Goal: Task Accomplishment & Management: Manage account settings

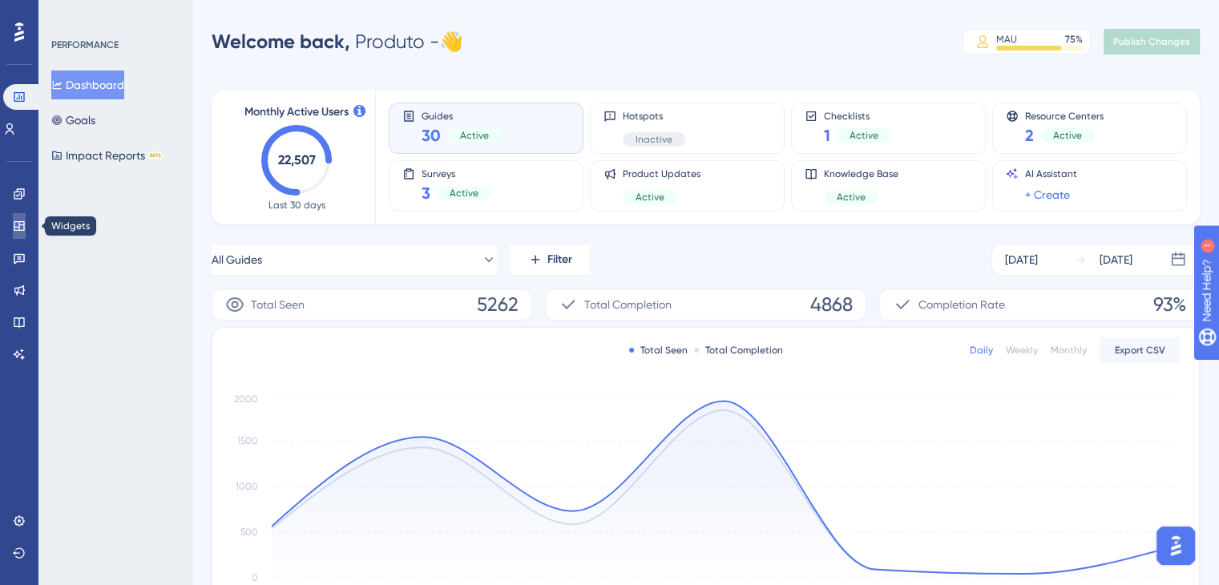
click at [20, 226] on icon at bounding box center [19, 226] width 13 height 13
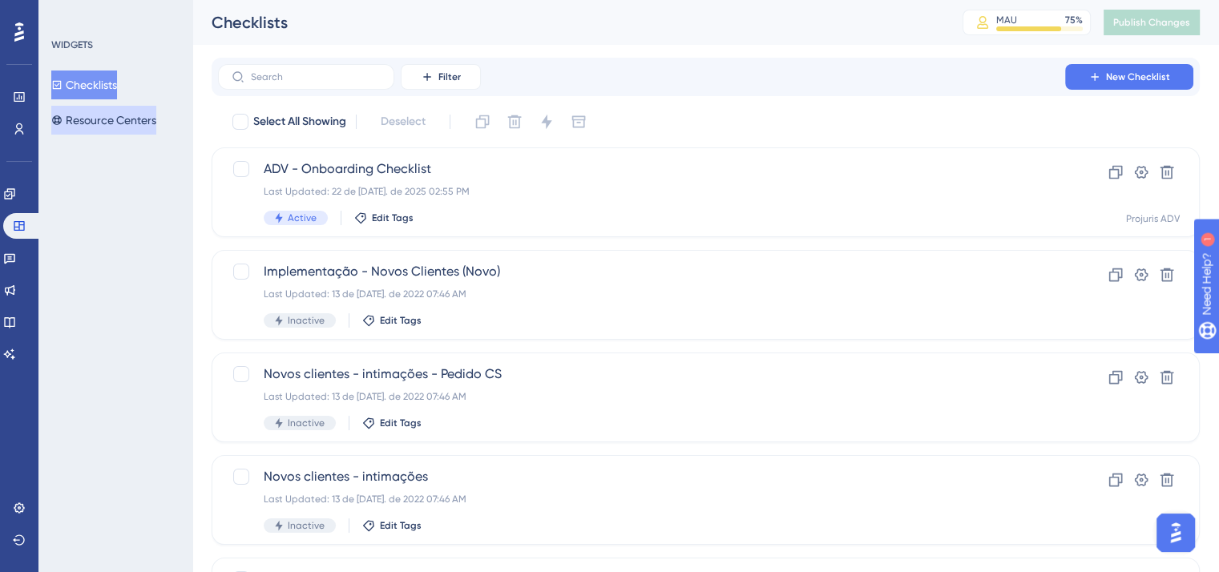
click at [128, 116] on button "Resource Centers" at bounding box center [103, 120] width 105 height 29
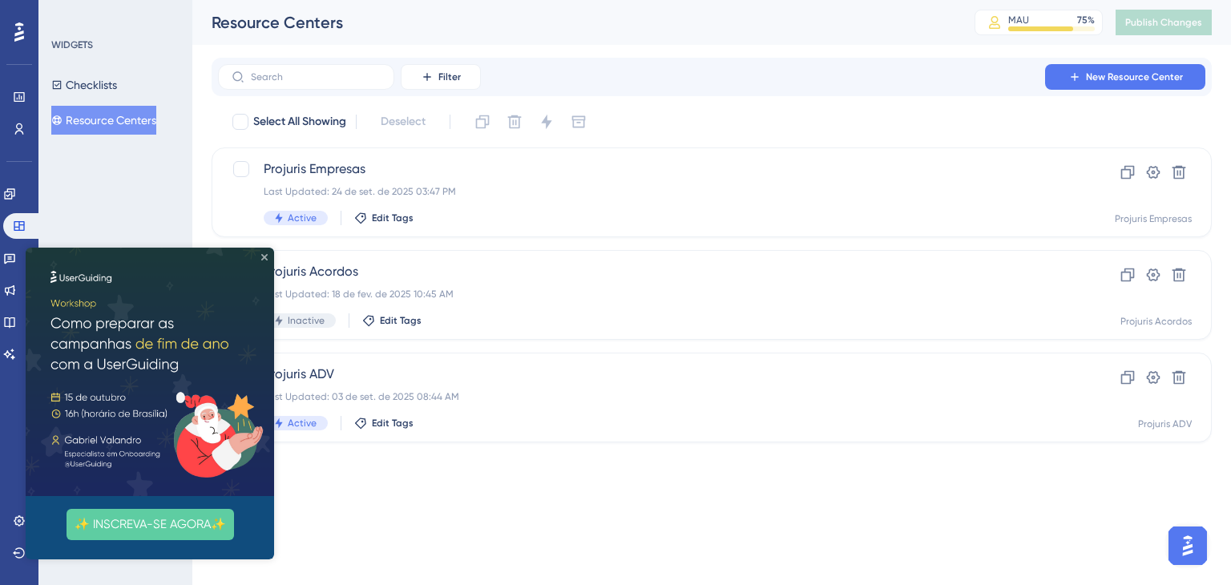
click at [265, 256] on icon "Close Preview" at bounding box center [264, 257] width 6 height 6
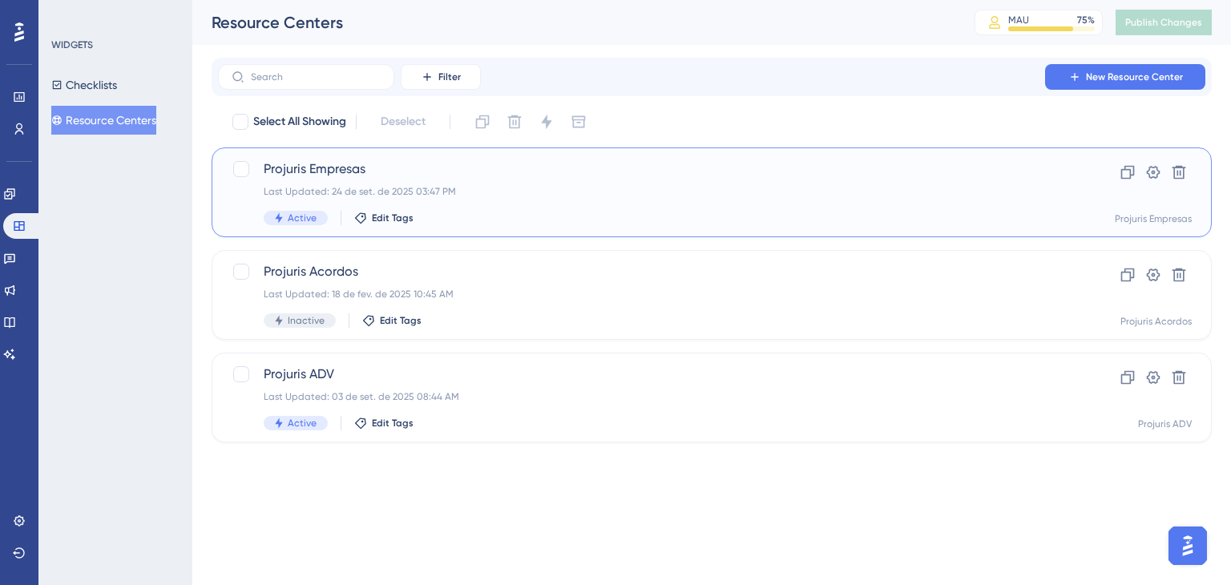
click at [465, 198] on div "Projuris Empresas Last Updated: 24 de set. de 2025 03:47 PM Active Edit Tags" at bounding box center [648, 192] width 768 height 66
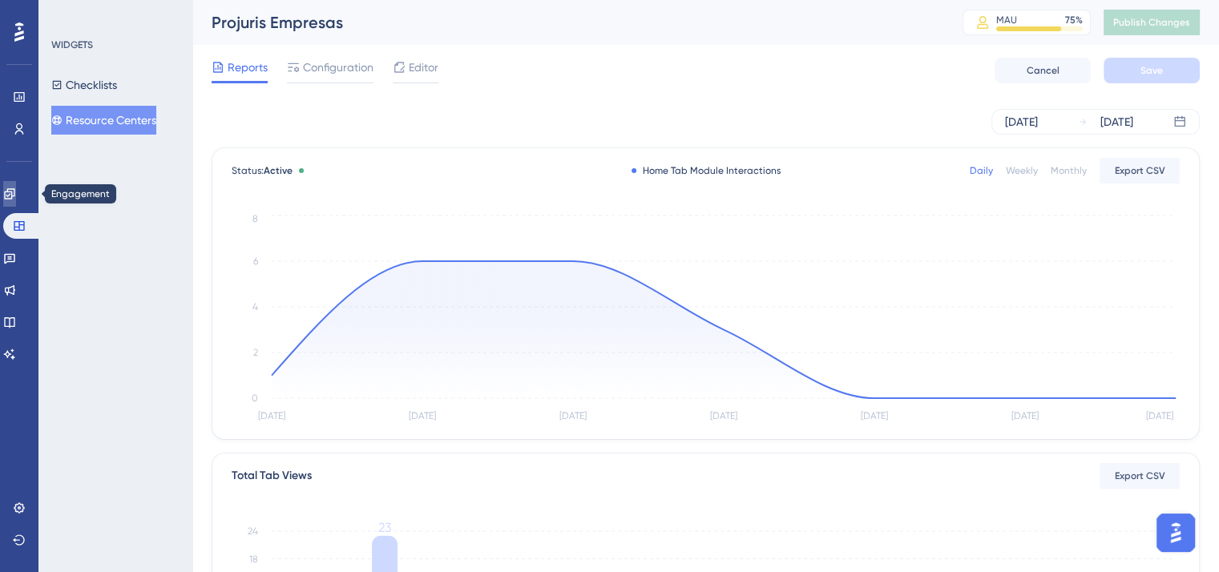
click at [14, 199] on icon at bounding box center [9, 193] width 10 height 10
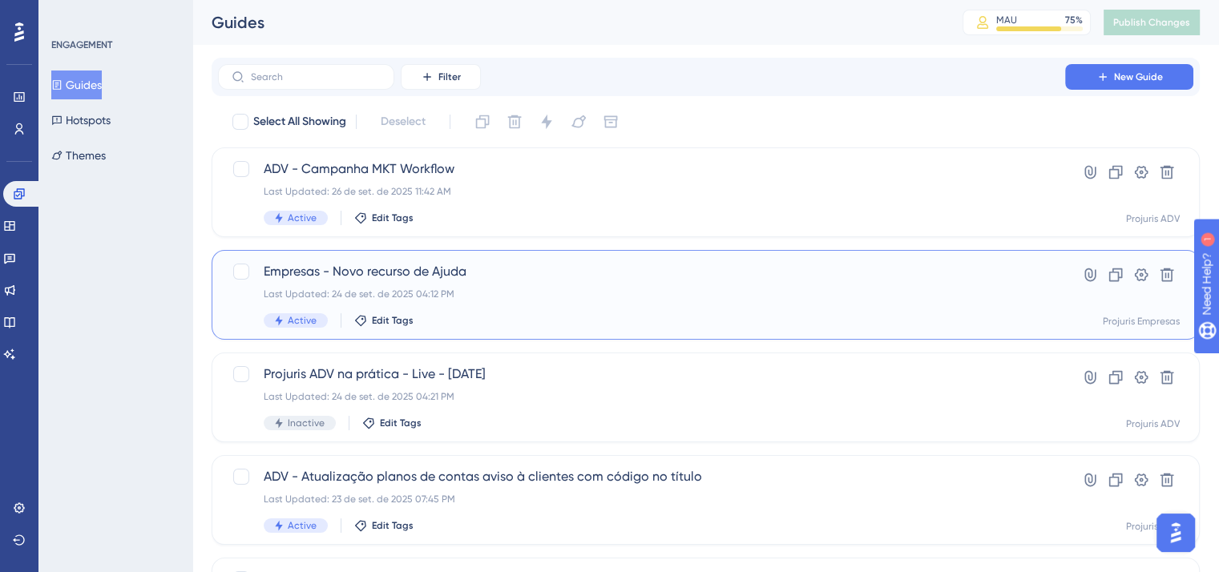
click at [880, 292] on div "Last Updated: 24 de set. de 2025 04:12 PM" at bounding box center [642, 294] width 756 height 13
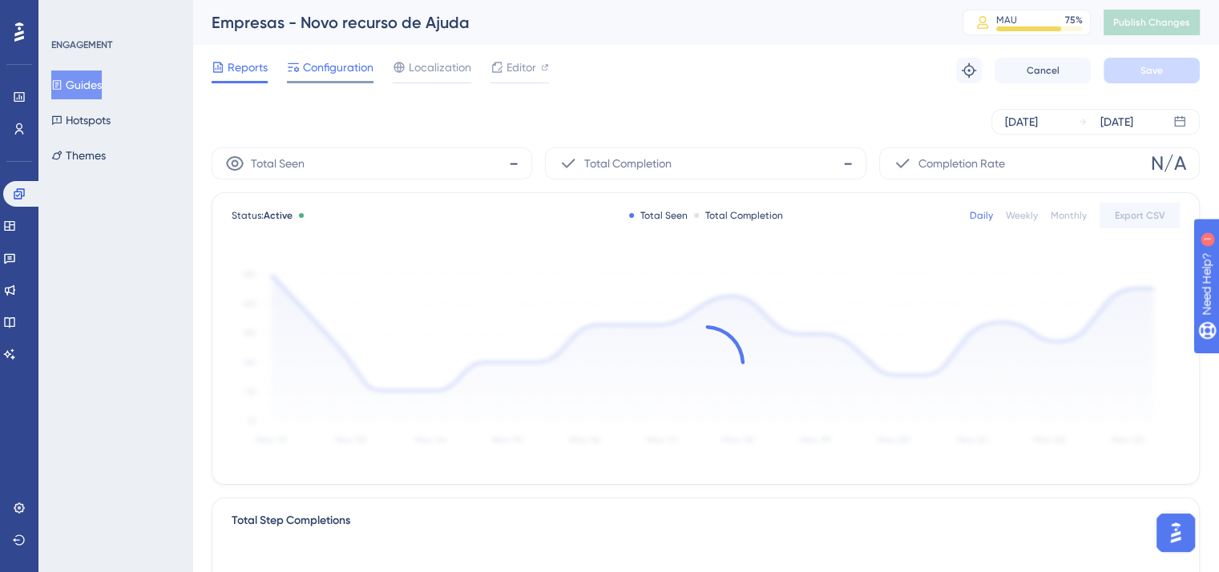
drag, startPoint x: 328, startPoint y: 66, endPoint x: 547, endPoint y: 77, distance: 219.8
click at [330, 69] on span "Configuration" at bounding box center [338, 67] width 71 height 19
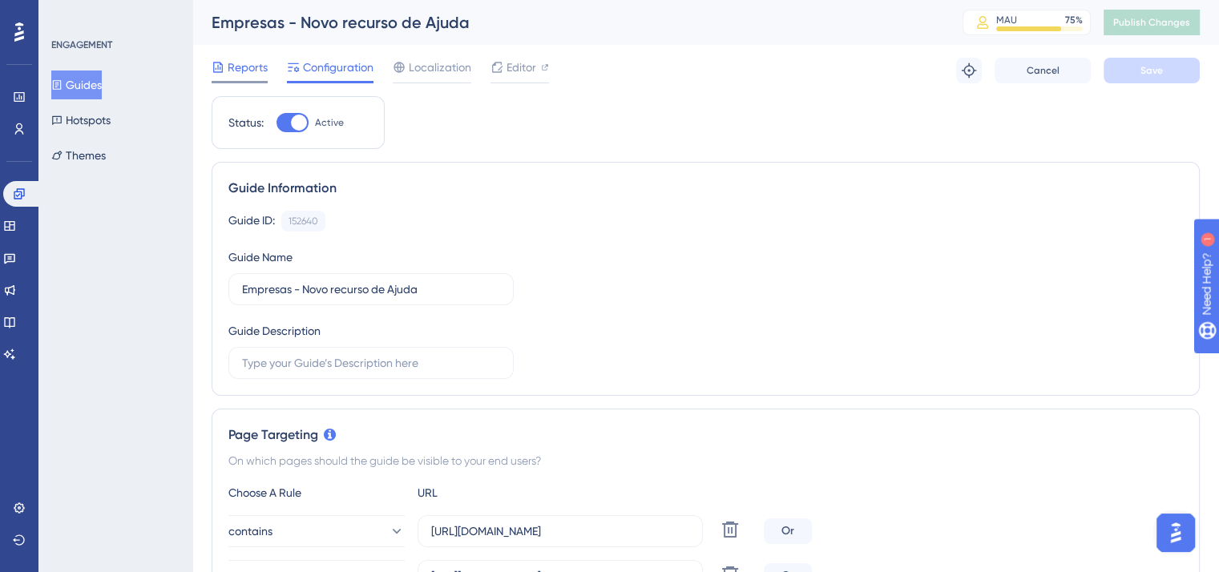
click at [236, 66] on span "Reports" at bounding box center [248, 67] width 40 height 19
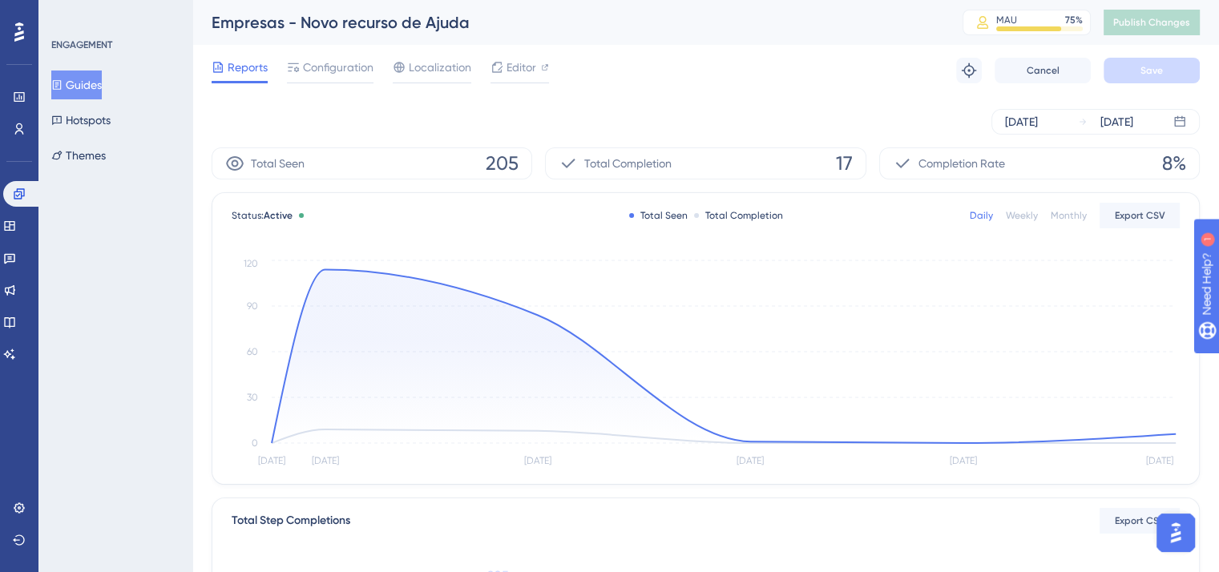
click at [91, 82] on button "Guides" at bounding box center [76, 85] width 50 height 29
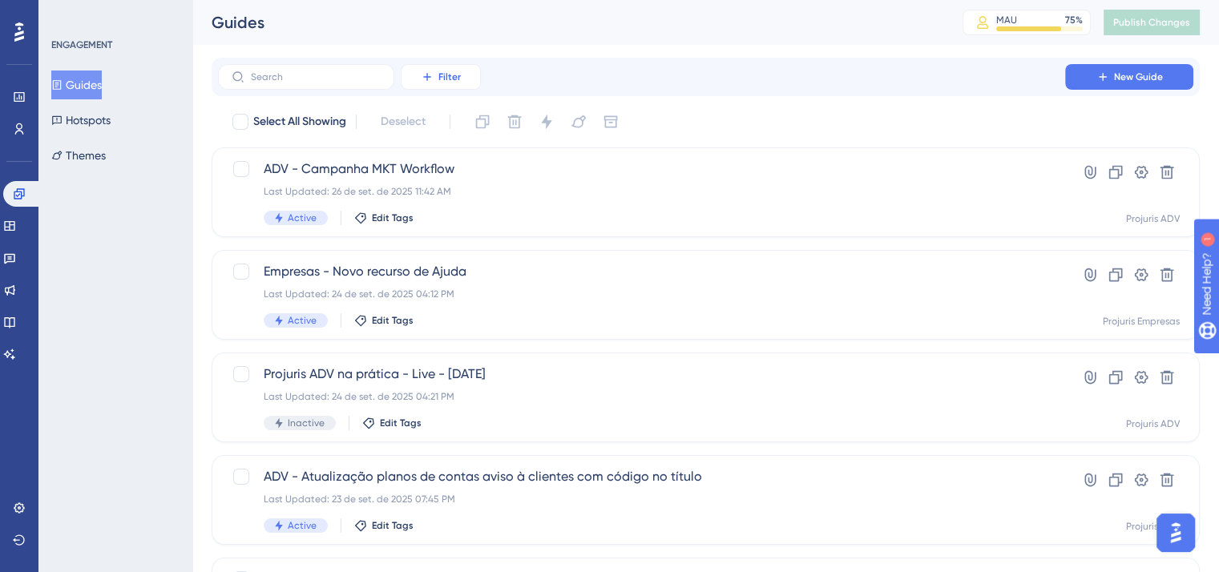
click at [441, 71] on span "Filter" at bounding box center [449, 77] width 22 height 13
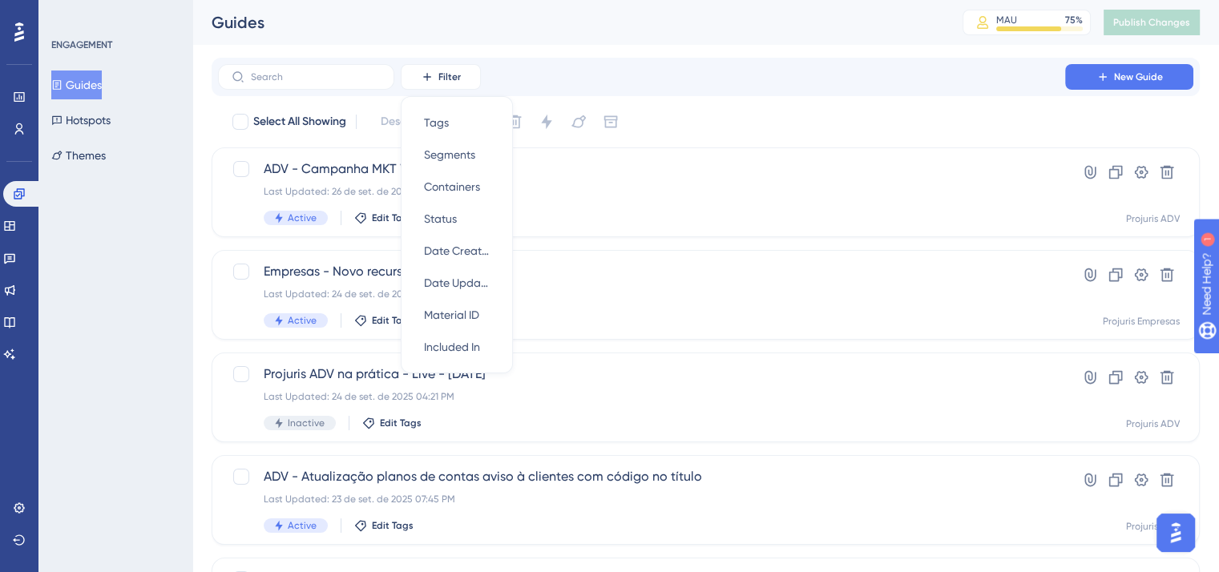
click at [913, 118] on div "Select All Showing Deselect" at bounding box center [715, 122] width 969 height 26
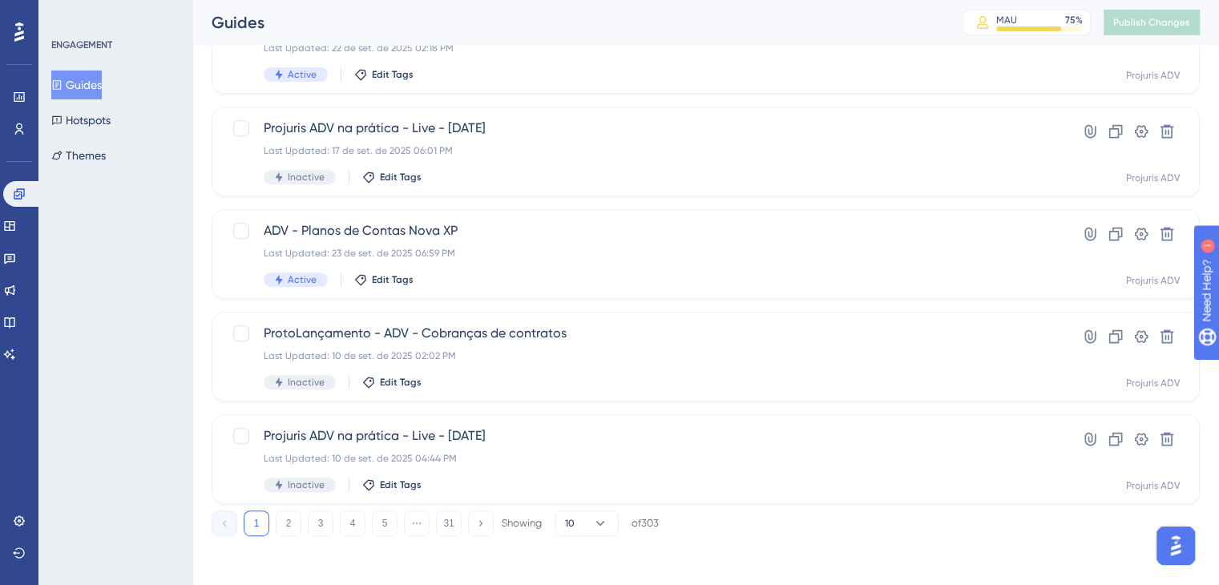
scroll to position [659, 0]
click at [293, 523] on button "2" at bounding box center [289, 521] width 26 height 26
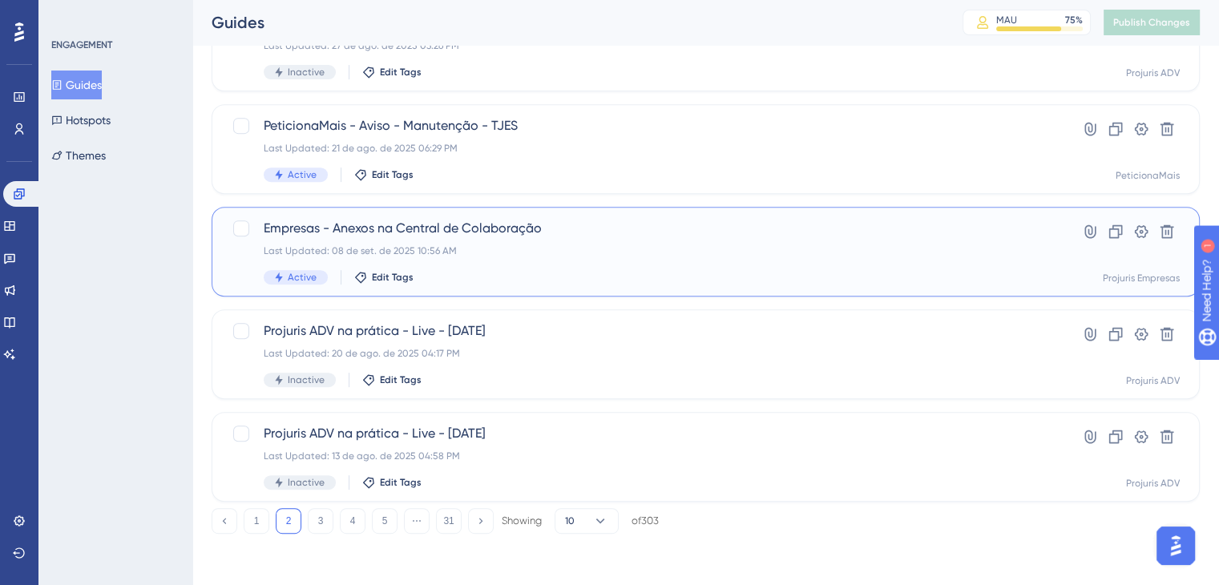
click at [583, 252] on div "Last Updated: 08 de set. de 2025 10:56 AM" at bounding box center [642, 250] width 756 height 13
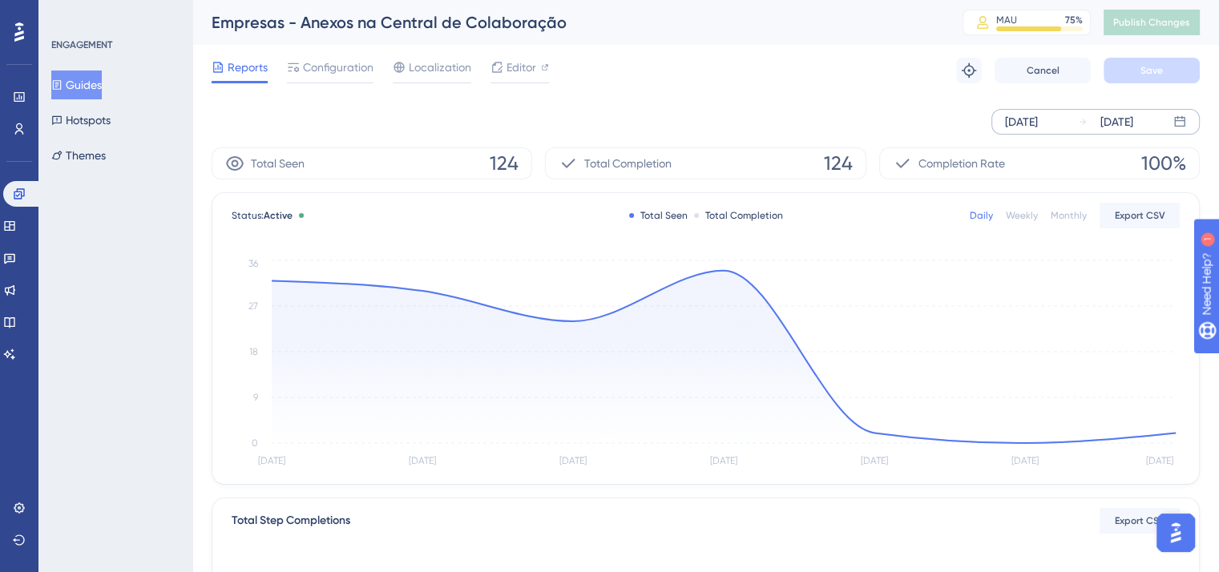
click at [1173, 116] on icon at bounding box center [1179, 121] width 13 height 13
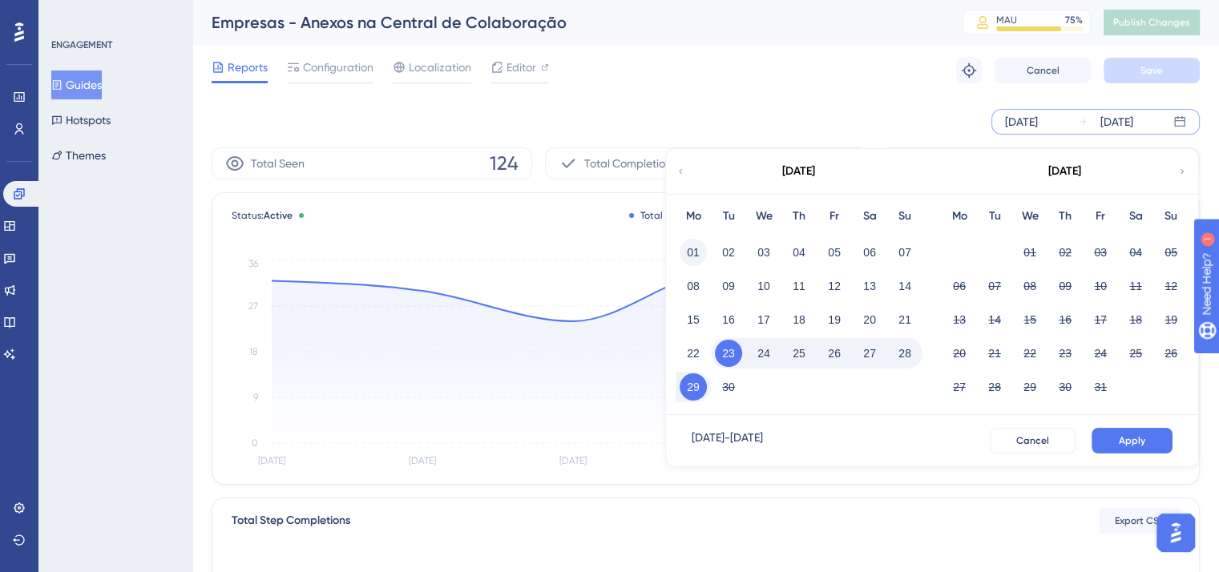
click at [692, 251] on button "01" at bounding box center [692, 252] width 27 height 27
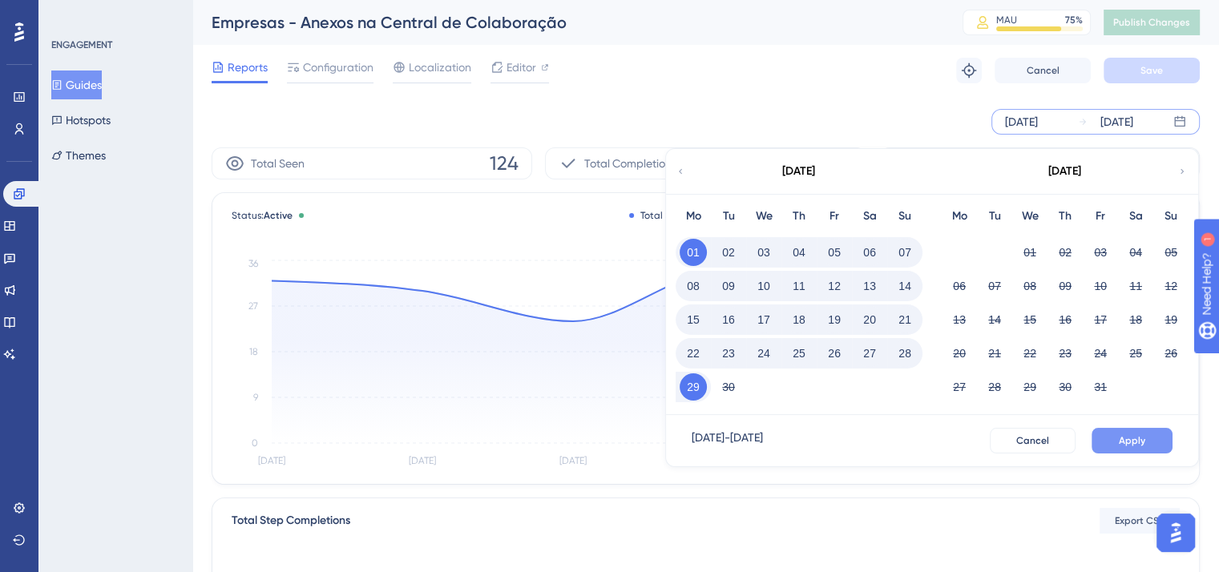
click at [1143, 443] on span "Apply" at bounding box center [1131, 440] width 26 height 13
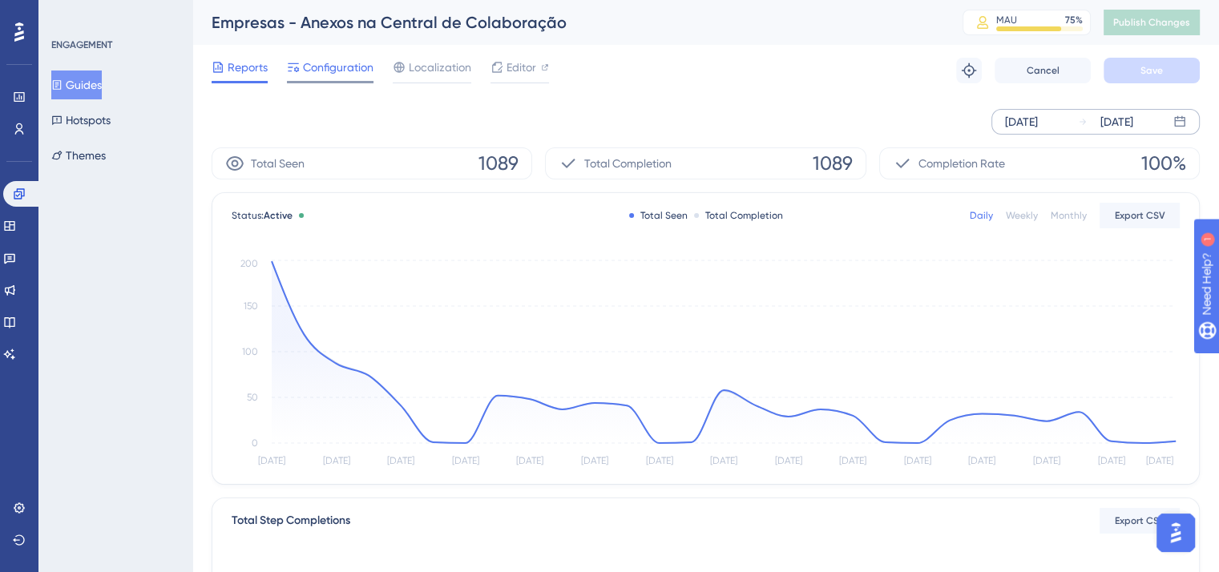
click at [330, 64] on span "Configuration" at bounding box center [338, 67] width 71 height 19
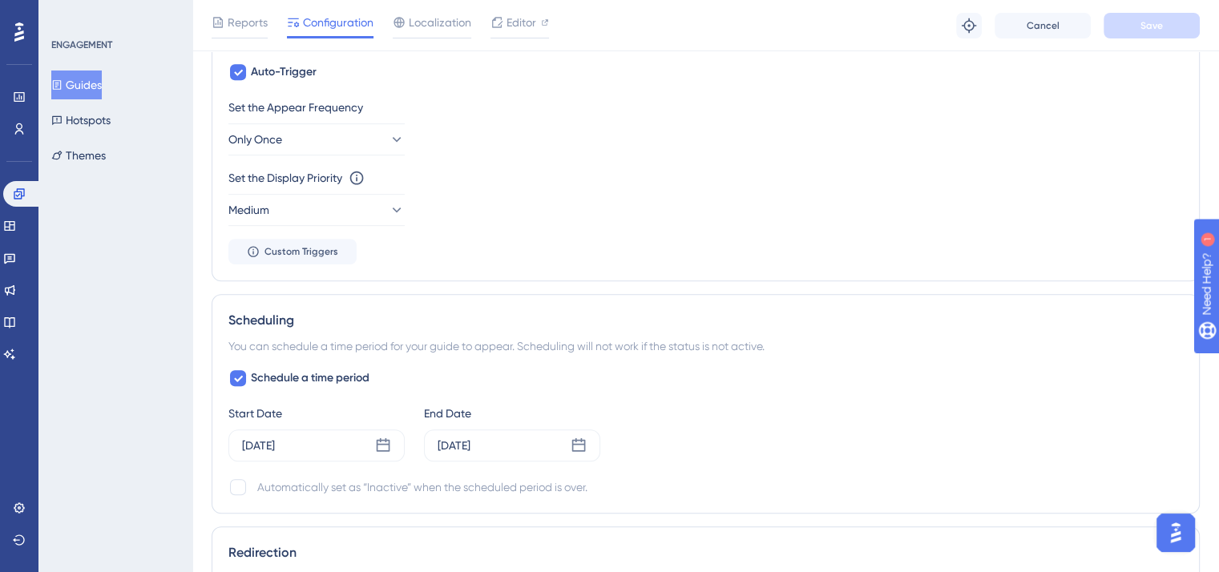
scroll to position [881, 0]
click at [79, 81] on button "Guides" at bounding box center [76, 85] width 50 height 29
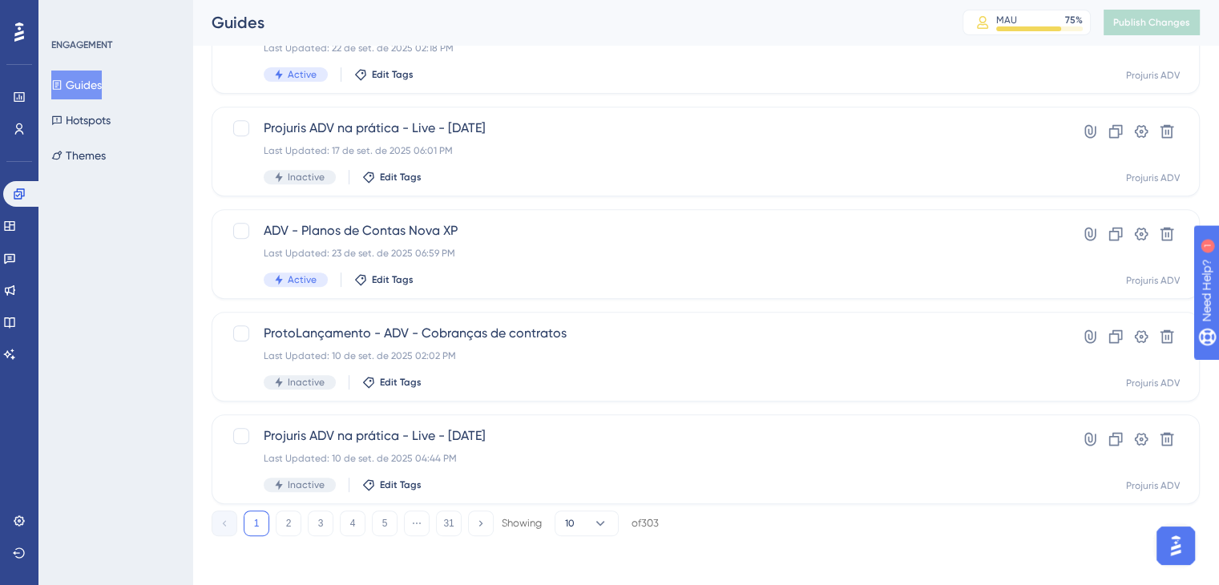
scroll to position [659, 0]
click at [290, 522] on button "2" at bounding box center [289, 521] width 26 height 26
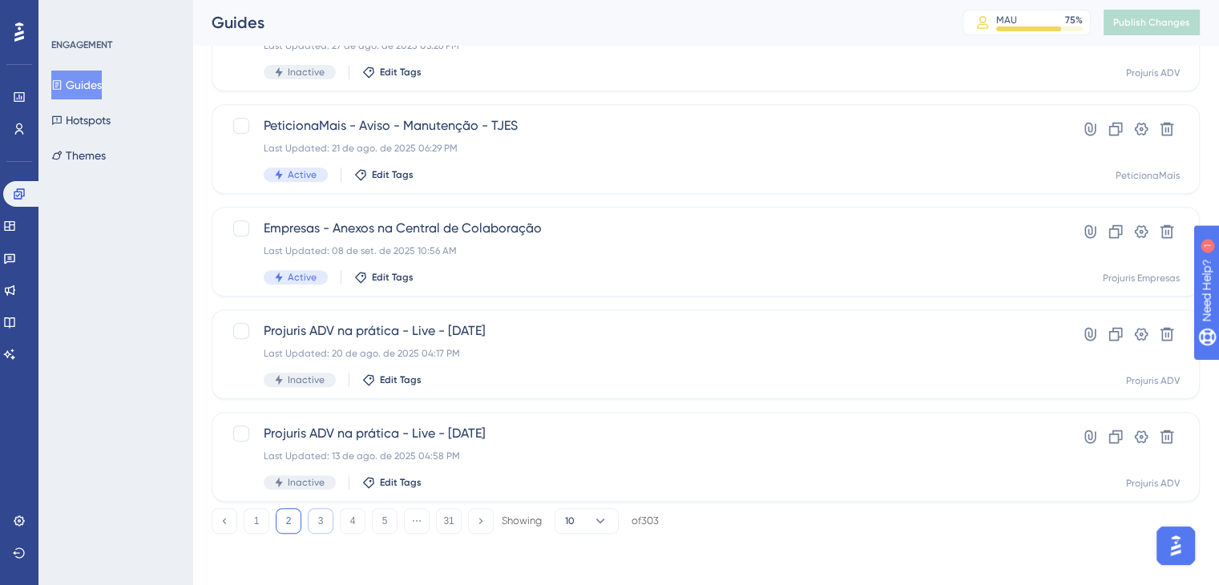
click at [321, 517] on button "3" at bounding box center [321, 521] width 26 height 26
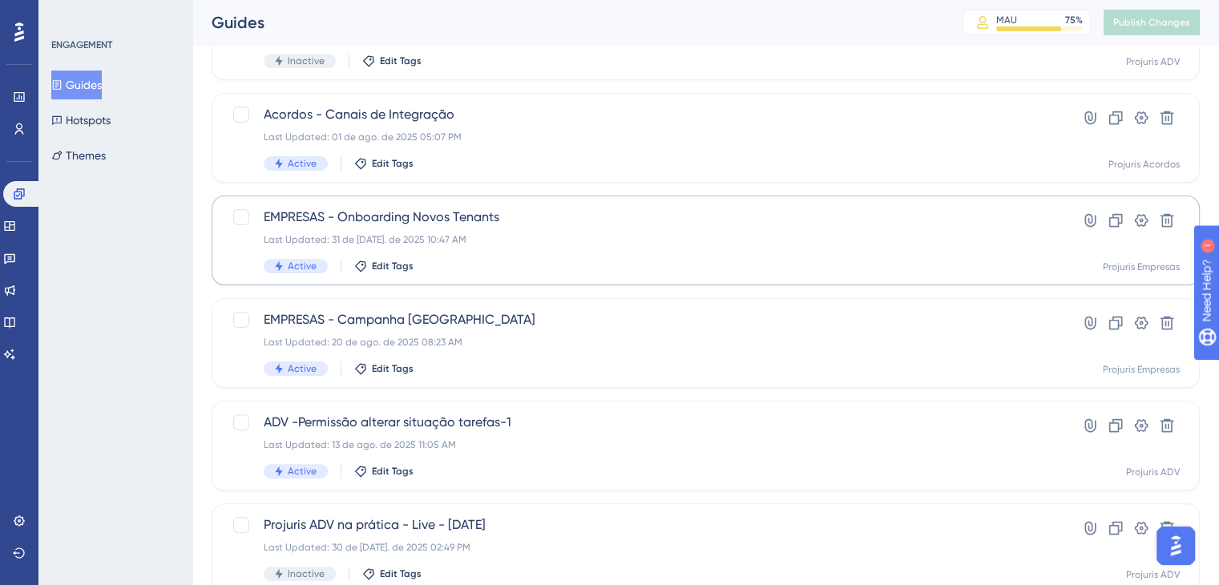
scroll to position [338, 0]
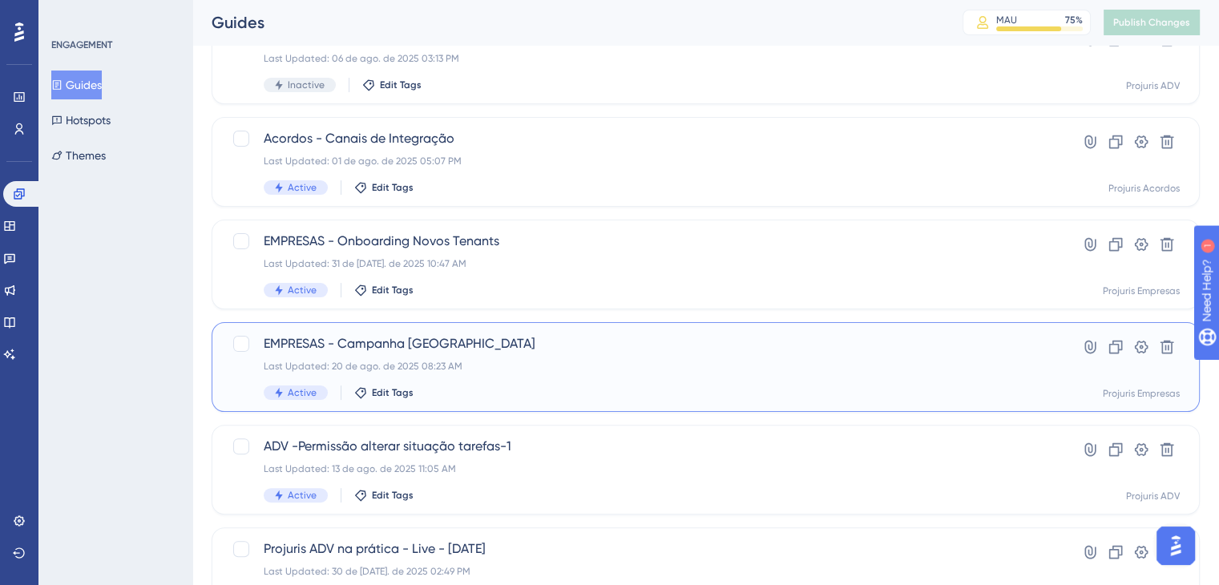
click at [577, 358] on div "EMPRESAS - Campanha [GEOGRAPHIC_DATA] Last Updated: 20 de ago. de 2025 08:23 AM…" at bounding box center [642, 367] width 756 height 66
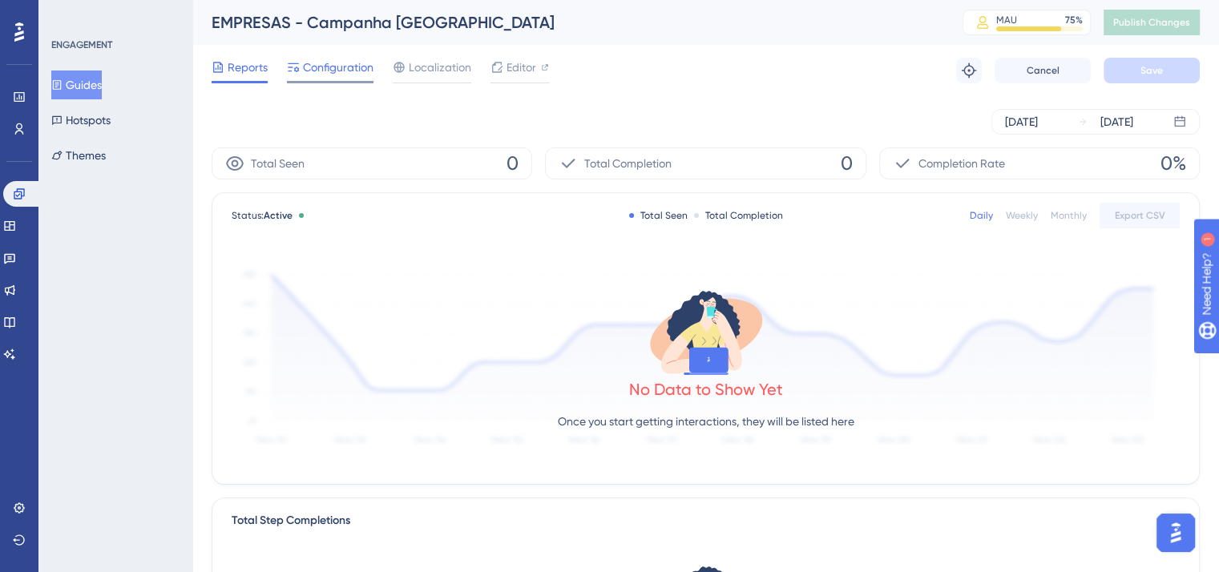
click at [343, 67] on span "Configuration" at bounding box center [338, 67] width 71 height 19
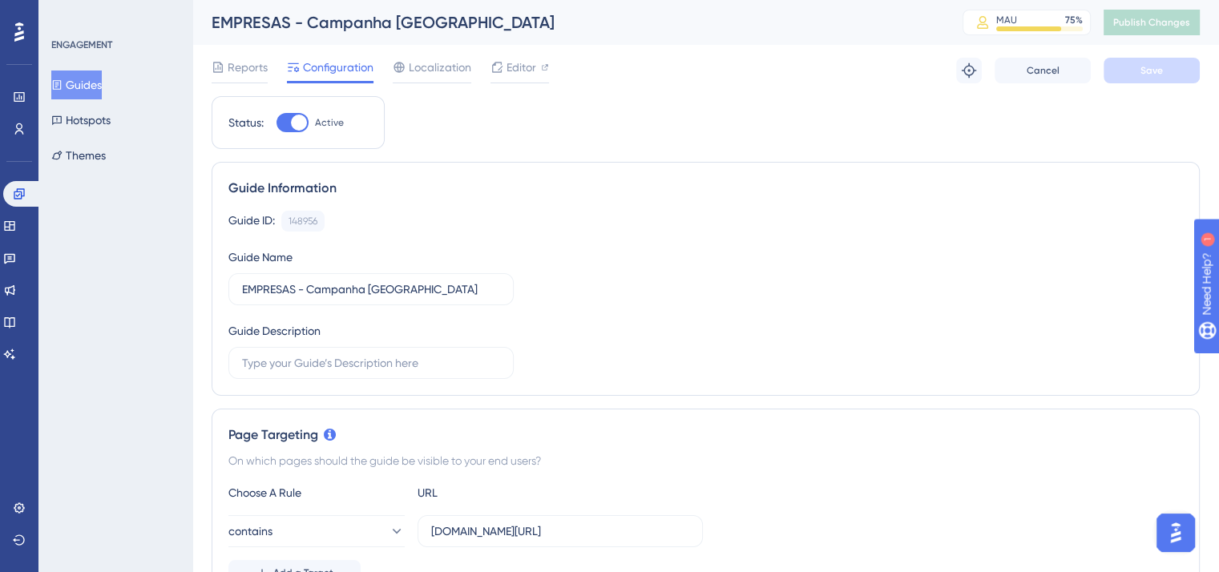
drag, startPoint x: 245, startPoint y: 70, endPoint x: 304, endPoint y: 91, distance: 62.1
click at [244, 71] on span "Reports" at bounding box center [248, 67] width 40 height 19
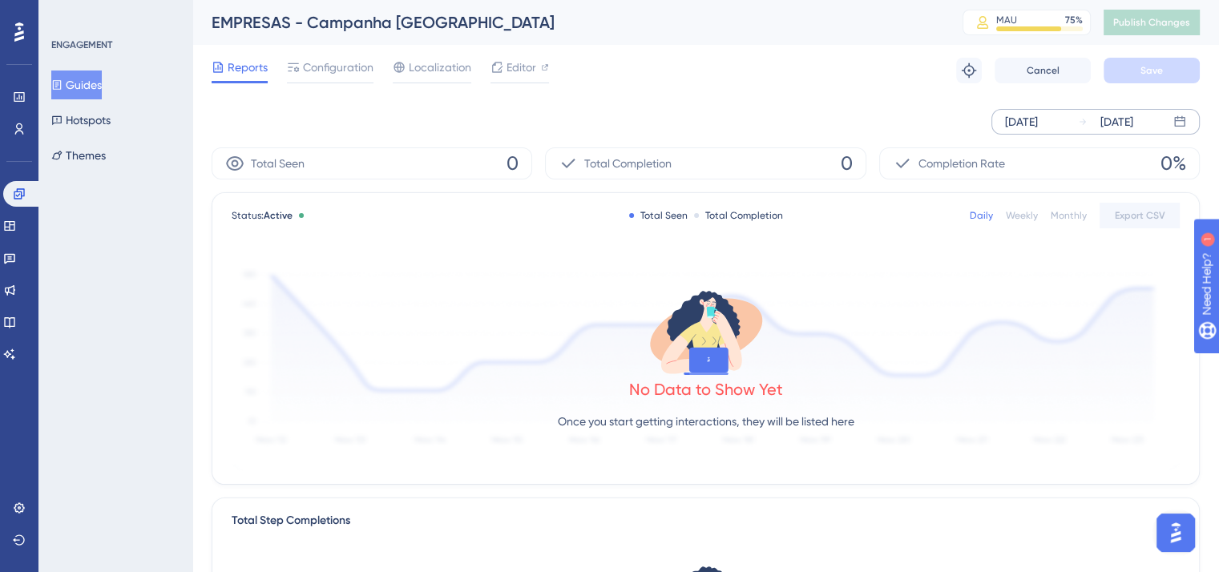
click at [1073, 119] on div "[DATE] [DATE]" at bounding box center [1095, 122] width 208 height 26
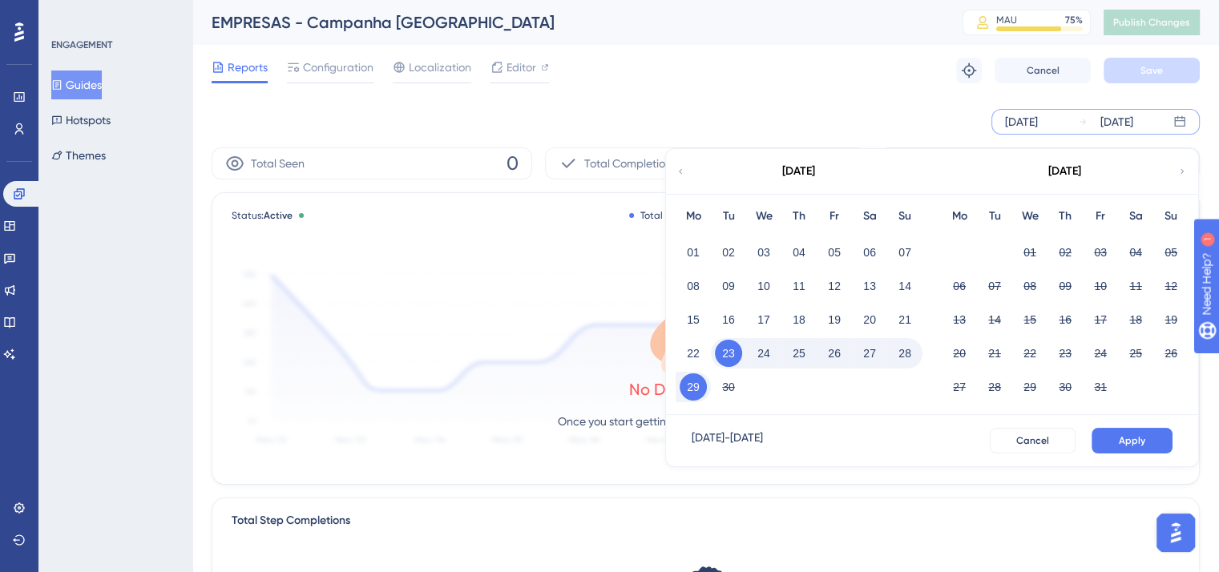
click at [687, 174] on div "[DATE]" at bounding box center [798, 171] width 264 height 45
click at [683, 172] on icon at bounding box center [680, 171] width 10 height 14
click at [1029, 355] on button "20" at bounding box center [1029, 353] width 27 height 27
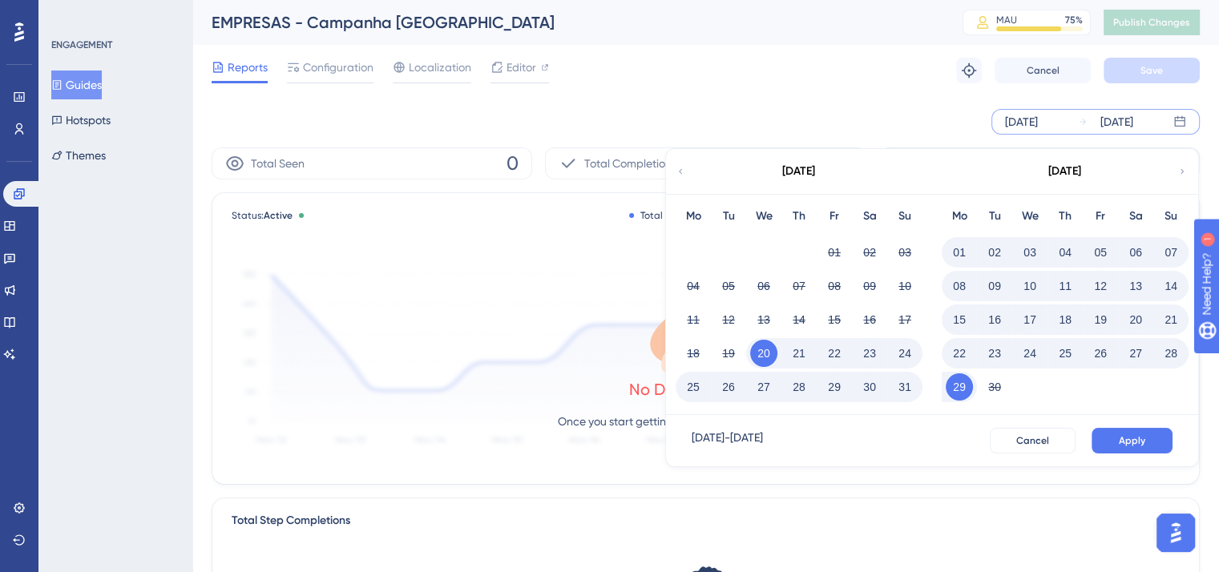
click at [961, 253] on button "01" at bounding box center [958, 252] width 27 height 27
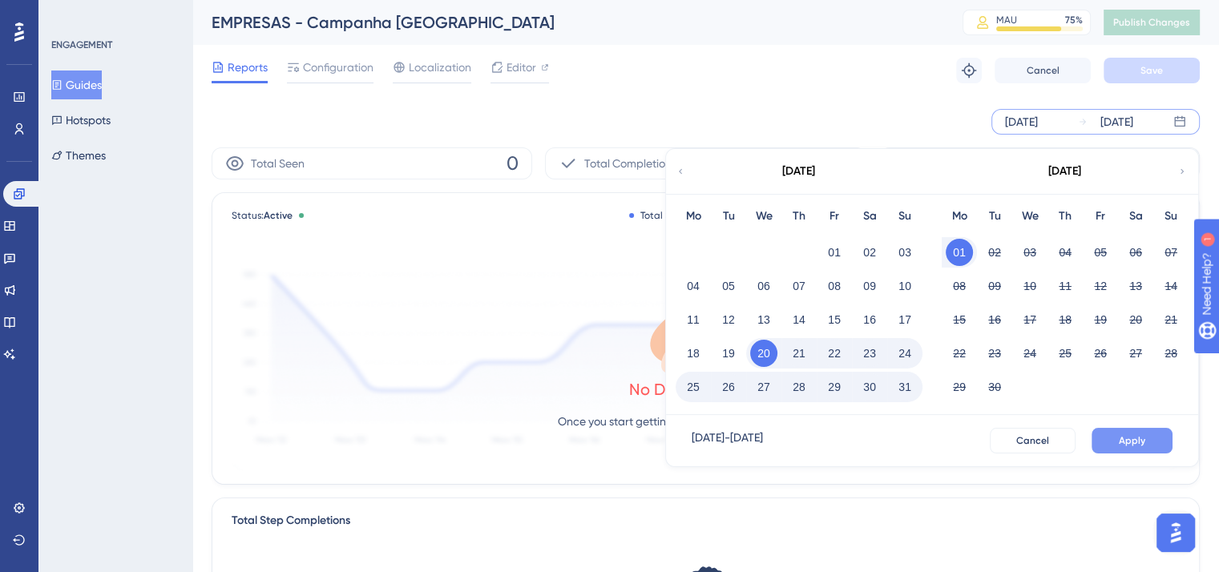
click at [1157, 433] on button "Apply" at bounding box center [1131, 441] width 81 height 26
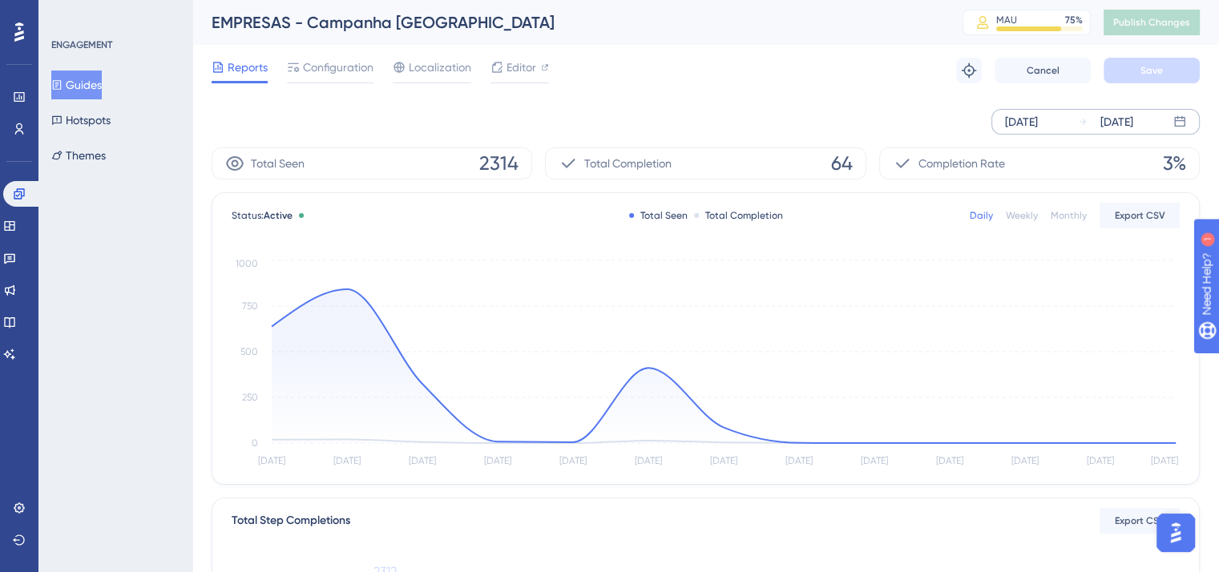
drag, startPoint x: 91, startPoint y: 84, endPoint x: 102, endPoint y: 88, distance: 11.9
click at [94, 86] on button "Guides" at bounding box center [76, 85] width 50 height 29
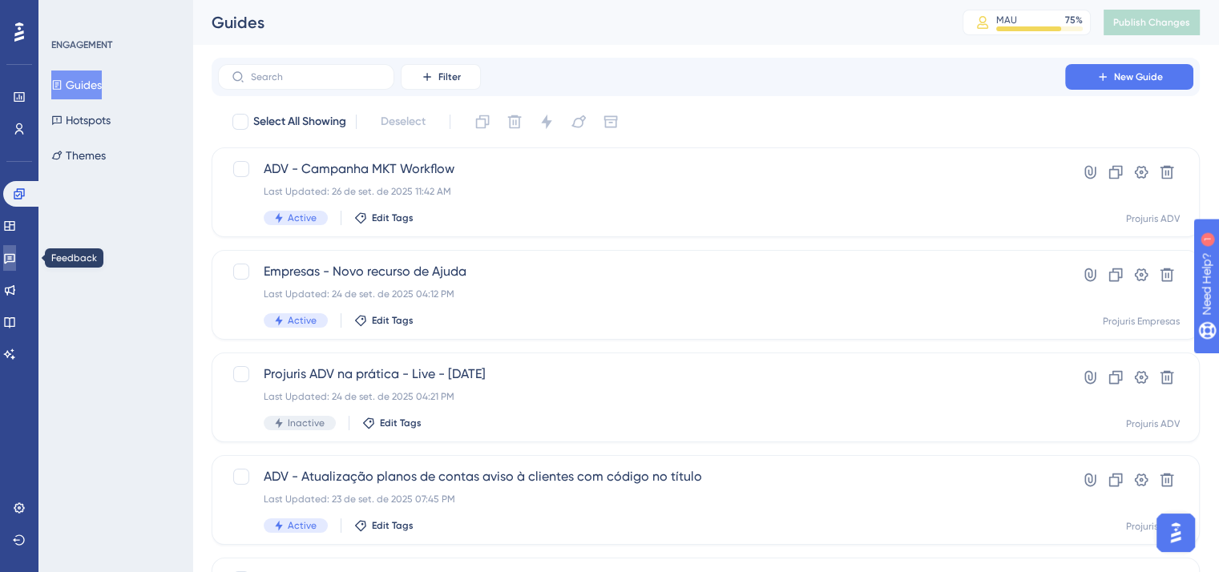
drag, startPoint x: 18, startPoint y: 257, endPoint x: 28, endPoint y: 255, distance: 10.7
click at [16, 257] on icon at bounding box center [9, 258] width 13 height 13
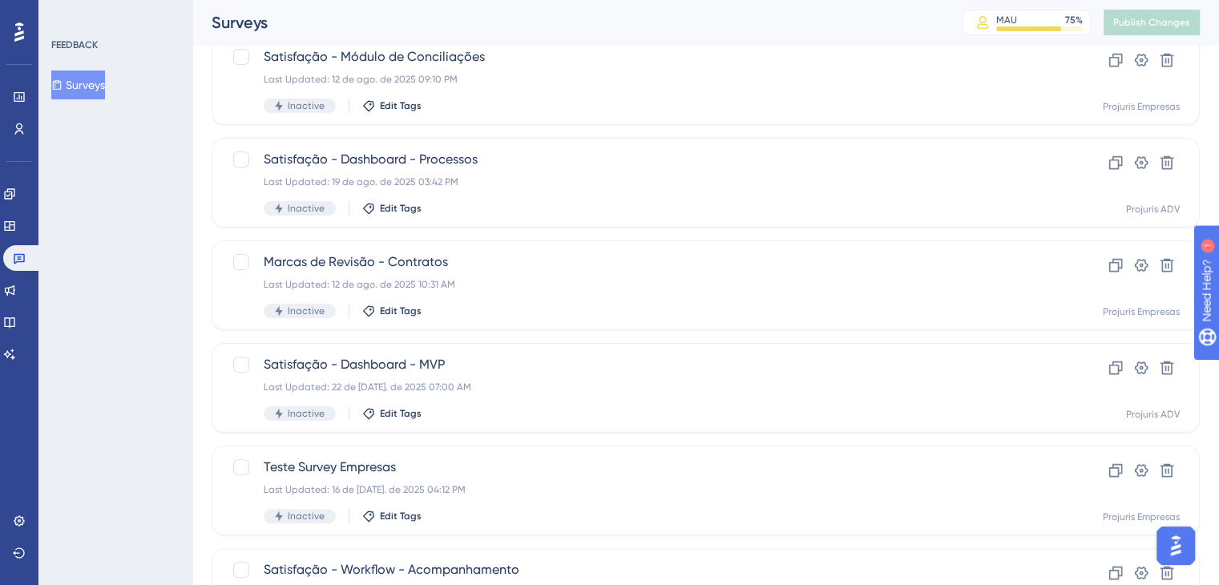
scroll to position [320, 0]
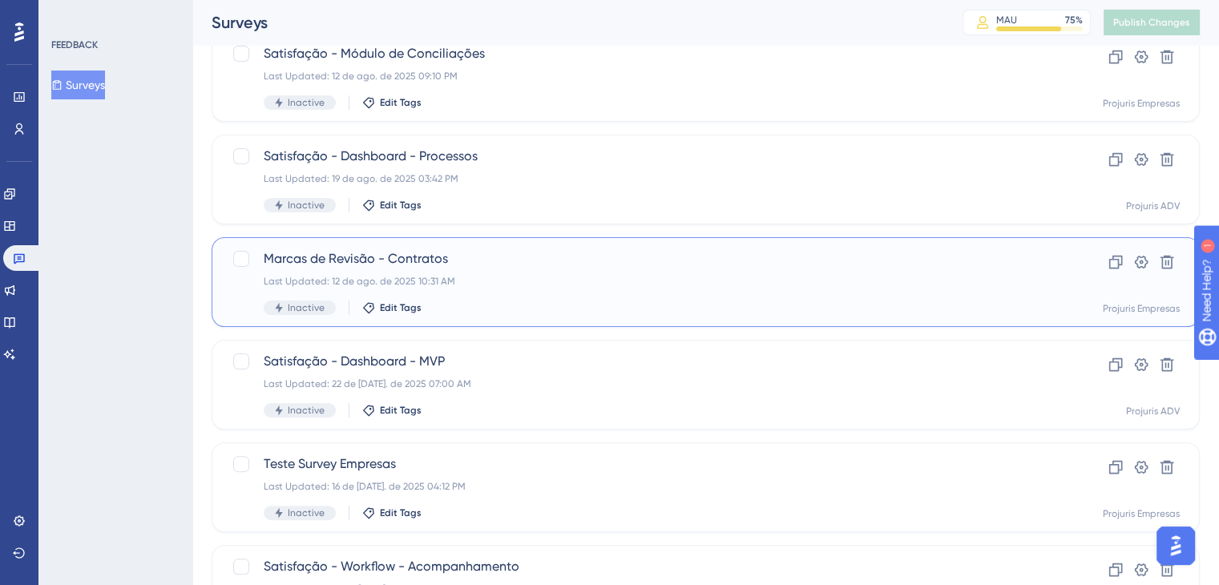
click at [735, 276] on div "Last Updated: 12 de ago. de 2025 10:31 AM" at bounding box center [642, 281] width 756 height 13
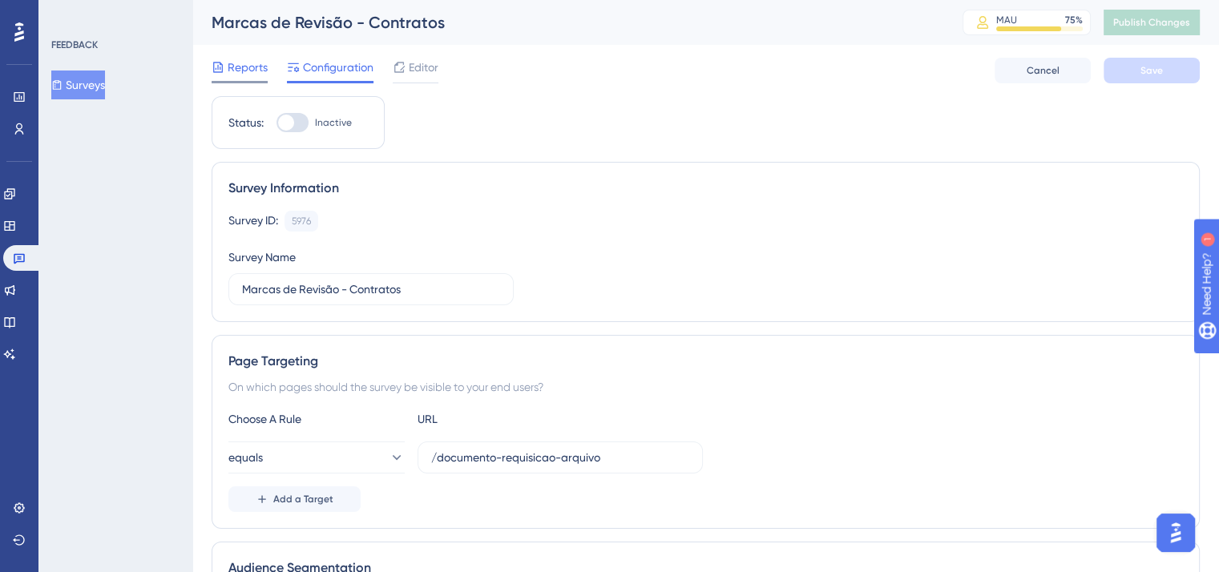
click at [236, 65] on span "Reports" at bounding box center [248, 67] width 40 height 19
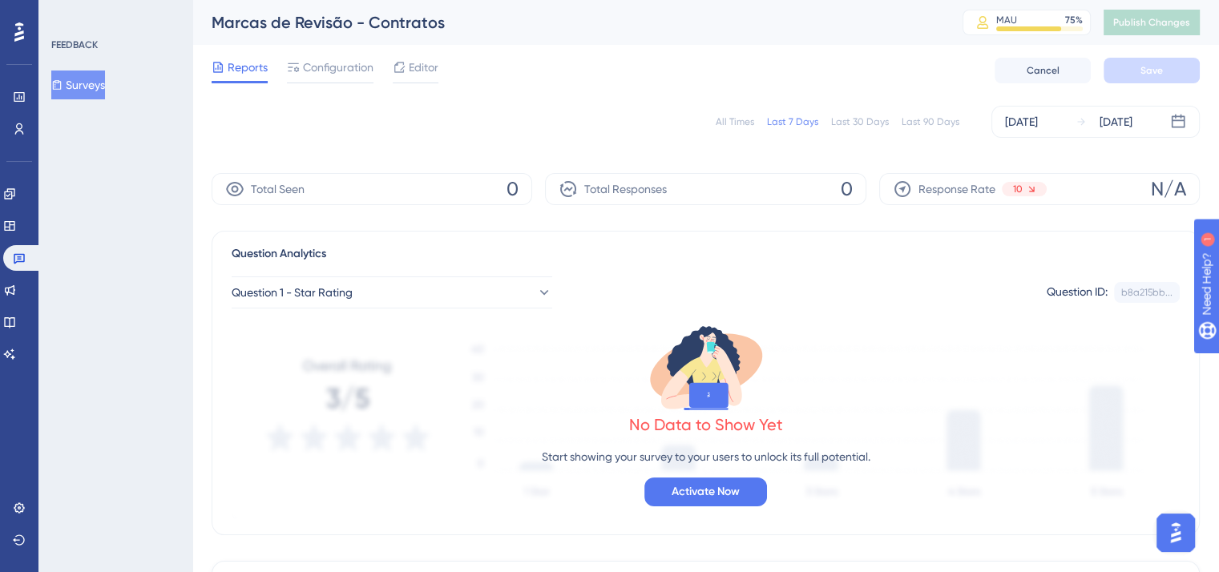
drag, startPoint x: 80, startPoint y: 75, endPoint x: 98, endPoint y: 79, distance: 17.9
click at [80, 76] on button "Surveys" at bounding box center [78, 85] width 54 height 29
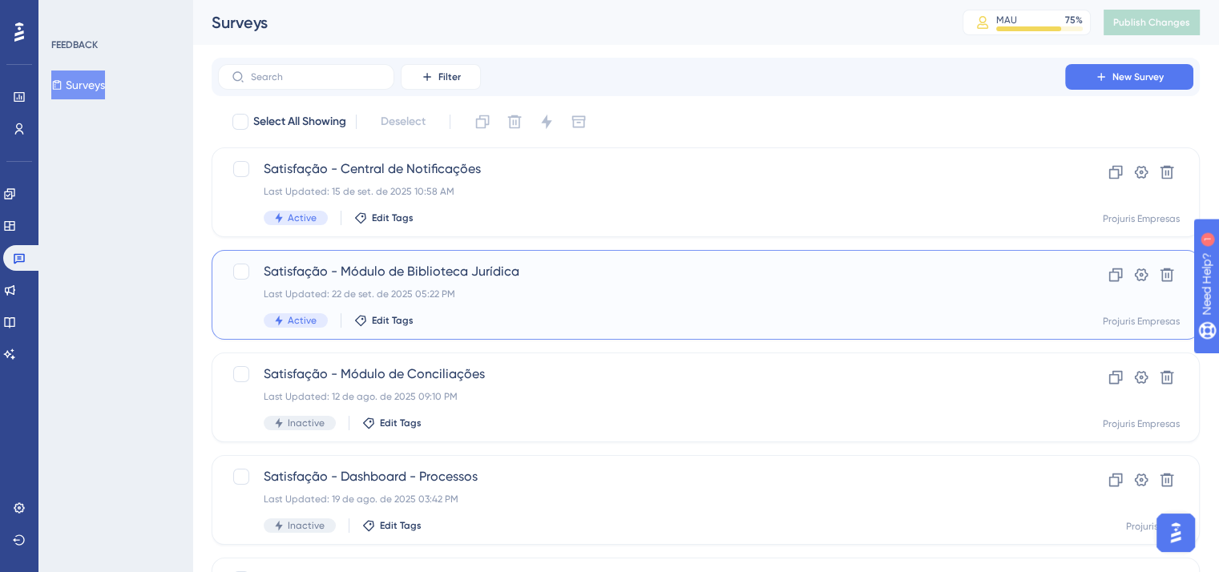
click at [561, 294] on div "Last Updated: 22 de set. de 2025 05:22 PM" at bounding box center [642, 294] width 756 height 13
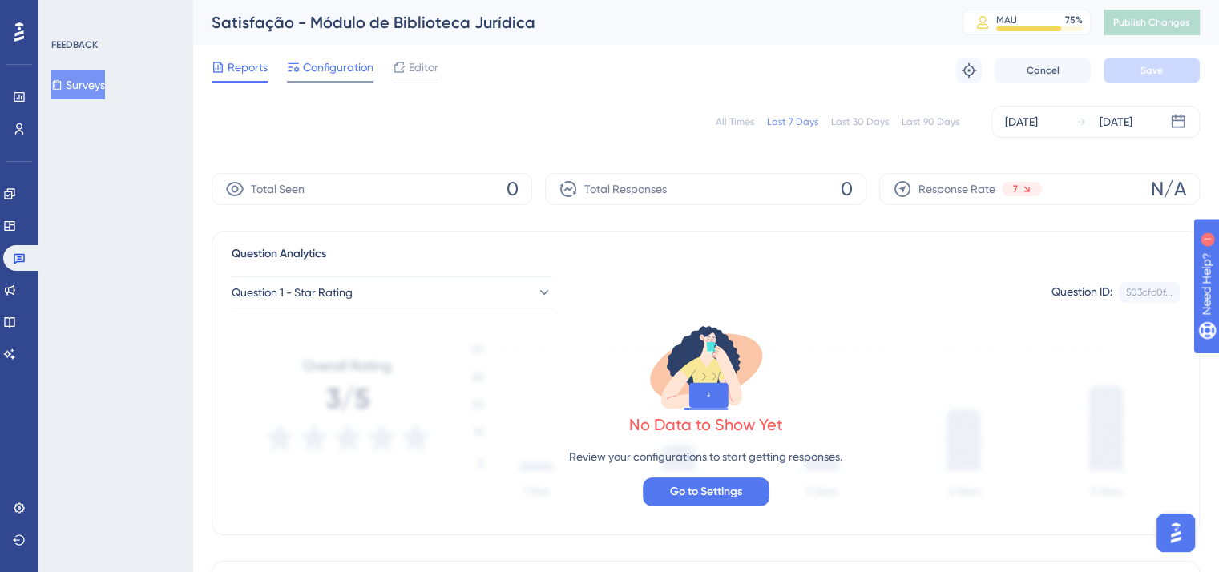
click at [351, 58] on span "Configuration" at bounding box center [338, 67] width 71 height 19
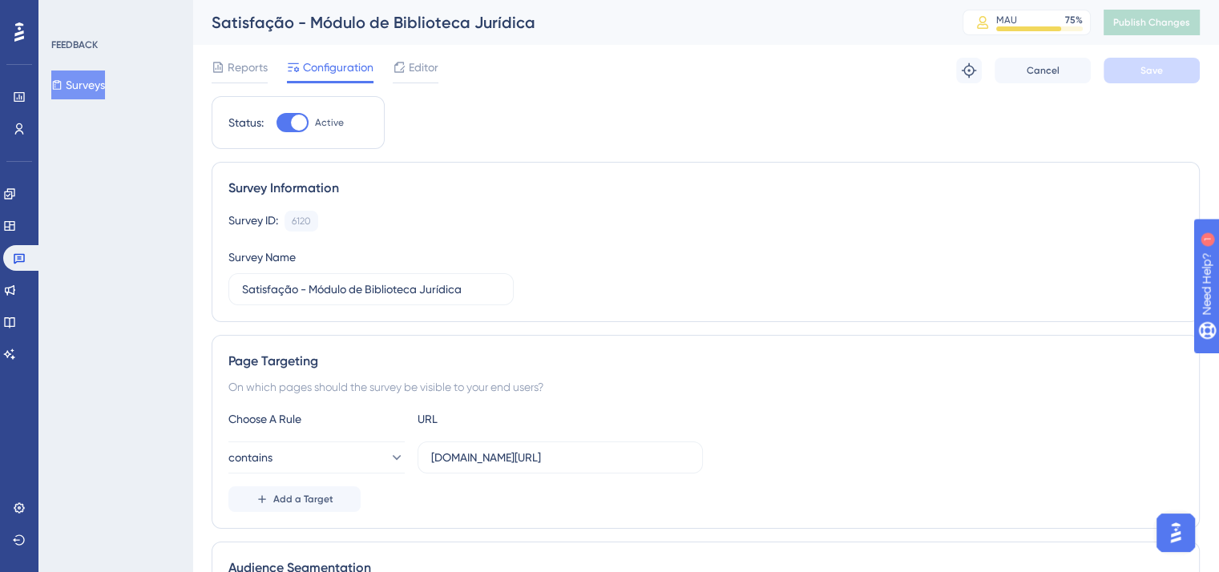
click at [90, 84] on button "Surveys" at bounding box center [78, 85] width 54 height 29
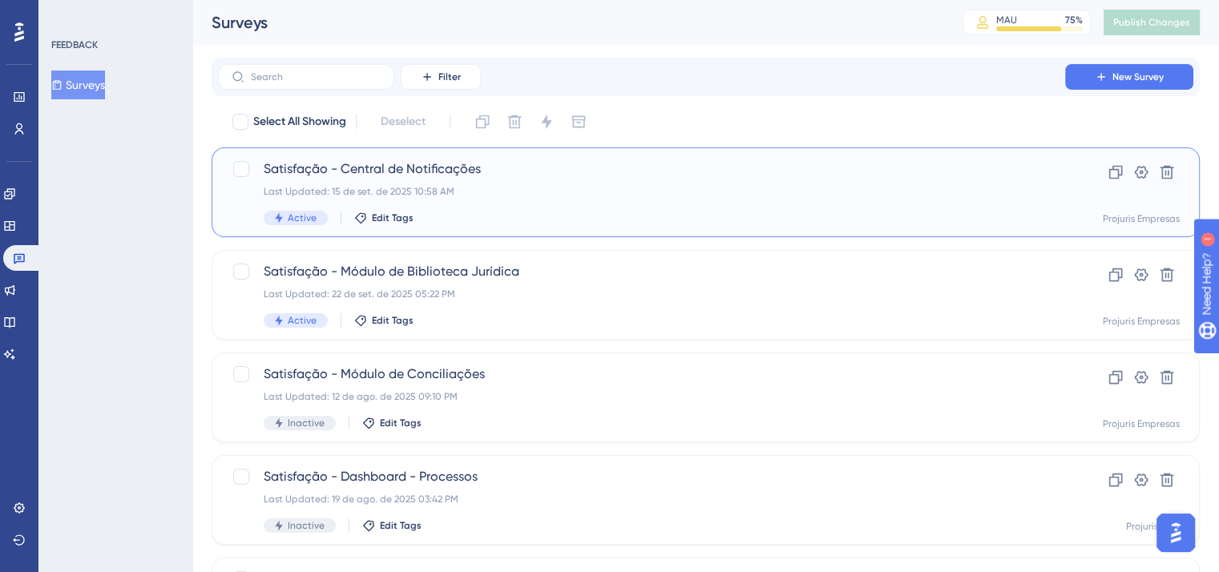
click at [717, 182] on div "Satisfação - Central de Notificações Last Updated: 15 de set. de 2025 10:58 AM …" at bounding box center [642, 192] width 756 height 66
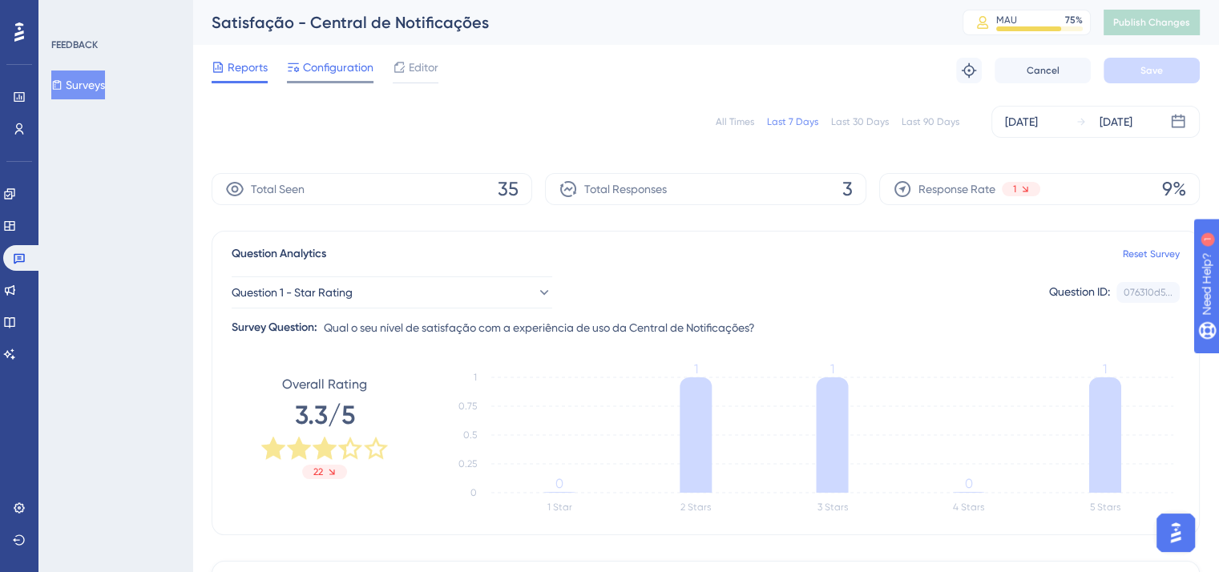
drag, startPoint x: 324, startPoint y: 62, endPoint x: 340, endPoint y: 70, distance: 17.6
click at [324, 62] on span "Configuration" at bounding box center [338, 67] width 71 height 19
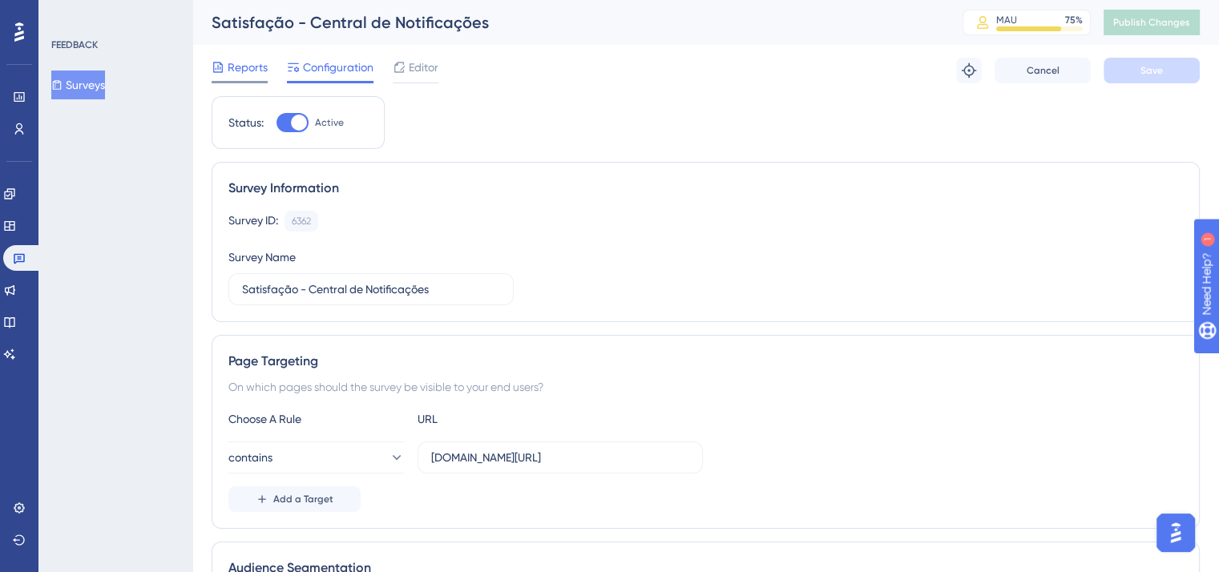
click at [229, 62] on span "Reports" at bounding box center [248, 67] width 40 height 19
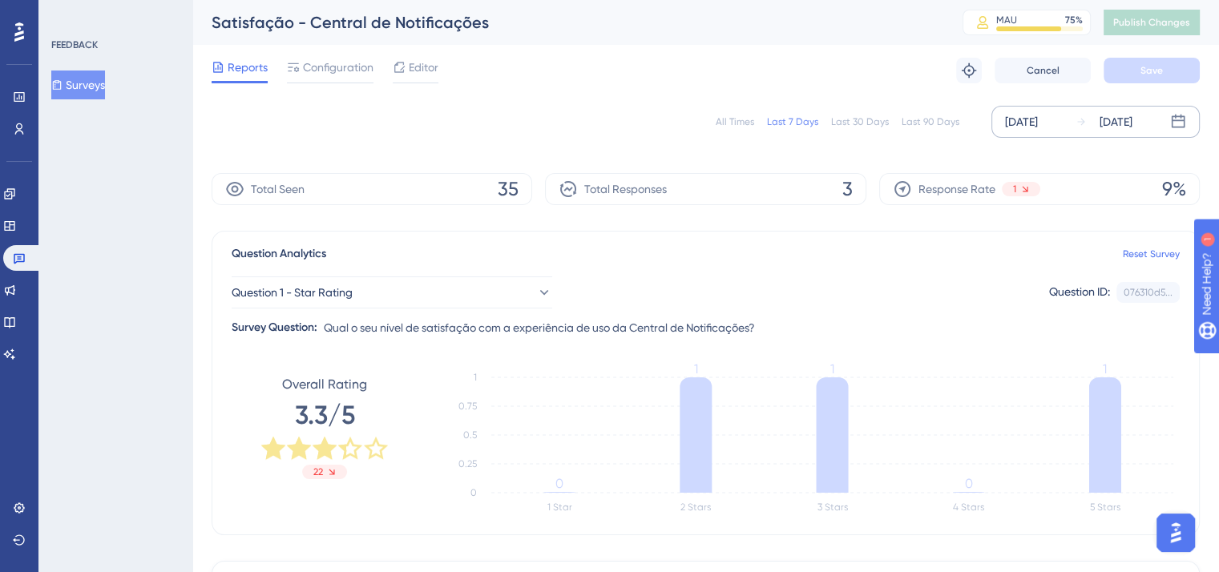
click at [1076, 119] on icon at bounding box center [1080, 121] width 11 height 11
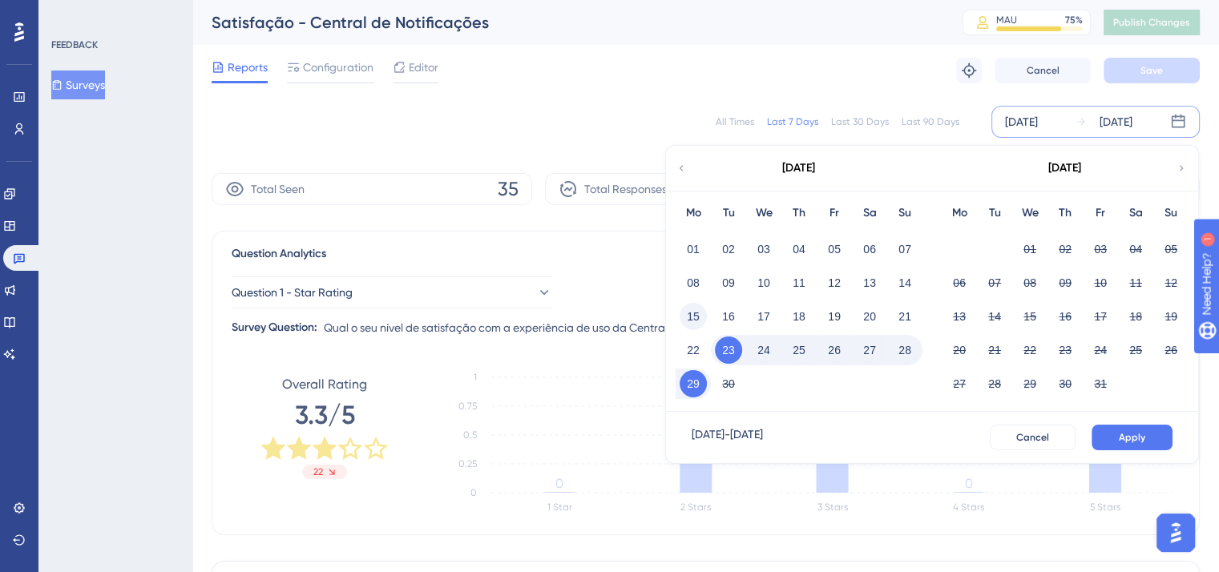
click at [699, 317] on button "15" at bounding box center [692, 316] width 27 height 27
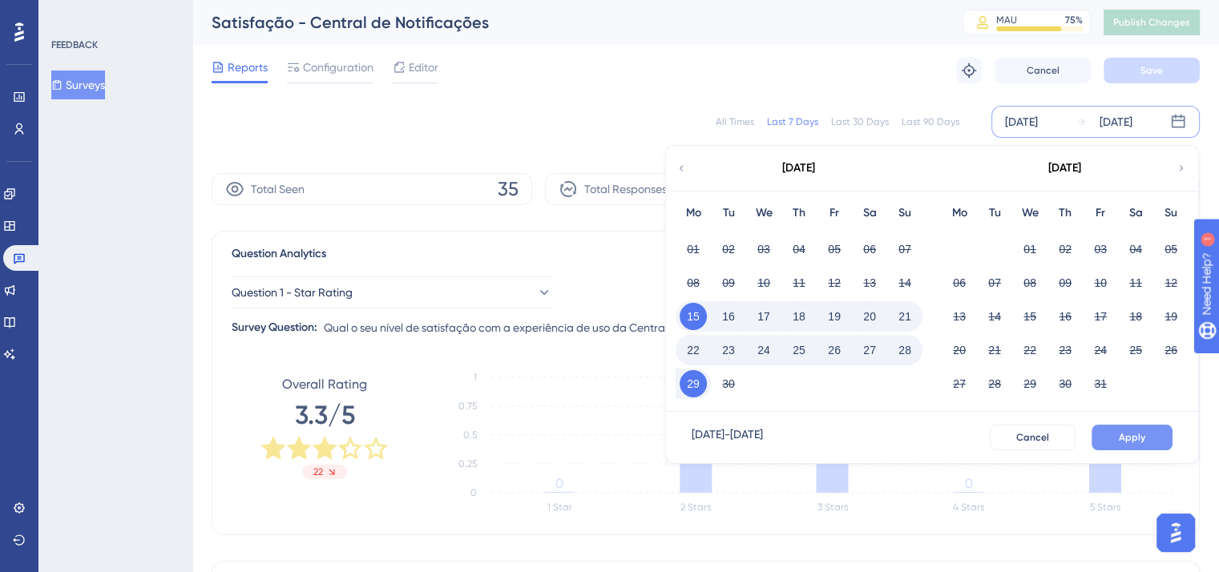
click at [1144, 438] on span "Apply" at bounding box center [1131, 437] width 26 height 13
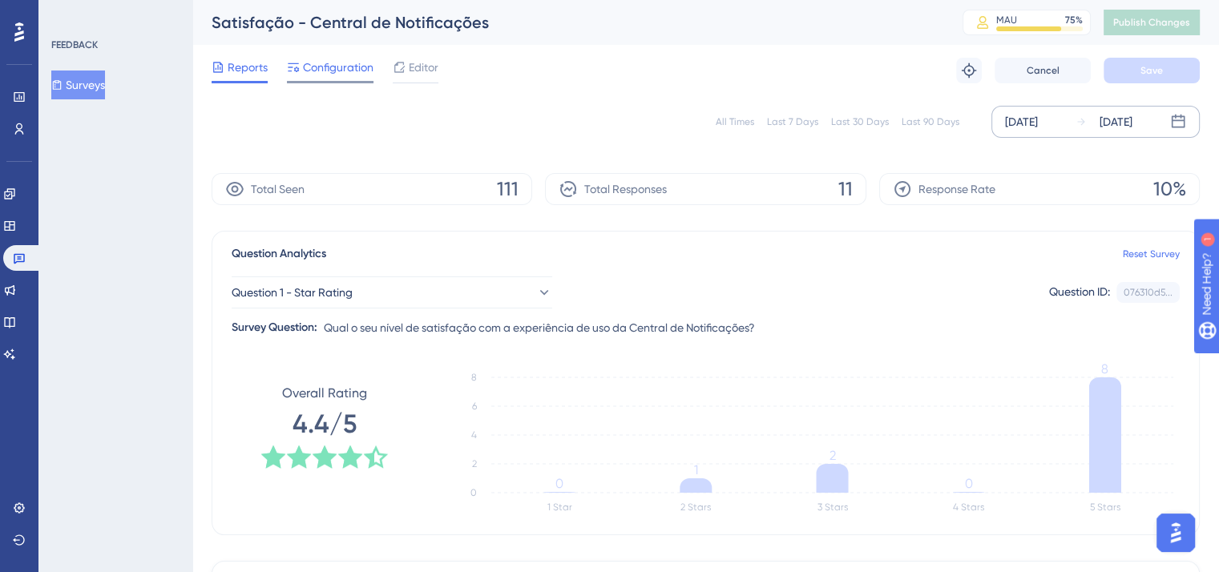
click at [328, 63] on span "Configuration" at bounding box center [338, 67] width 71 height 19
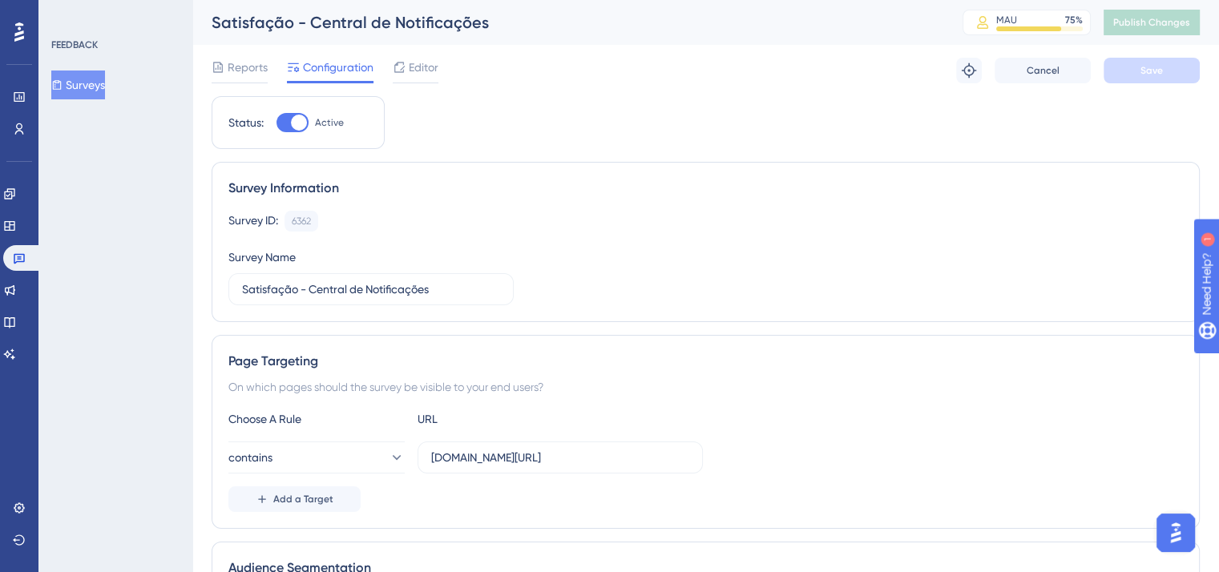
drag, startPoint x: 95, startPoint y: 81, endPoint x: 109, endPoint y: 87, distance: 15.1
click at [95, 82] on button "Surveys" at bounding box center [78, 85] width 54 height 29
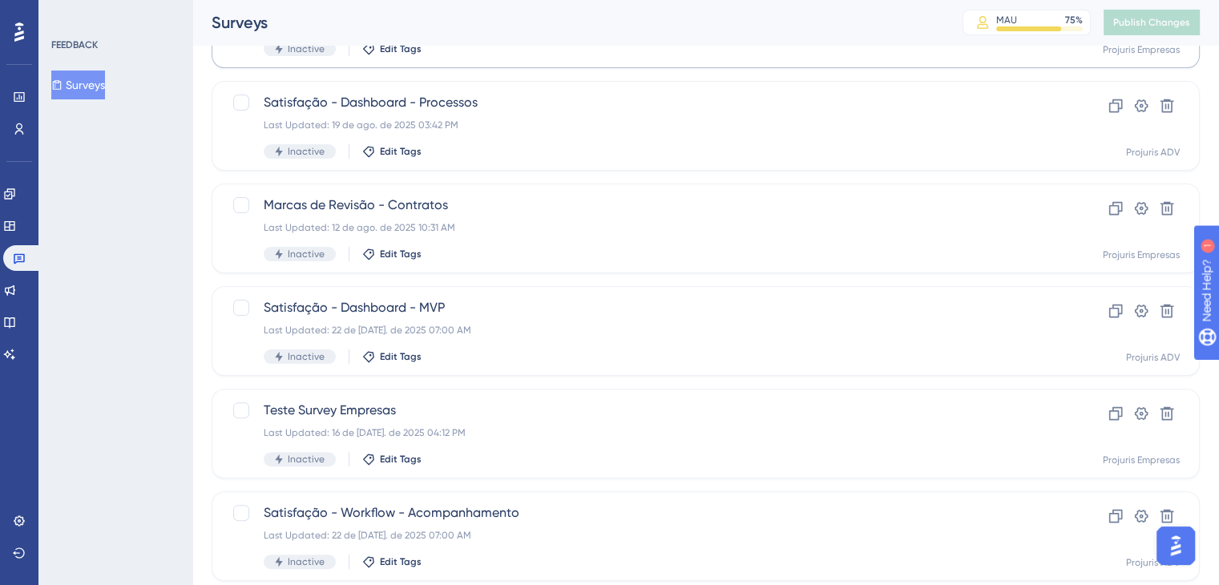
scroll to position [401, 0]
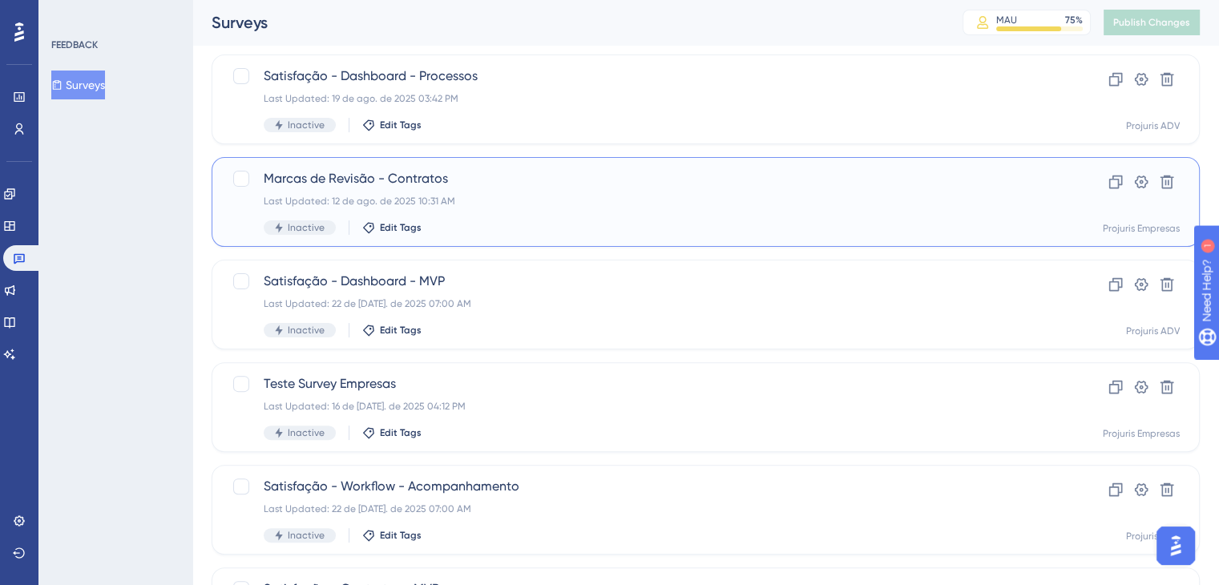
click at [704, 201] on div "Last Updated: 12 de ago. de 2025 10:31 AM" at bounding box center [642, 201] width 756 height 13
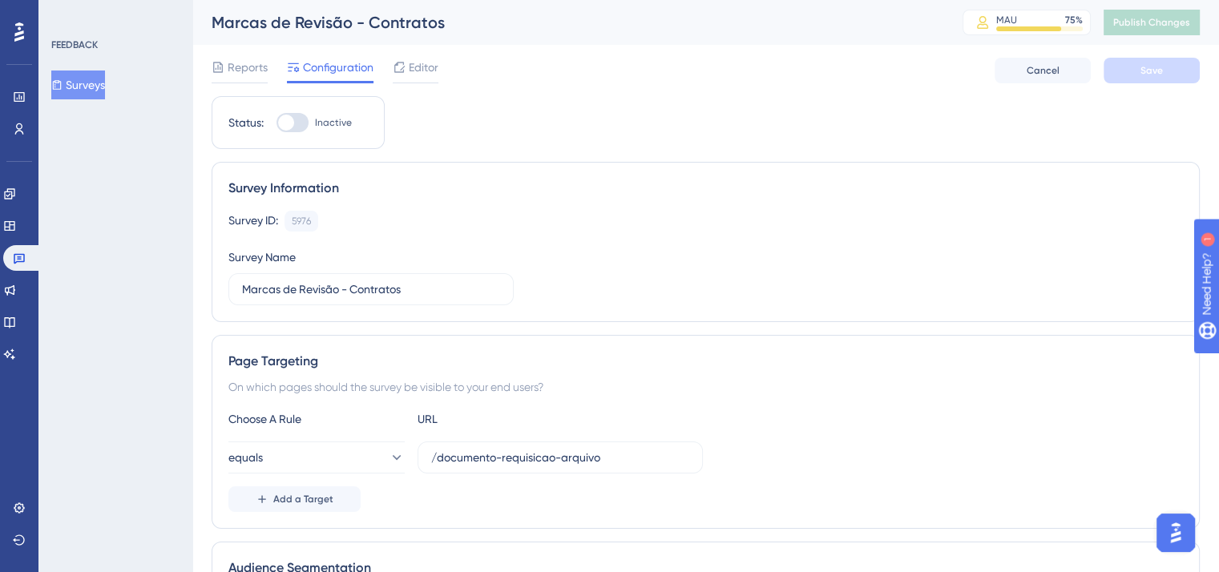
click at [101, 87] on button "Surveys" at bounding box center [78, 85] width 54 height 29
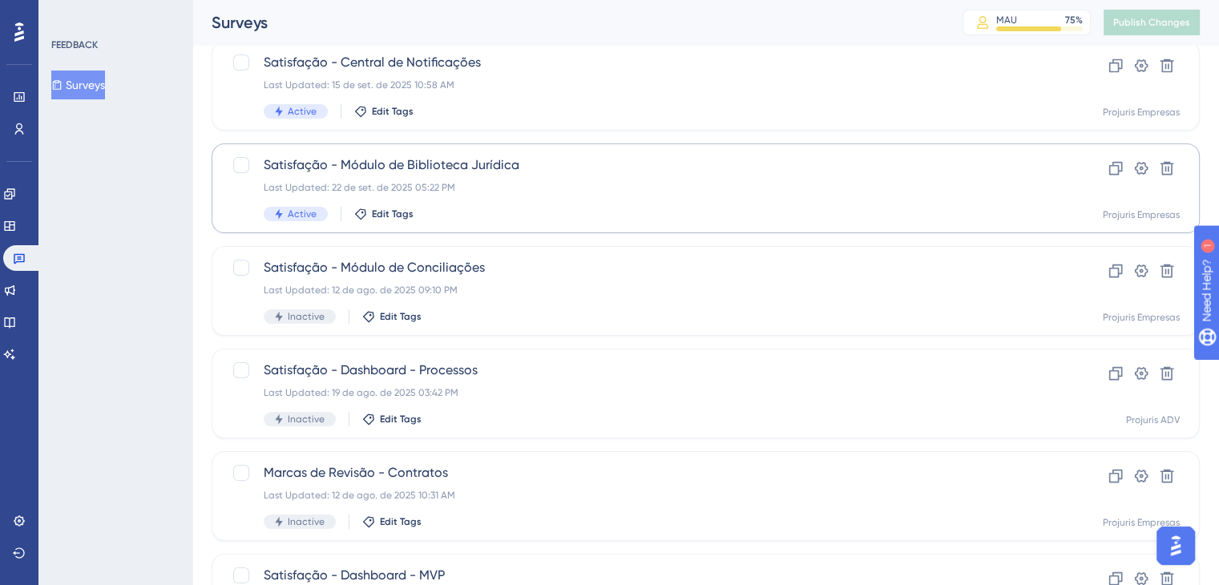
scroll to position [240, 0]
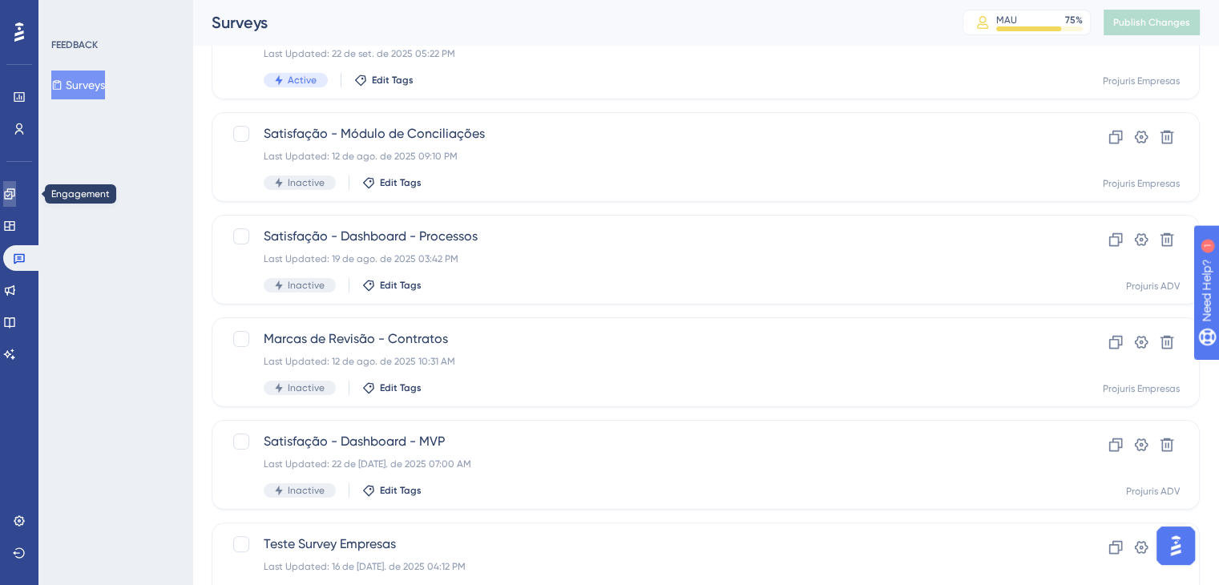
click at [16, 183] on link at bounding box center [9, 194] width 13 height 26
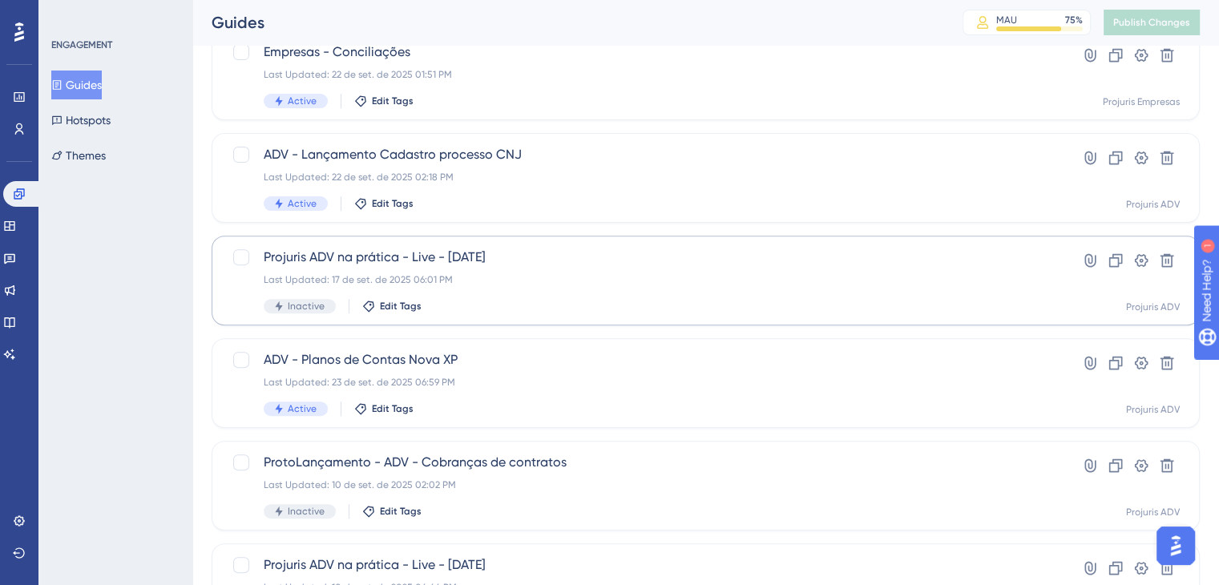
scroll to position [641, 0]
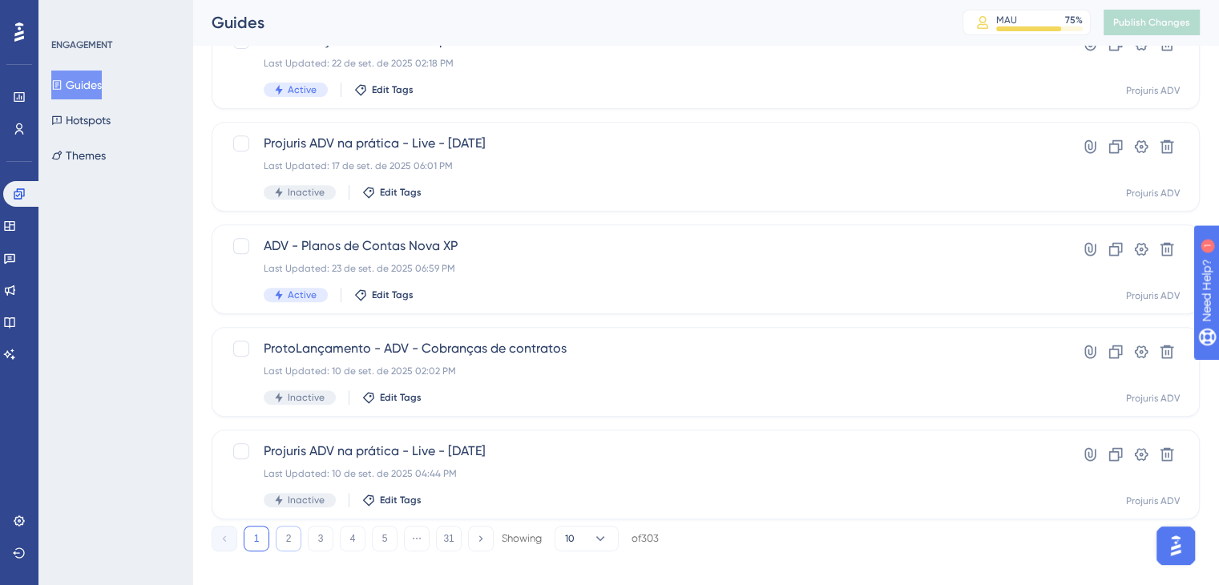
click at [295, 542] on button "2" at bounding box center [289, 539] width 26 height 26
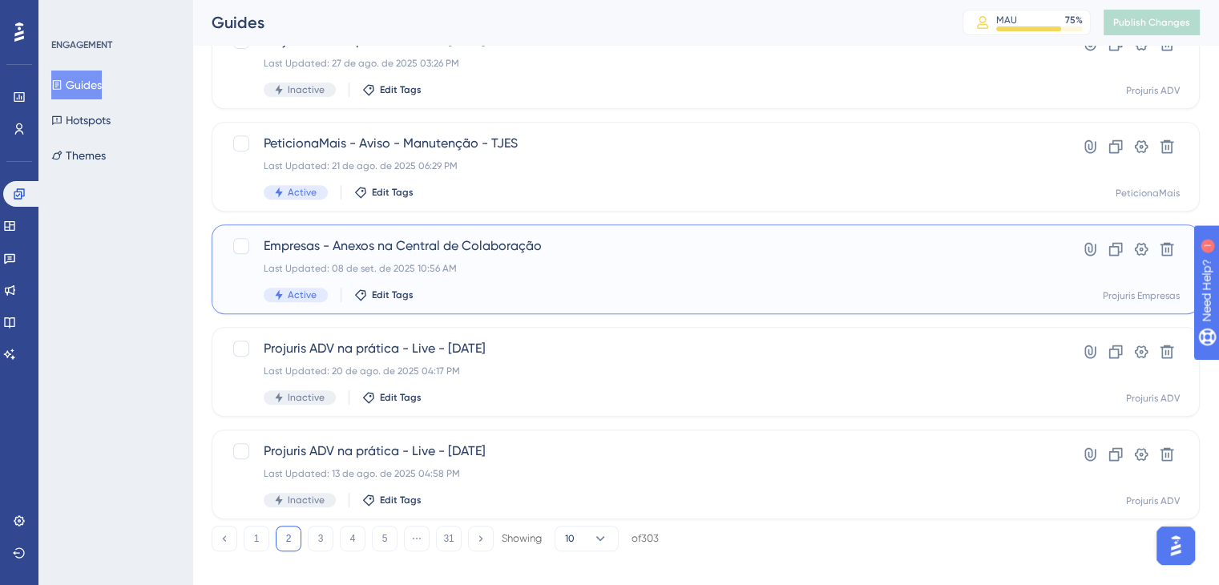
click at [599, 259] on div "Empresas - Anexos na Central de Colaboração Last Updated: 08 de set. de 2025 10…" at bounding box center [642, 269] width 756 height 66
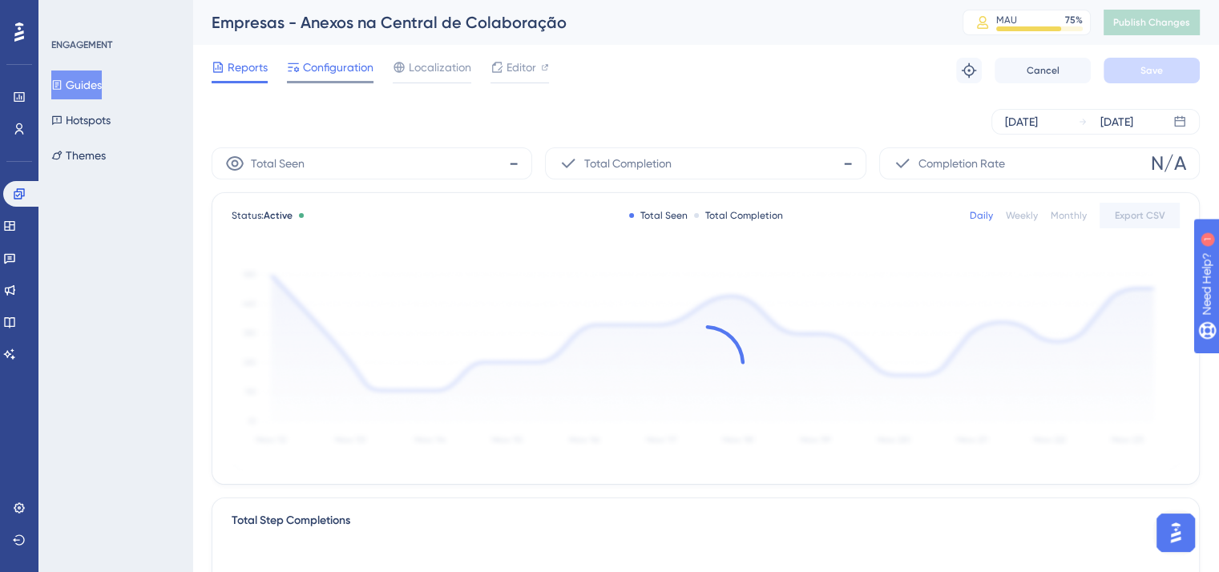
click at [345, 64] on span "Configuration" at bounding box center [338, 67] width 71 height 19
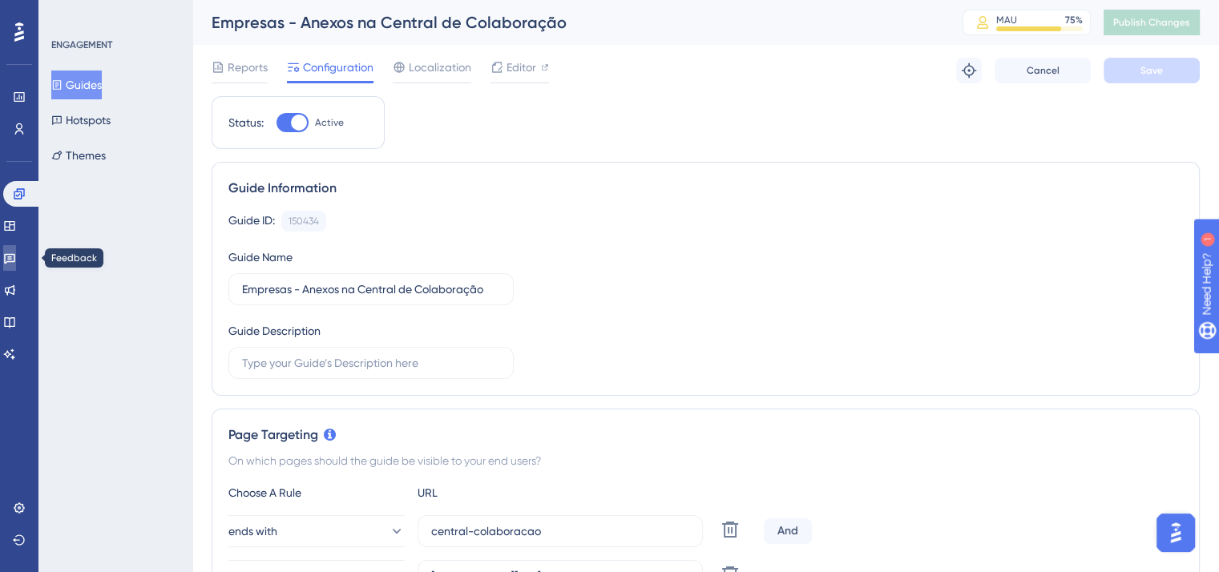
click at [10, 264] on link at bounding box center [9, 258] width 13 height 26
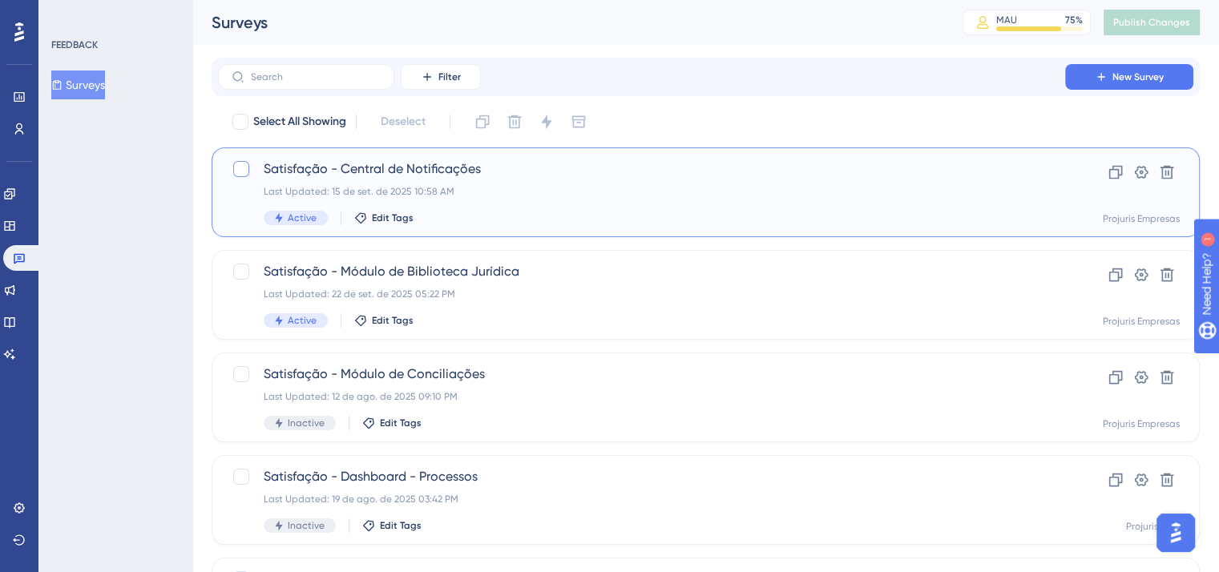
click at [238, 169] on div at bounding box center [241, 169] width 16 height 16
checkbox input "true"
click at [484, 123] on icon at bounding box center [482, 122] width 16 height 16
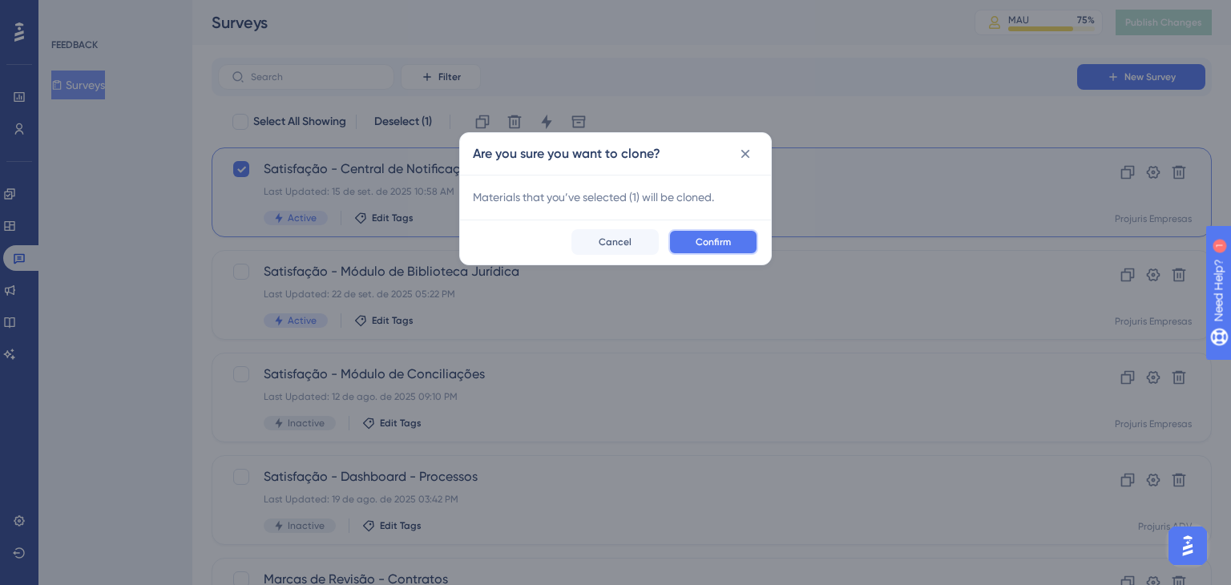
click at [724, 241] on span "Confirm" at bounding box center [712, 242] width 35 height 13
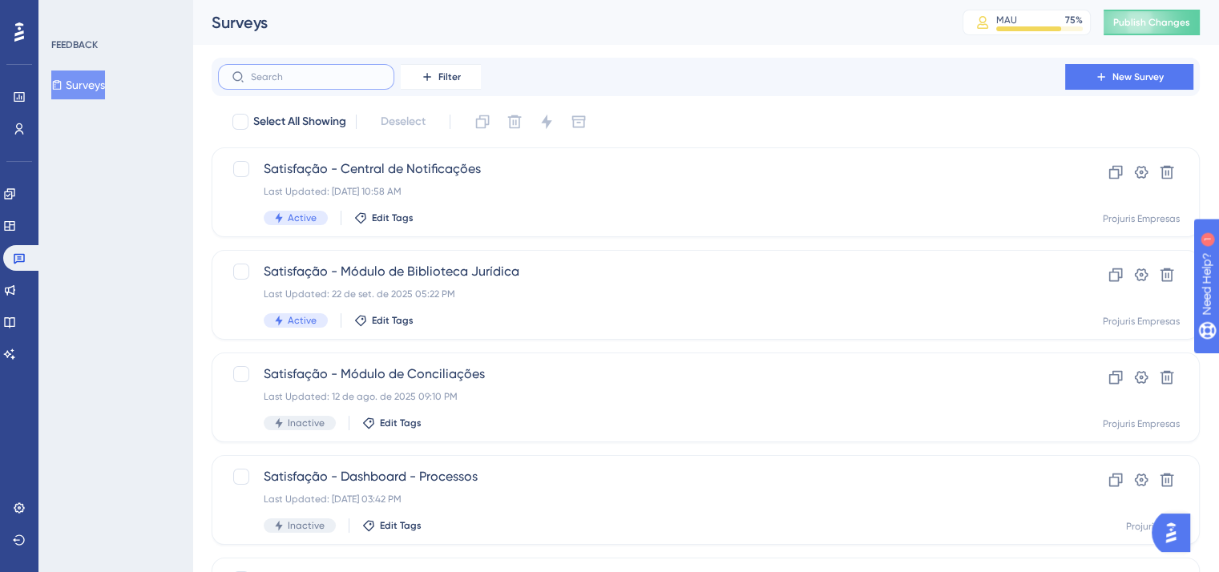
click at [330, 71] on input "text" at bounding box center [316, 76] width 130 height 11
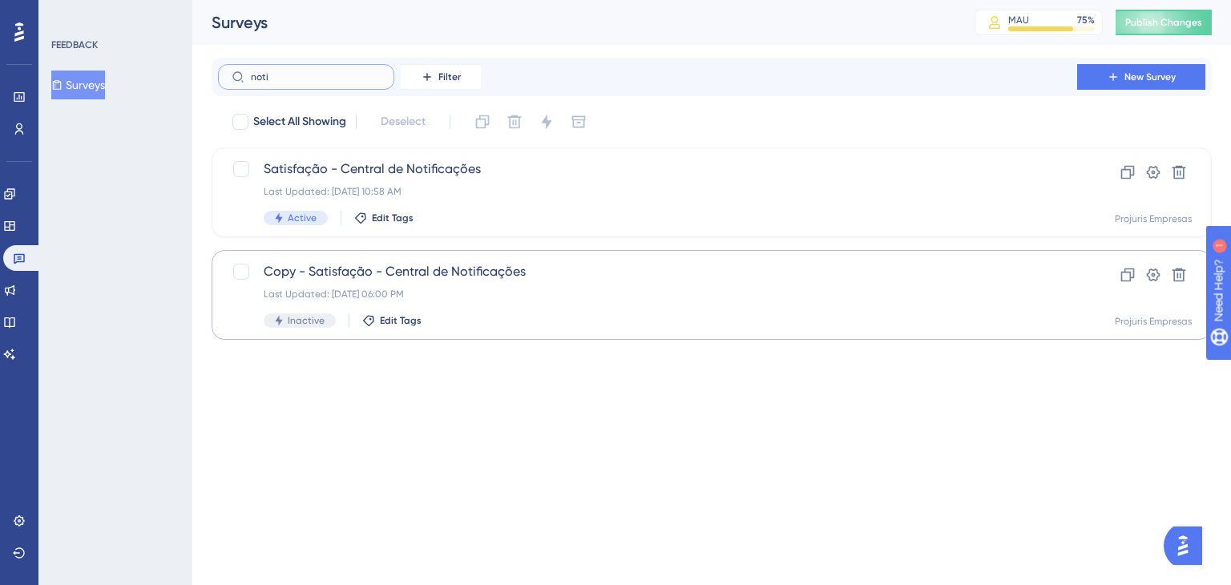
type input "noti"
click at [364, 267] on span "Copy - Satisfação - Central de Notificações" at bounding box center [648, 271] width 768 height 19
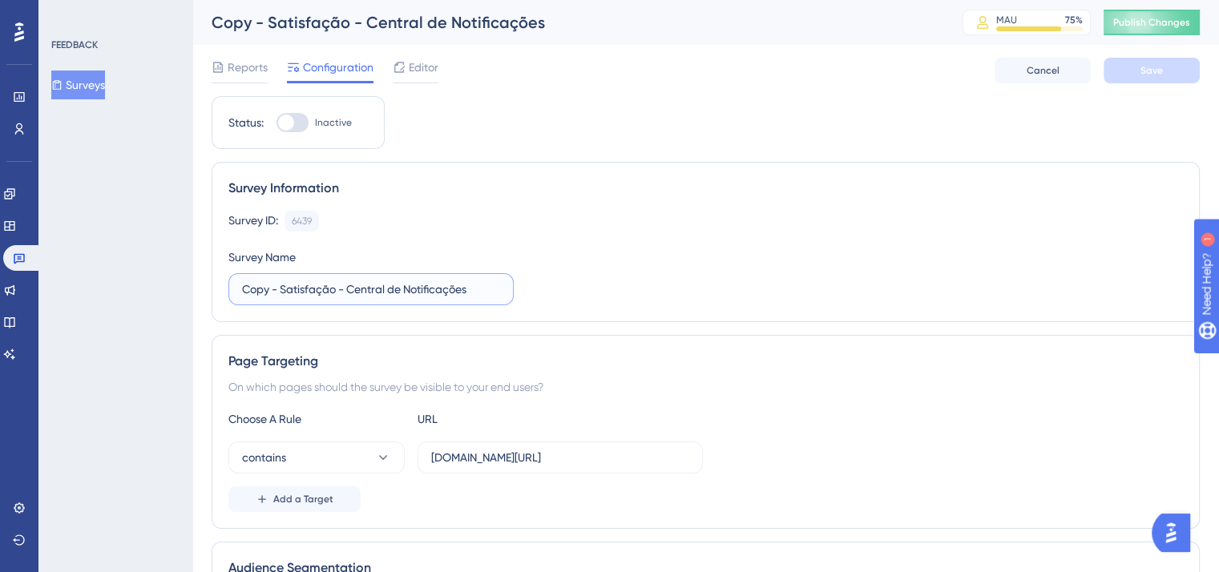
drag, startPoint x: 280, startPoint y: 291, endPoint x: 211, endPoint y: 298, distance: 69.3
drag, startPoint x: 433, startPoint y: 288, endPoint x: 312, endPoint y: 290, distance: 120.2
click at [312, 290] on input "Satisfação - Central de Notificações" at bounding box center [371, 289] width 258 height 18
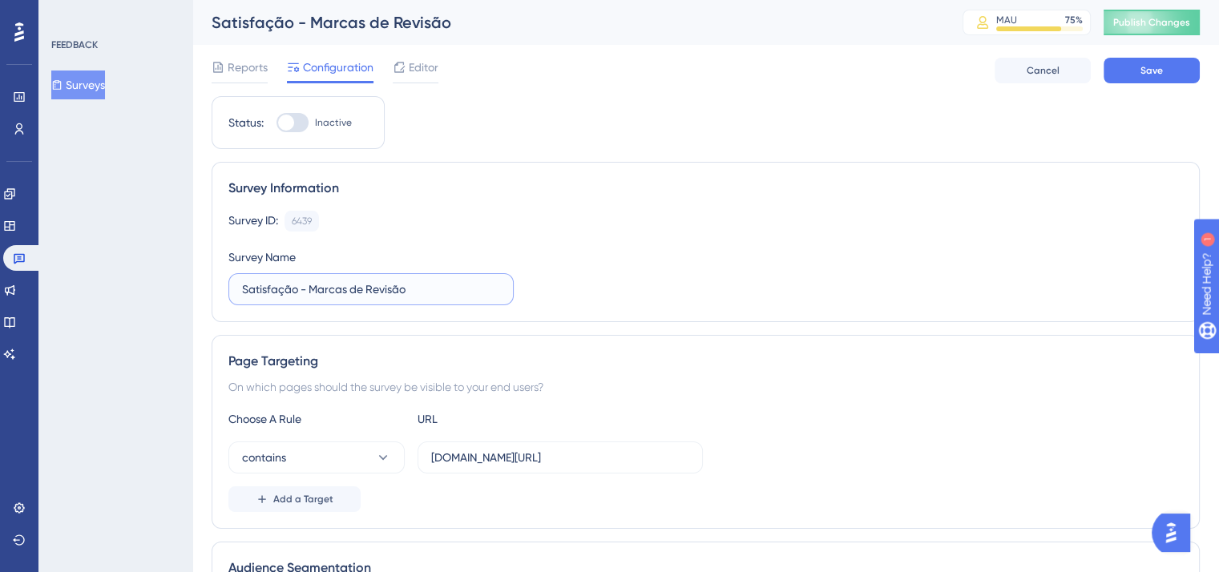
type input "Satisfação - Marcas de Revisão"
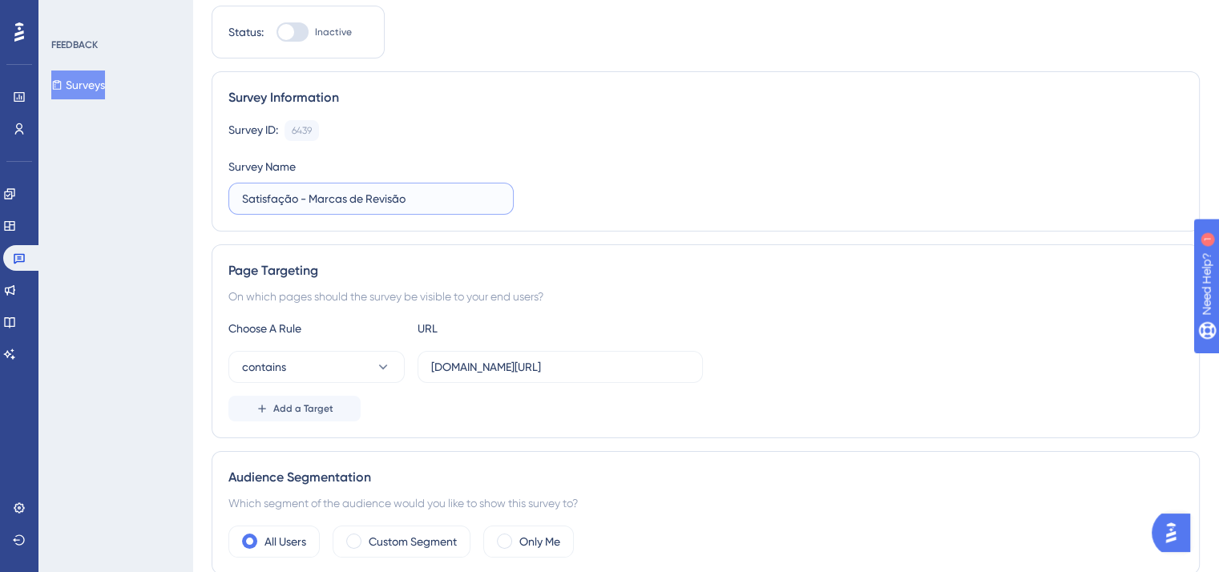
scroll to position [160, 0]
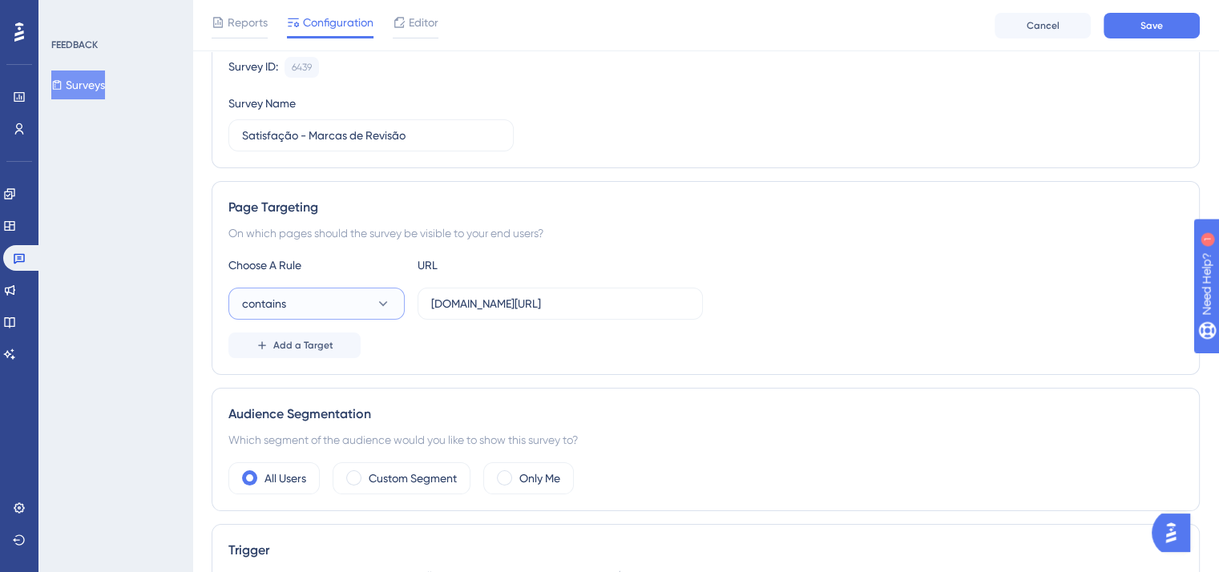
click at [387, 296] on icon at bounding box center [383, 304] width 16 height 16
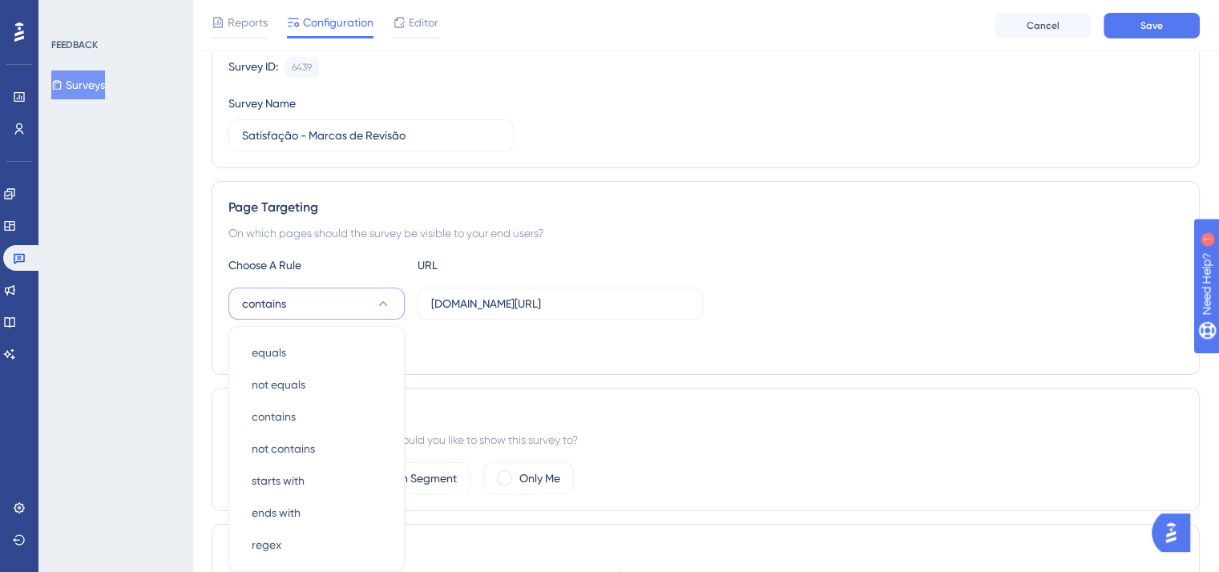
scroll to position [321, 0]
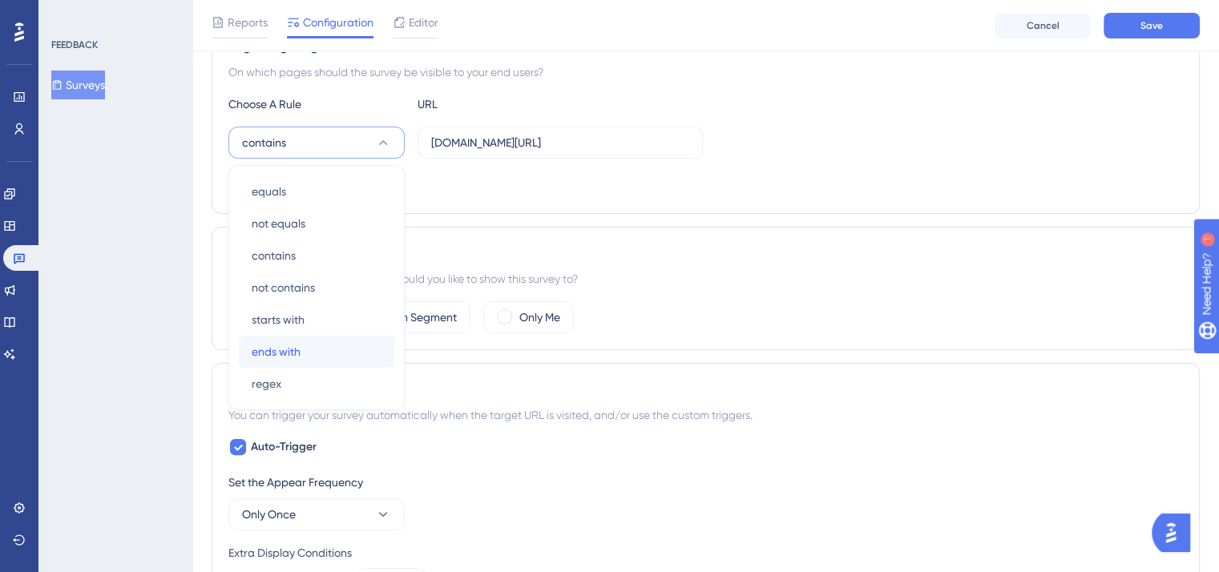
click at [309, 347] on div "ends with ends with" at bounding box center [317, 352] width 130 height 32
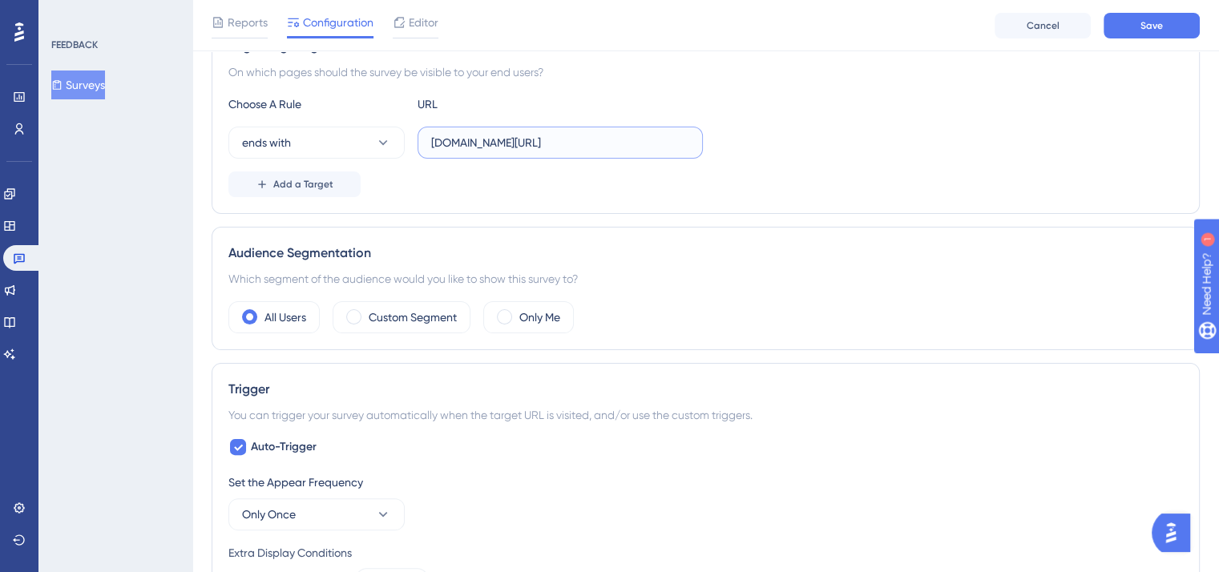
drag, startPoint x: 647, startPoint y: 138, endPoint x: 411, endPoint y: 142, distance: 236.4
click at [414, 145] on div "ends with projuris.com.br/#/notification-center" at bounding box center [465, 143] width 474 height 32
paste input "documento-requisicao-arquivo"
type input "documento-requisicao-arquivo"
click at [324, 181] on span "Add a Target" at bounding box center [303, 184] width 60 height 13
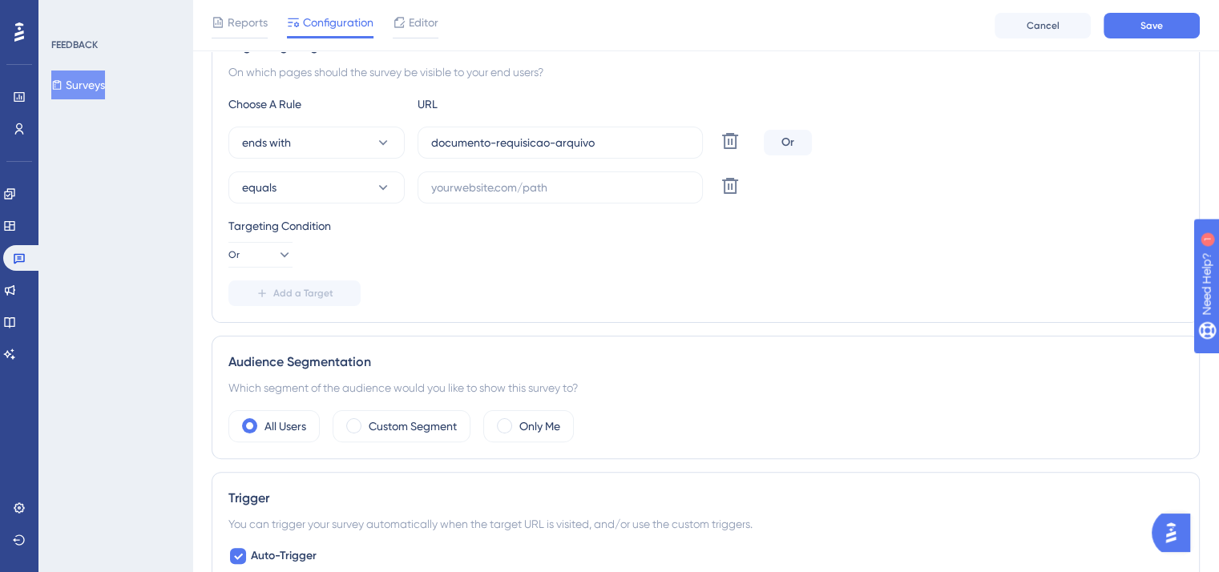
click at [796, 145] on div "Or" at bounding box center [788, 143] width 48 height 26
click at [276, 248] on icon at bounding box center [284, 255] width 16 height 16
click at [252, 299] on span "And" at bounding box center [255, 300] width 21 height 19
click at [353, 179] on button "equals" at bounding box center [316, 187] width 176 height 32
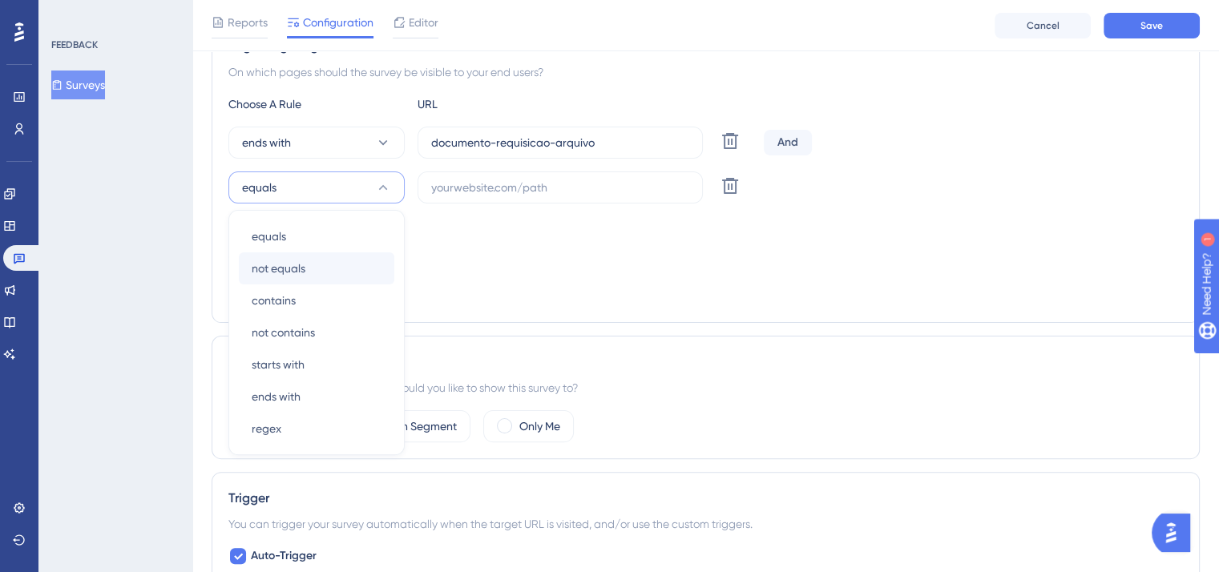
scroll to position [364, 0]
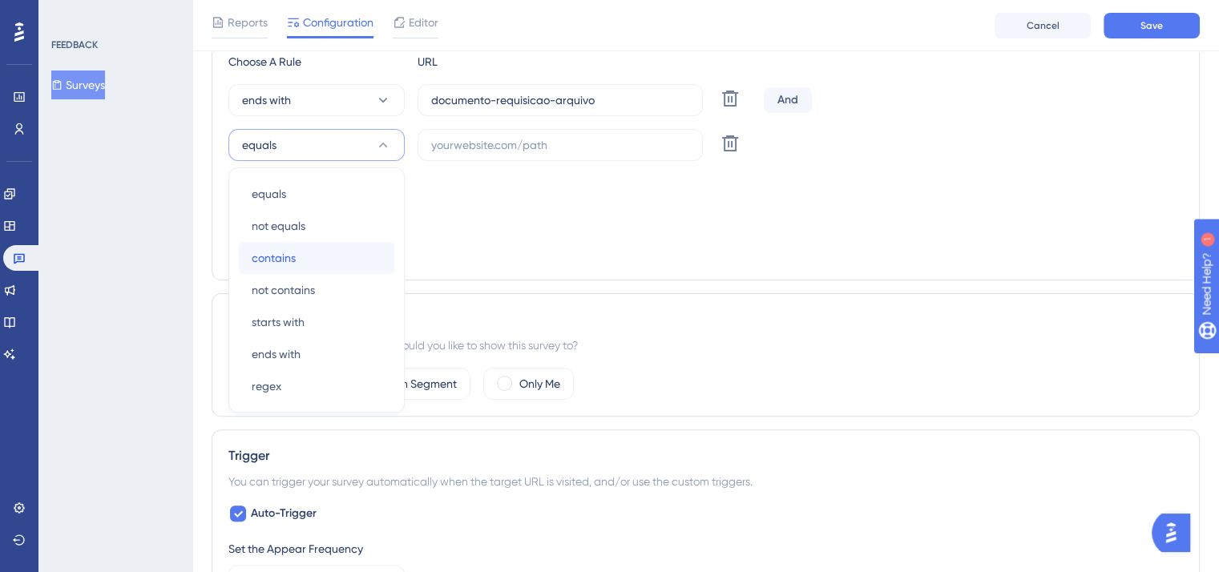
click at [323, 255] on div "contains contains" at bounding box center [317, 258] width 130 height 32
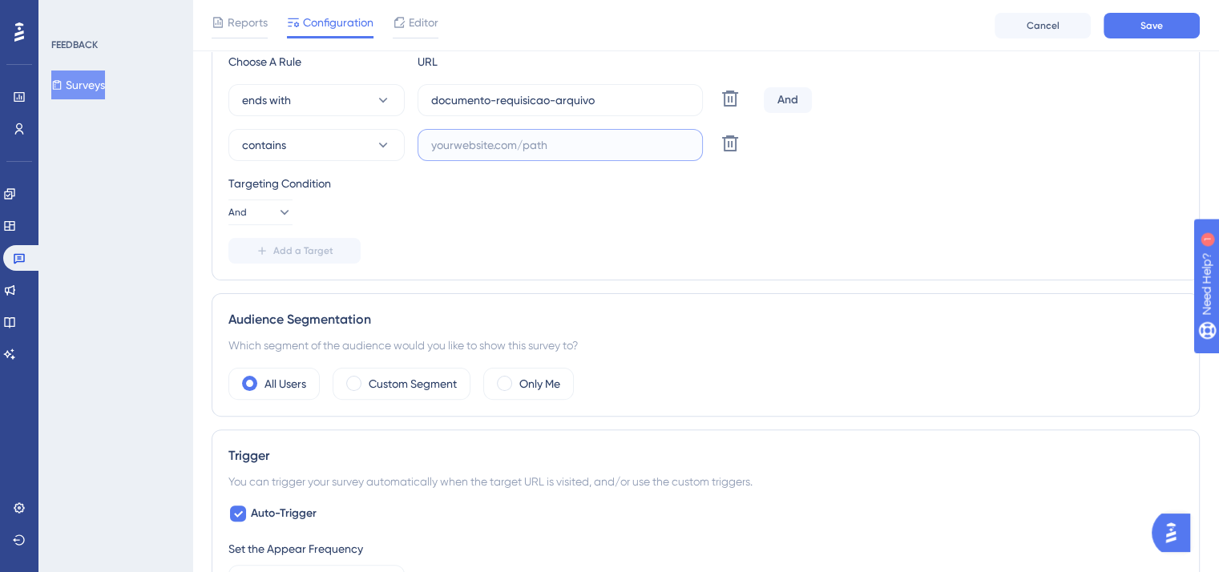
click at [449, 147] on input "text" at bounding box center [560, 145] width 258 height 18
paste input "https://doc.projuris.com.br/#/requisicao"
type input "https://doc.projuris.com.br/#/requisicao"
click at [987, 216] on div "Targeting Condition And" at bounding box center [705, 199] width 954 height 51
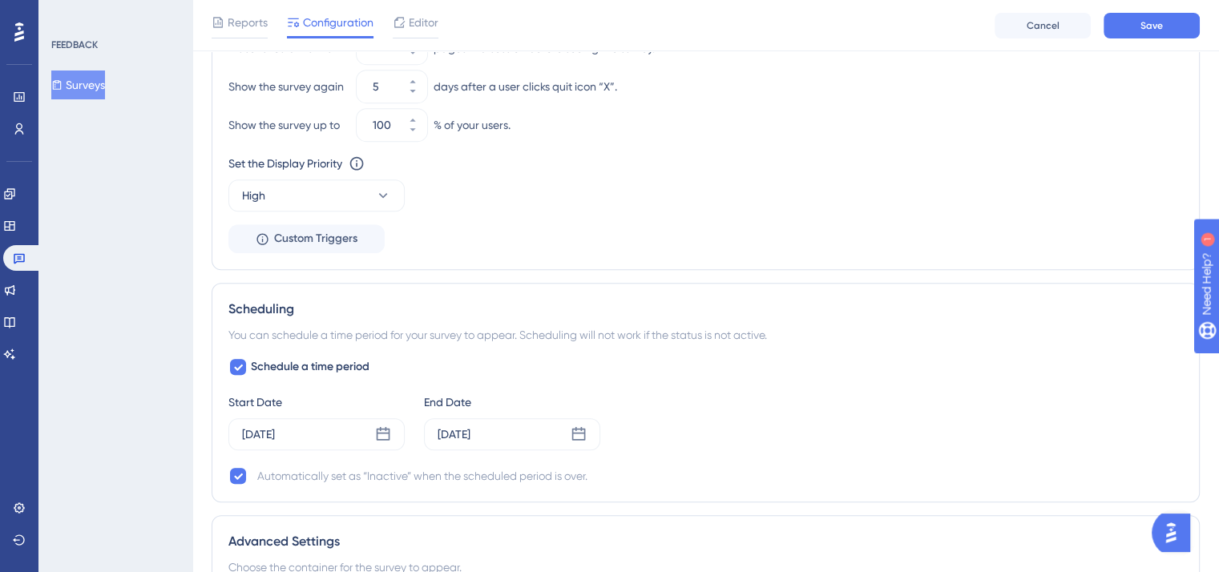
scroll to position [1085, 0]
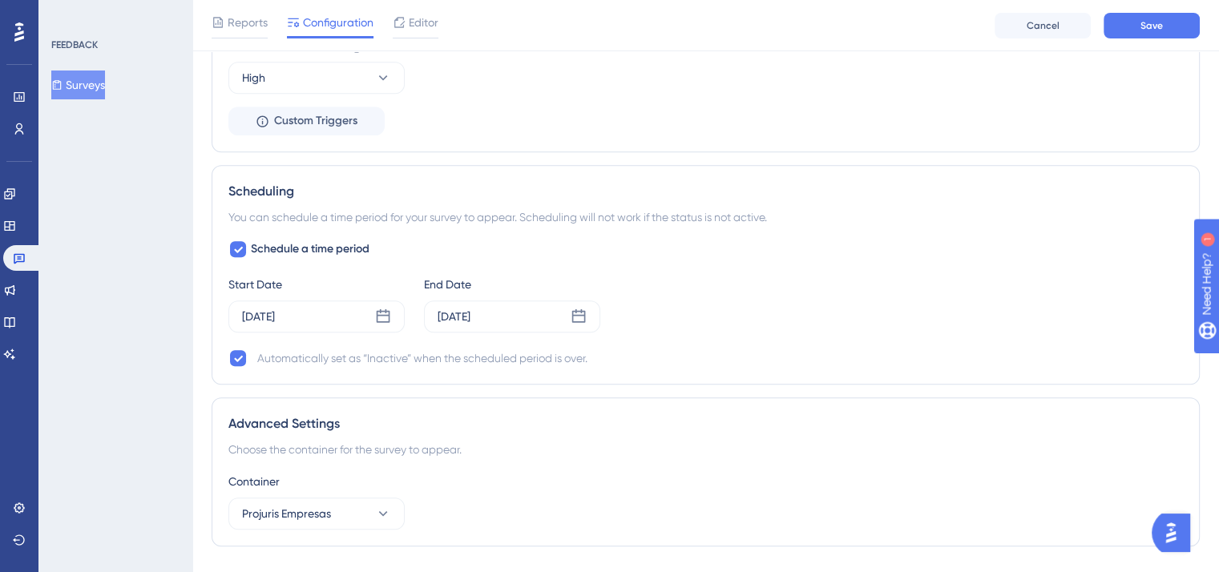
click at [240, 252] on icon at bounding box center [238, 249] width 10 height 13
checkbox input "false"
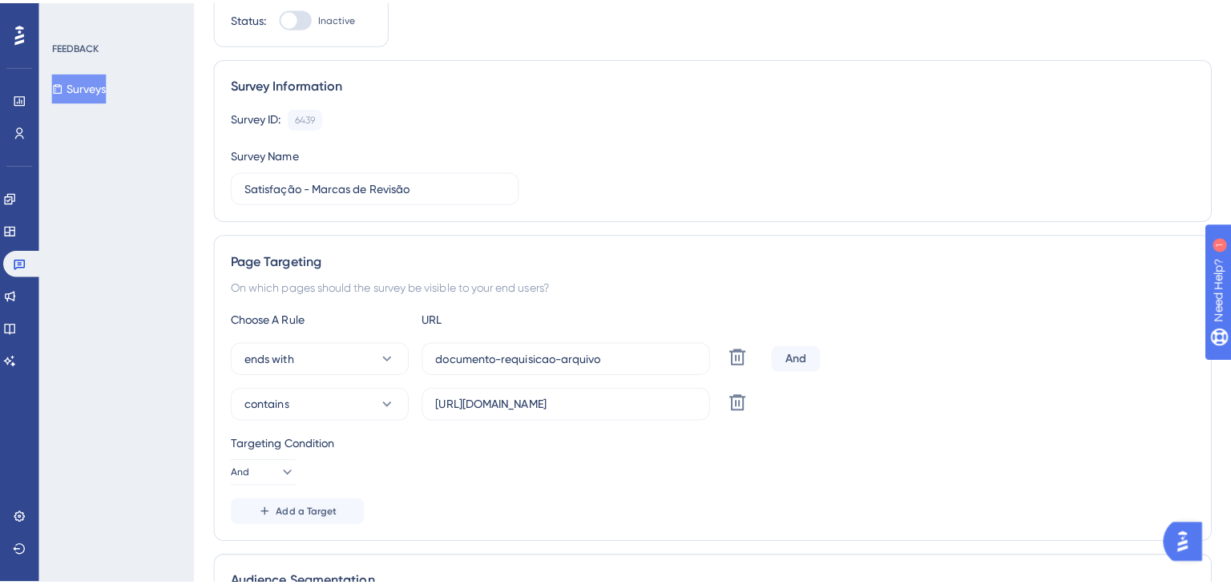
scroll to position [0, 0]
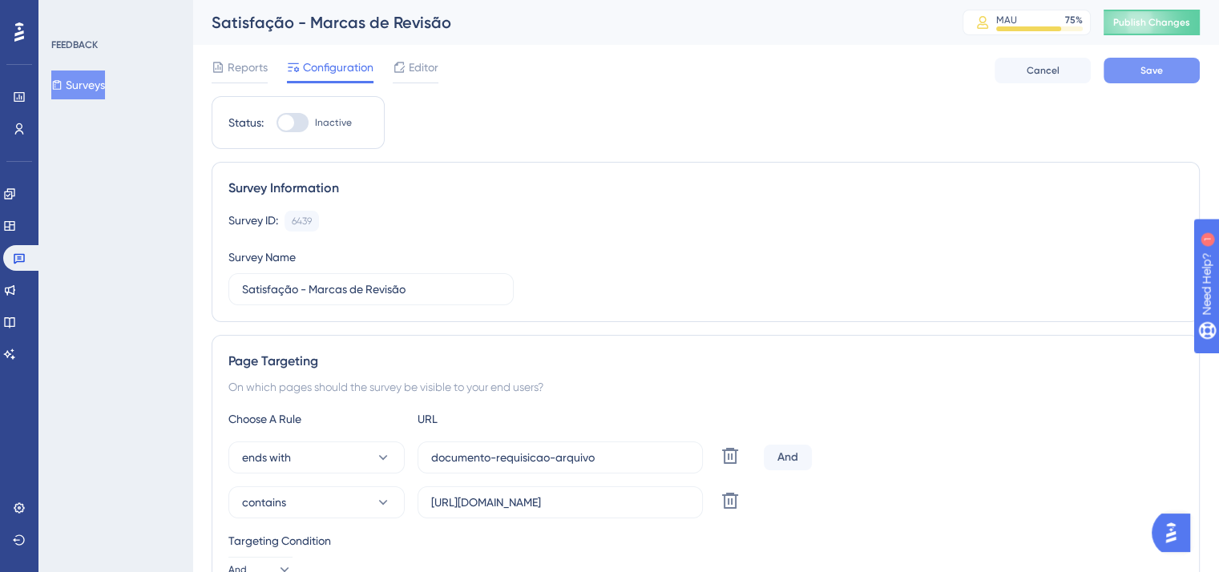
click at [1142, 69] on span "Save" at bounding box center [1151, 70] width 22 height 13
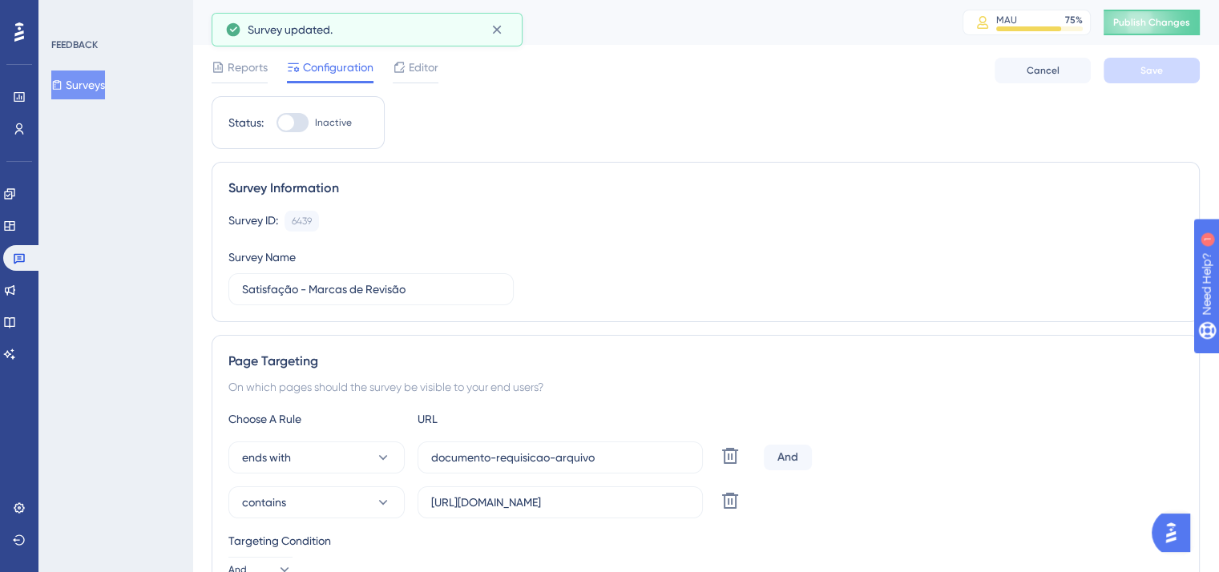
click at [413, 73] on span "Editor" at bounding box center [424, 67] width 30 height 19
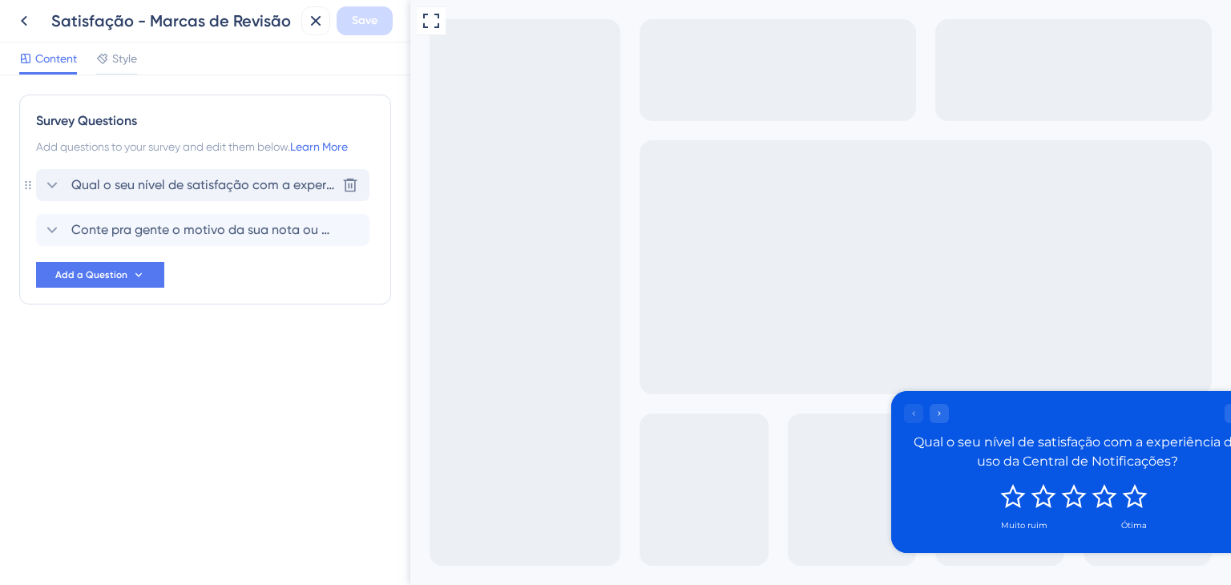
click at [282, 183] on span "Qual o seu nível de satisfação com a experiência de uso da Central de Notificaç…" at bounding box center [203, 184] width 264 height 19
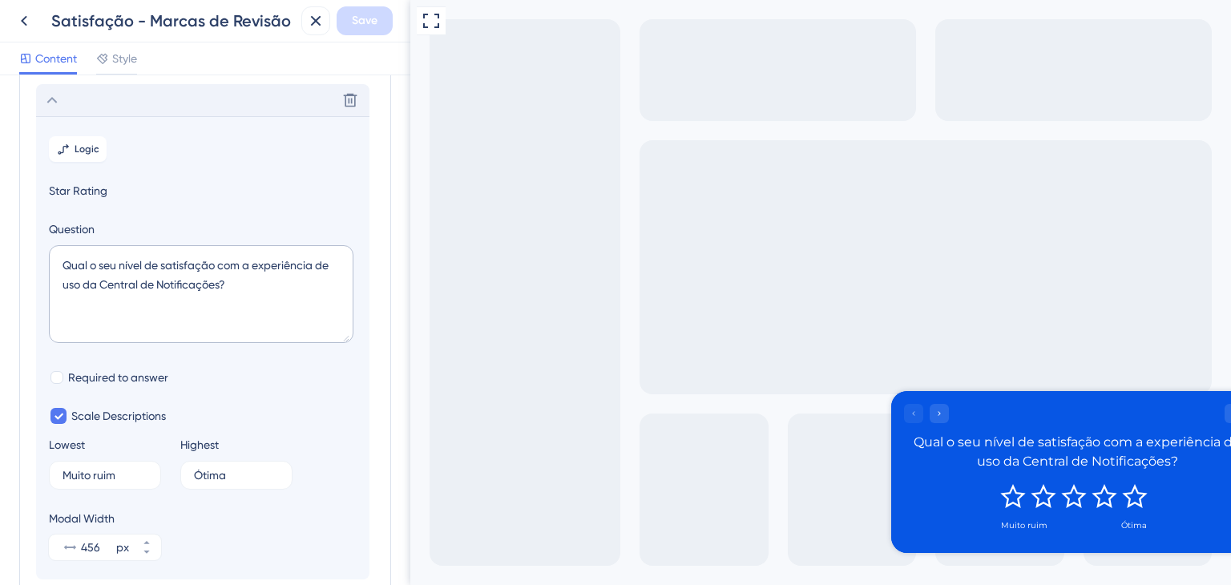
scroll to position [93, 0]
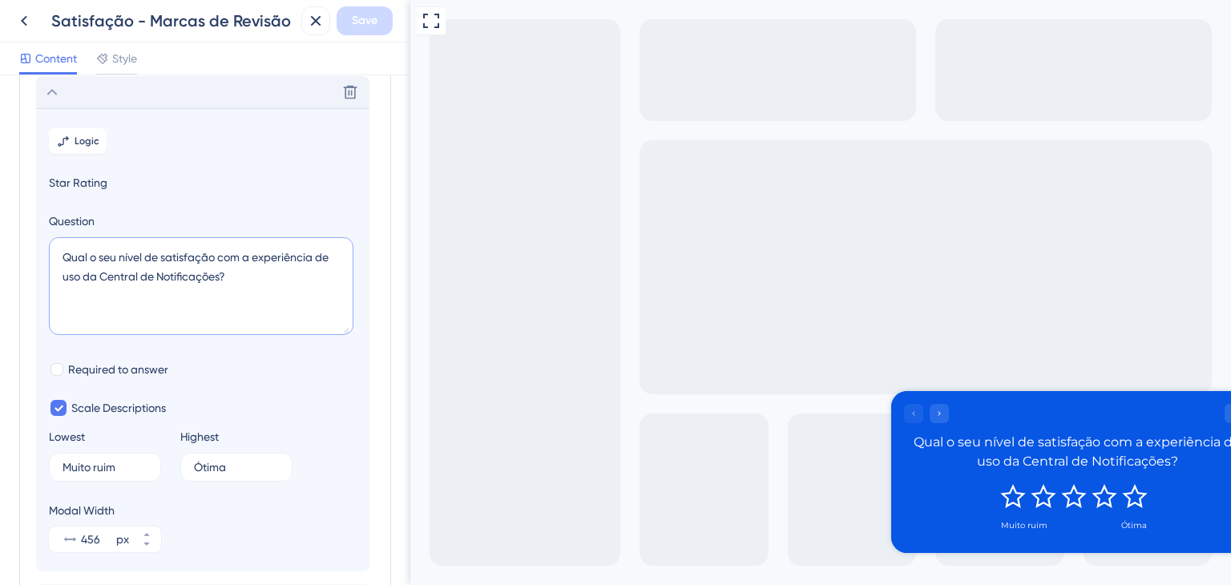
drag, startPoint x: 244, startPoint y: 276, endPoint x: 77, endPoint y: 284, distance: 166.8
click at [77, 284] on textarea "Qual o seu nível de satisfação com a experiência de uso da Central de Notificaç…" at bounding box center [201, 286] width 304 height 98
paste textarea "das marcas de revisão?"
drag, startPoint x: 113, startPoint y: 276, endPoint x: 120, endPoint y: 287, distance: 12.7
click at [113, 277] on textarea "Qual o seu nível de satisfação com a experiência de uso das marcas de revisão?" at bounding box center [201, 286] width 304 height 98
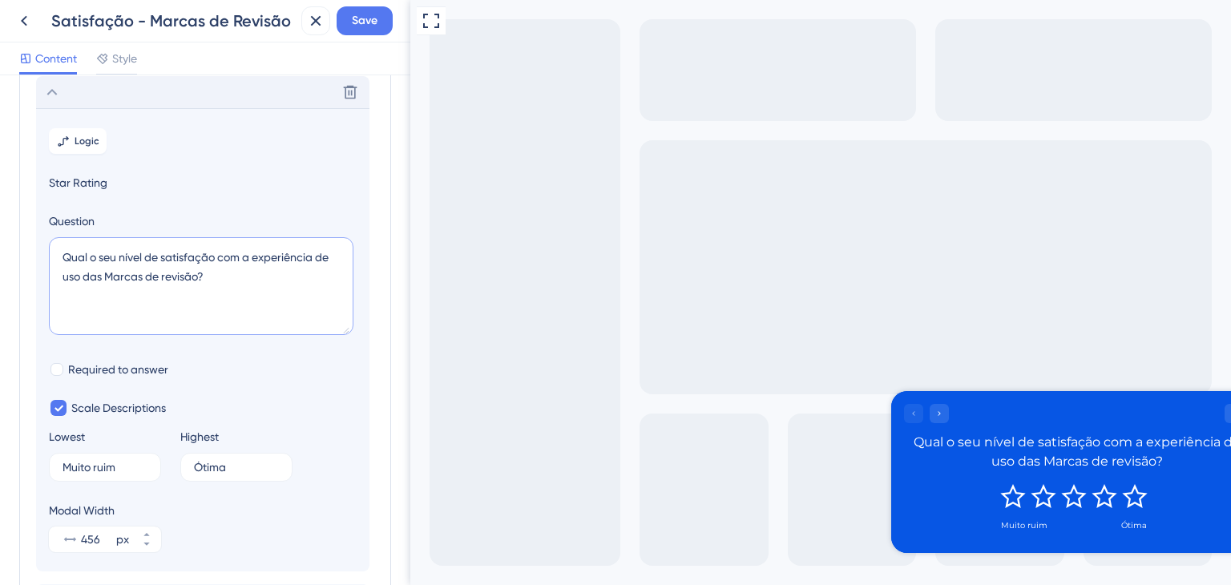
click at [166, 276] on textarea "Qual o seu nível de satisfação com a experiência de uso das Marcas de revisão?" at bounding box center [201, 286] width 304 height 98
type textarea "Qual o seu nível de satisfação com a experiência de uso das Marcas de Revisão?"
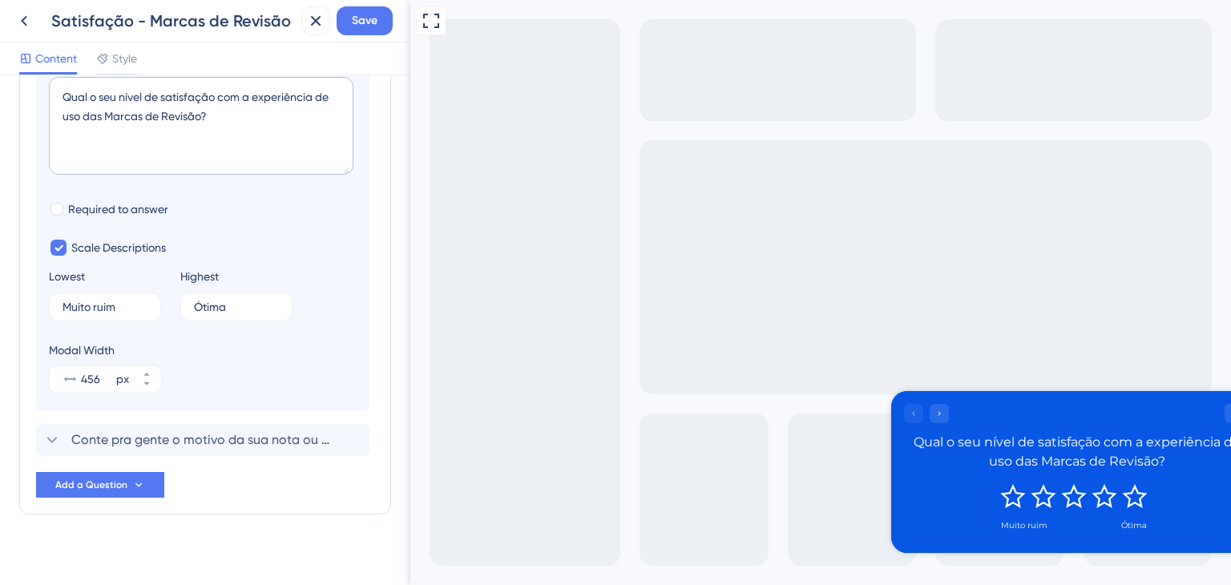
scroll to position [265, 0]
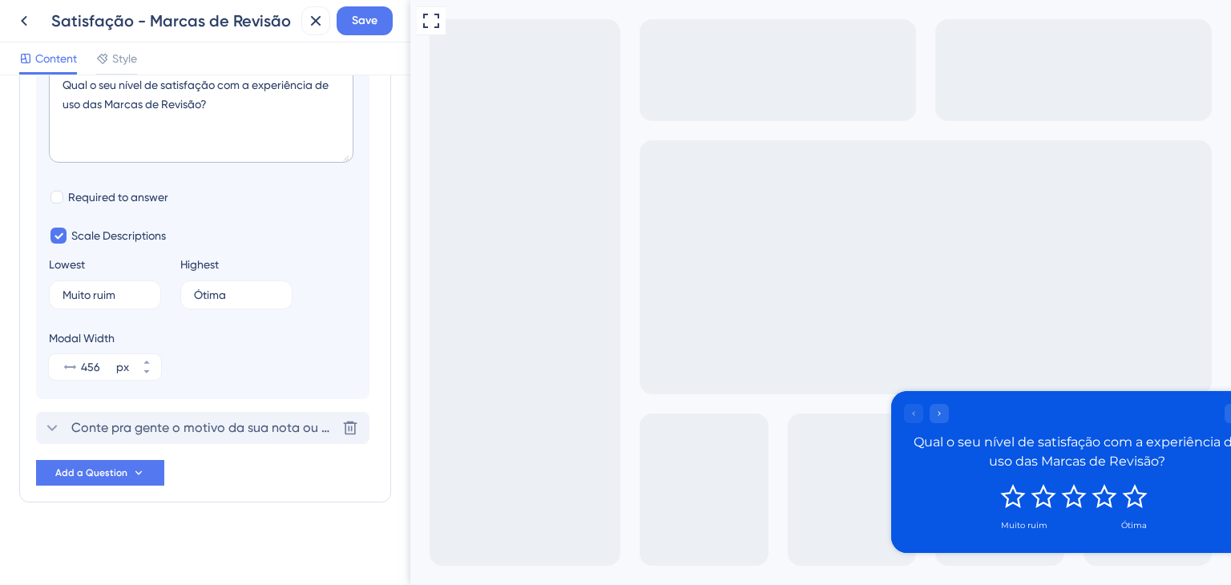
click at [147, 430] on span "Conte pra gente o motivo da sua nota ou o que podemos melhorar." at bounding box center [203, 427] width 264 height 19
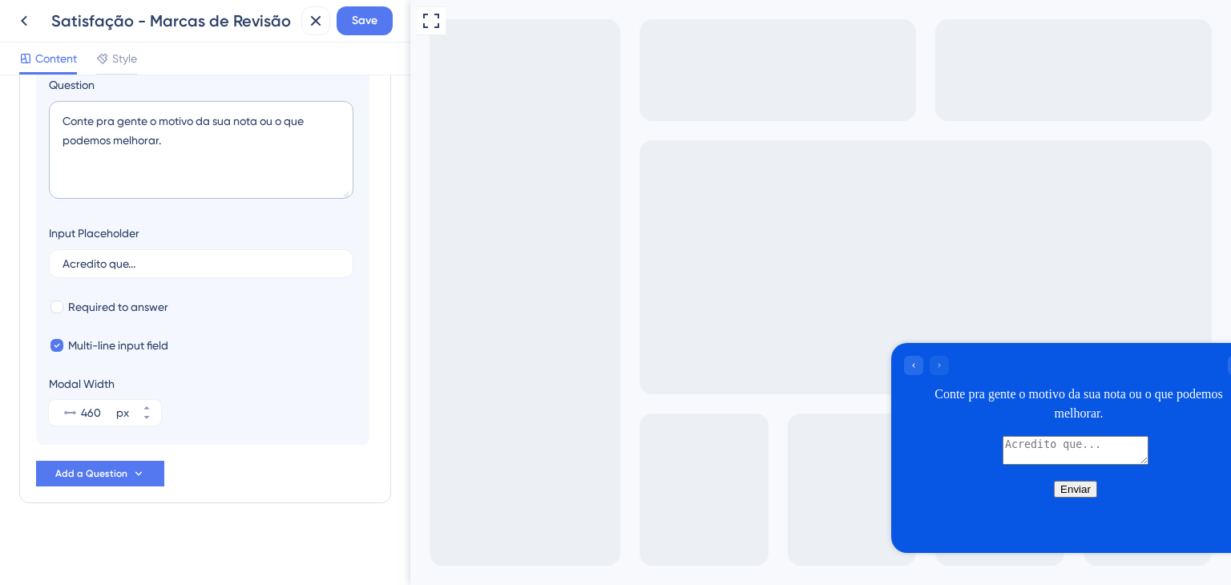
scroll to position [275, 0]
click at [376, 30] on span "Save" at bounding box center [365, 20] width 26 height 19
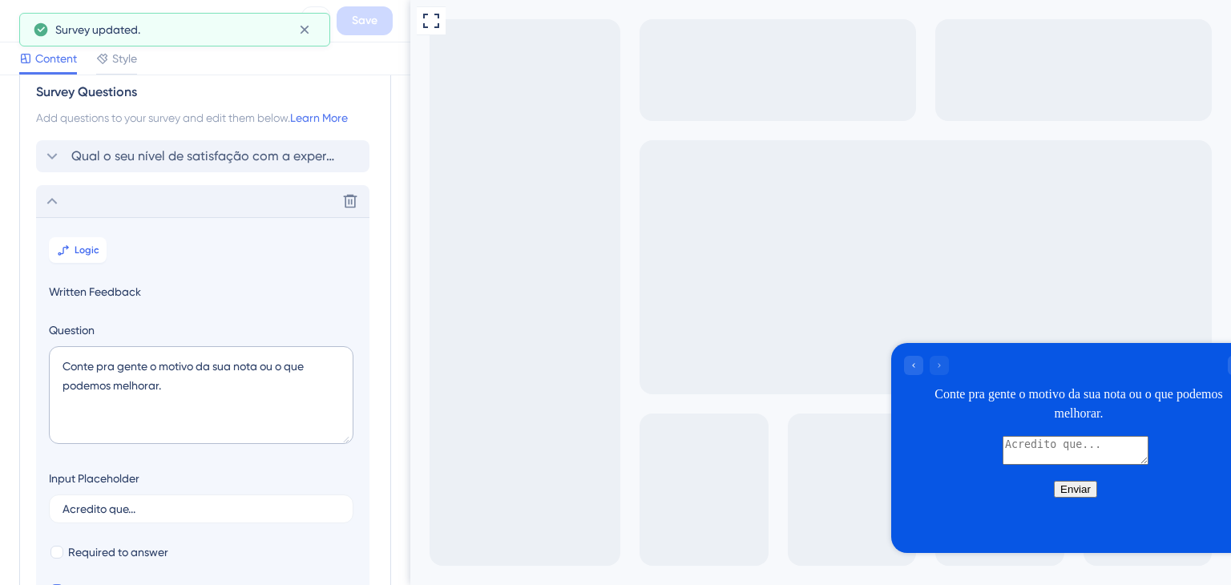
scroll to position [0, 0]
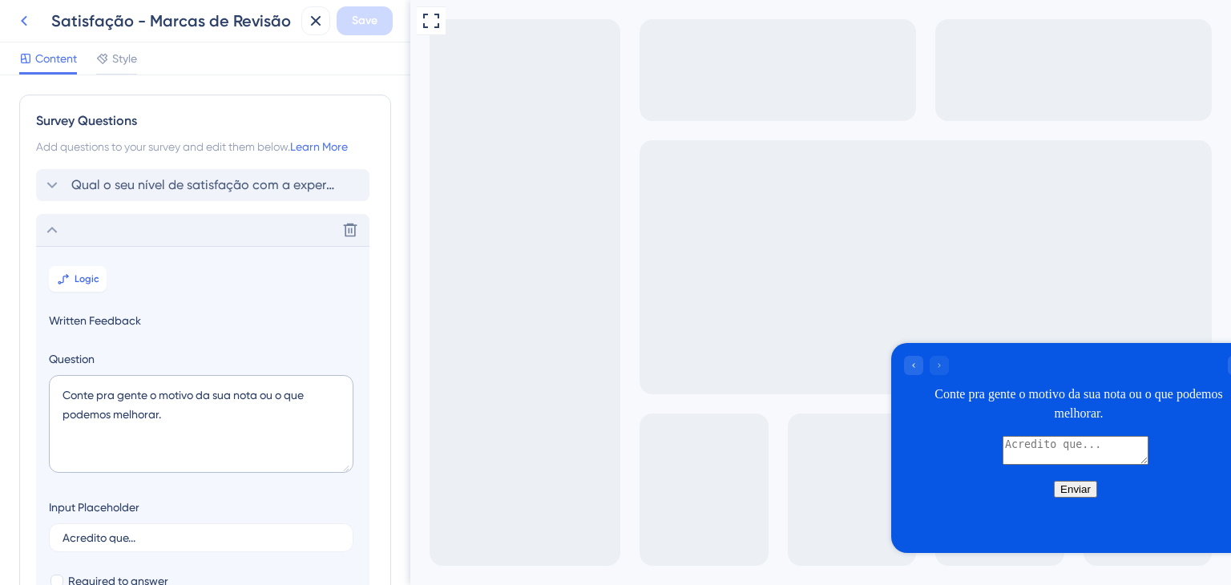
click at [28, 26] on icon at bounding box center [23, 20] width 19 height 19
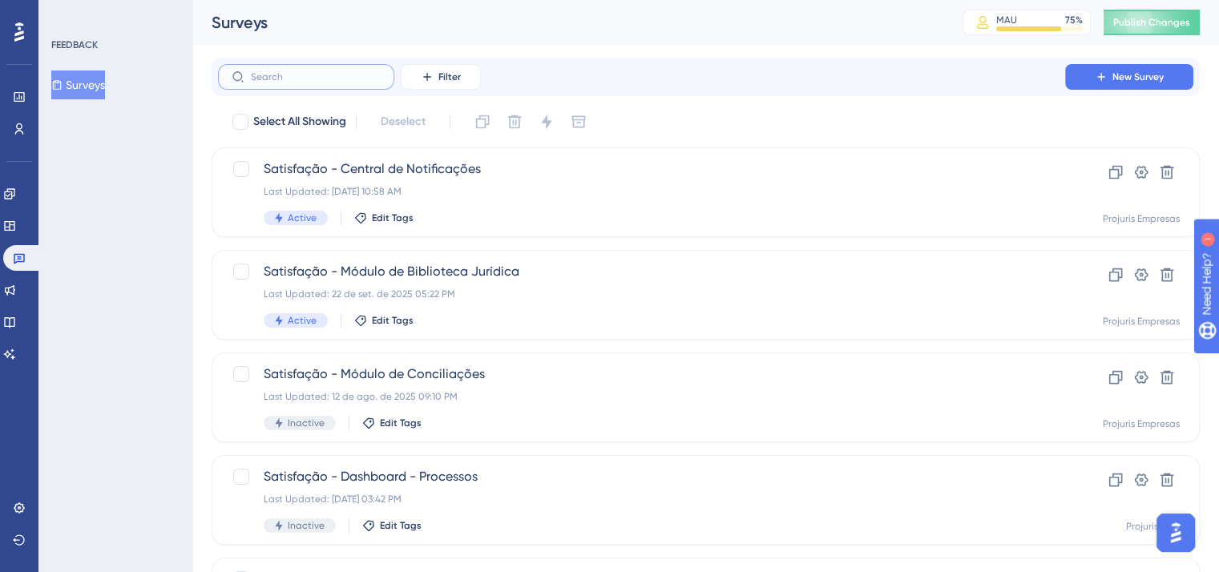
click at [334, 74] on input "text" at bounding box center [316, 76] width 130 height 11
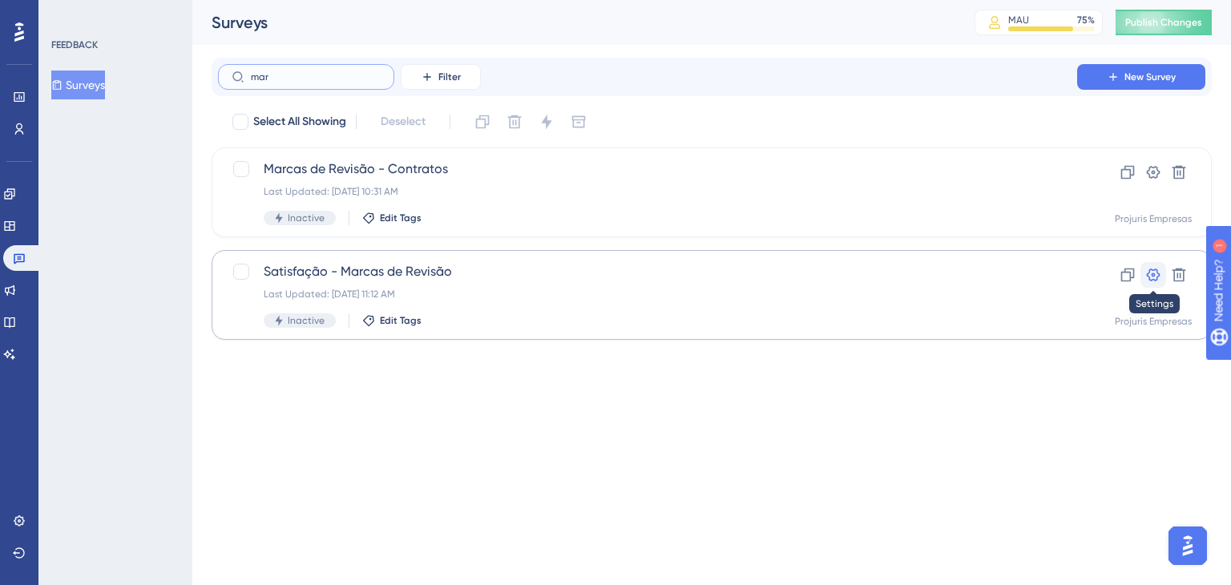
type input "mar"
click at [1156, 270] on icon at bounding box center [1154, 274] width 14 height 13
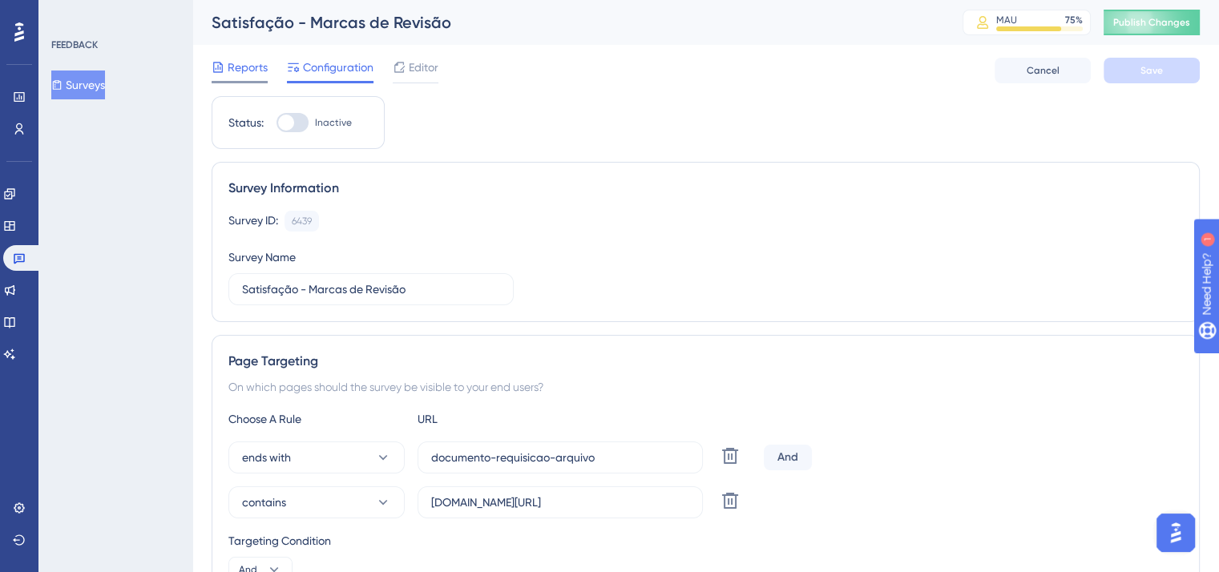
click at [232, 67] on span "Reports" at bounding box center [248, 67] width 40 height 19
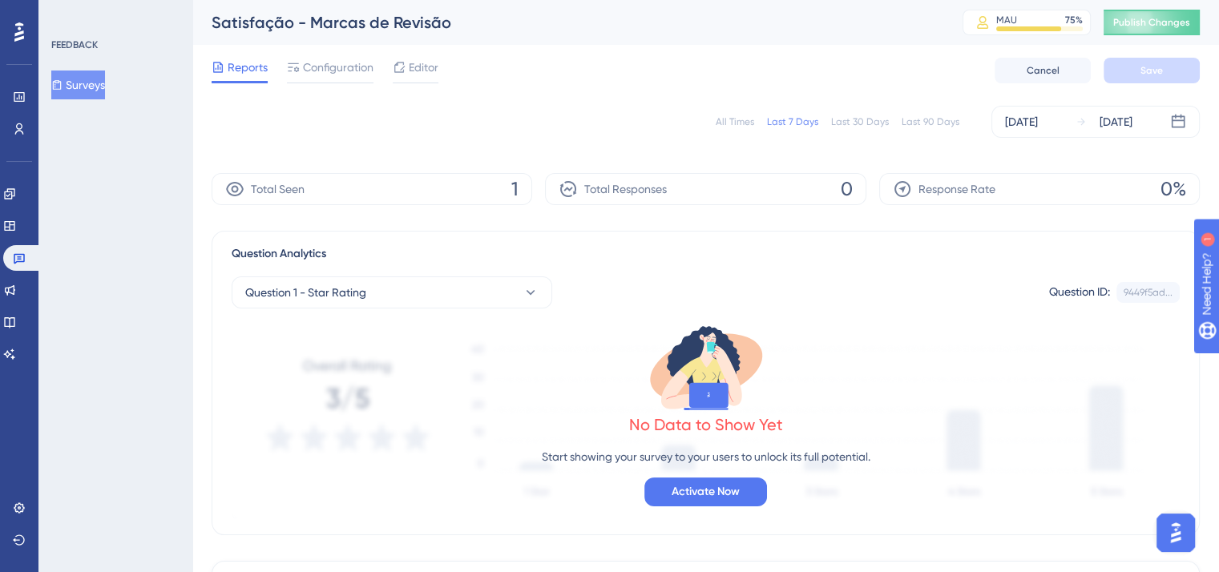
click at [99, 84] on button "Surveys" at bounding box center [78, 85] width 54 height 29
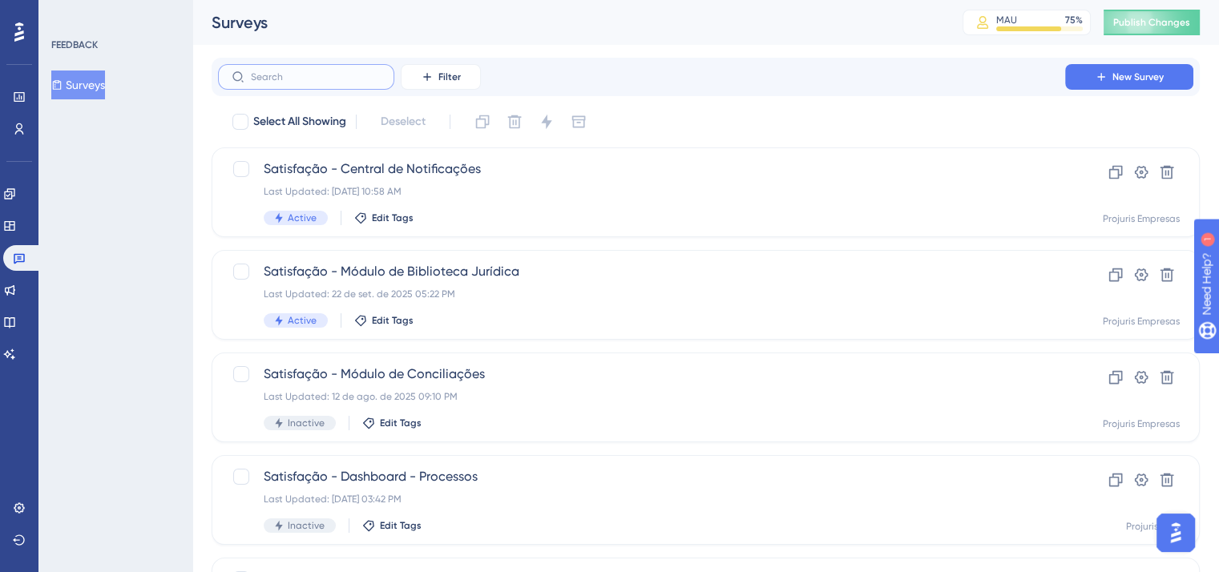
click at [326, 72] on input "text" at bounding box center [316, 76] width 130 height 11
click at [439, 71] on span "Filter" at bounding box center [449, 77] width 22 height 13
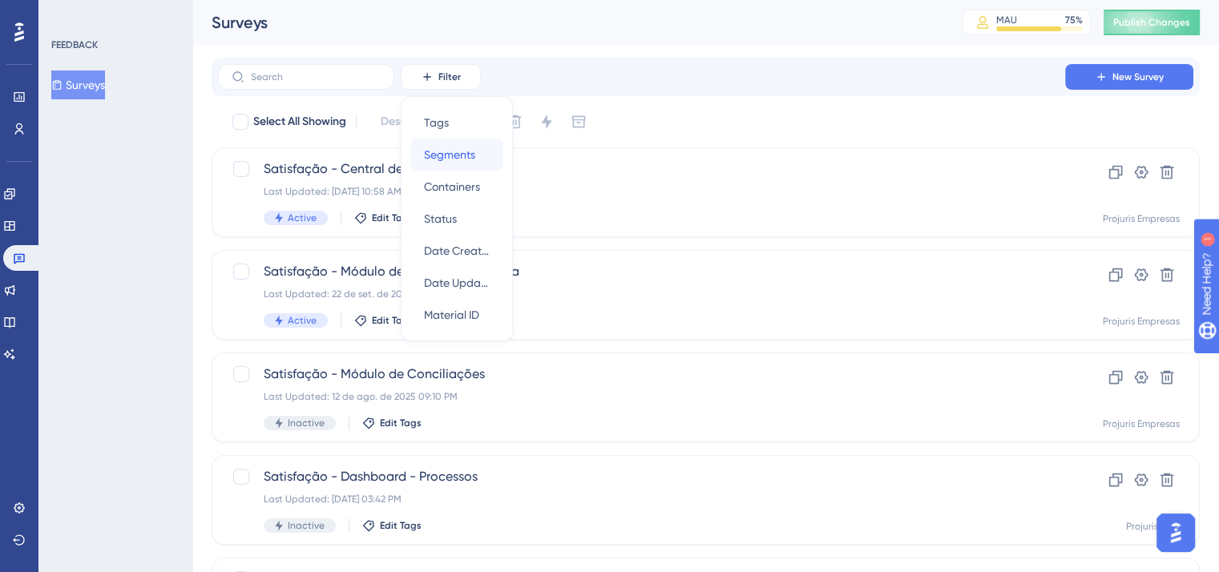
click at [452, 152] on span "Segments" at bounding box center [449, 154] width 51 height 19
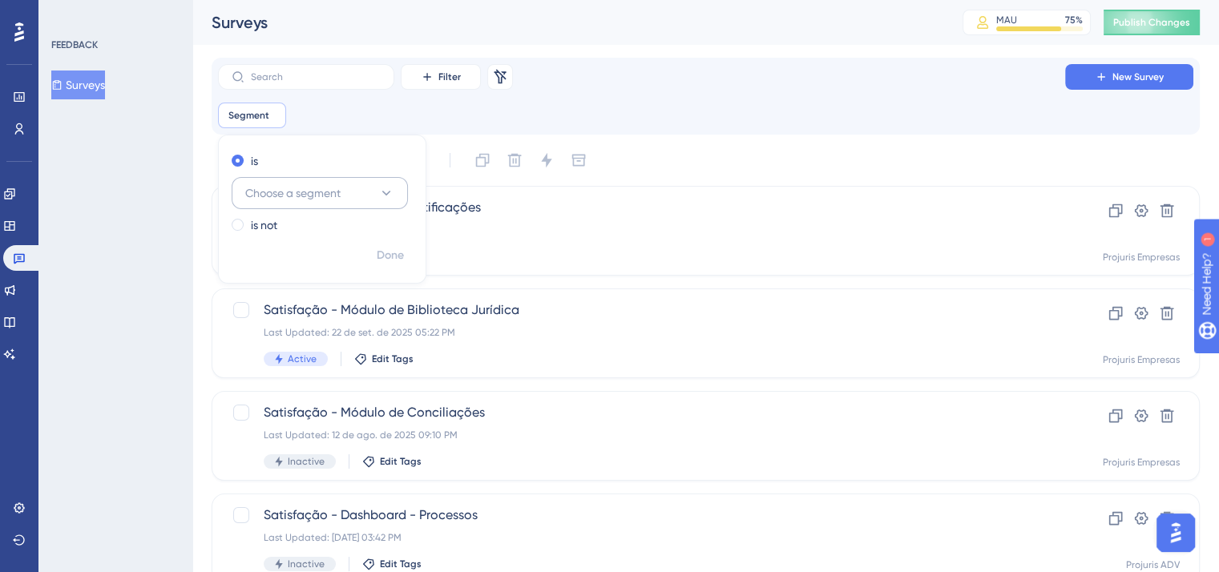
click at [298, 190] on span "Choose a segment" at bounding box center [292, 192] width 95 height 19
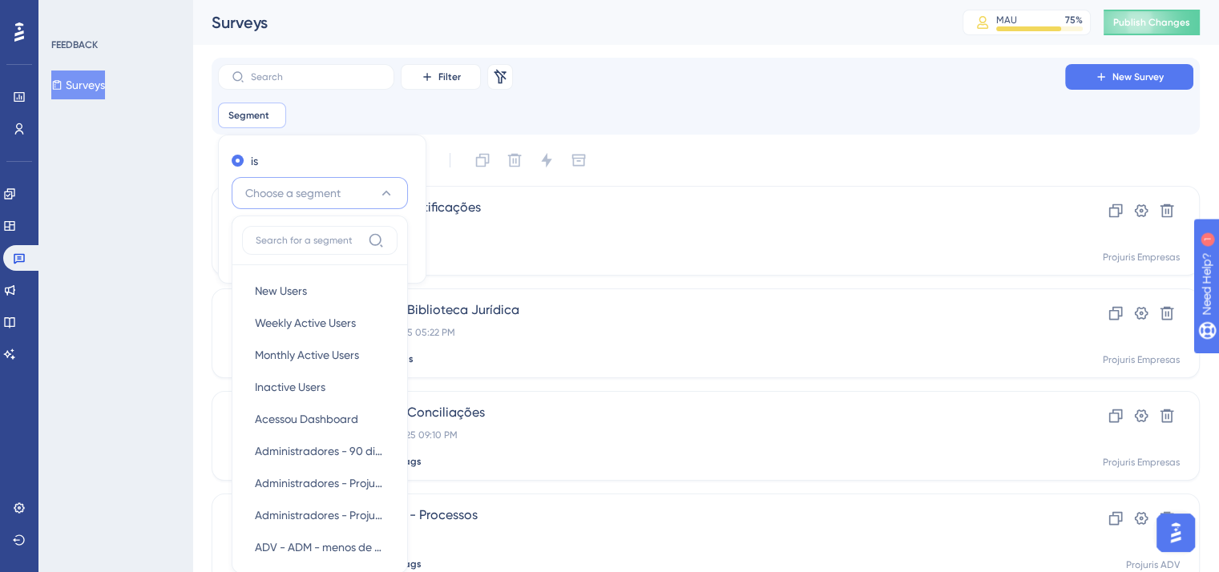
click at [341, 108] on div "Segment Remove is Choose a segment New Users New Users Weekly Active Users Week…" at bounding box center [705, 116] width 975 height 26
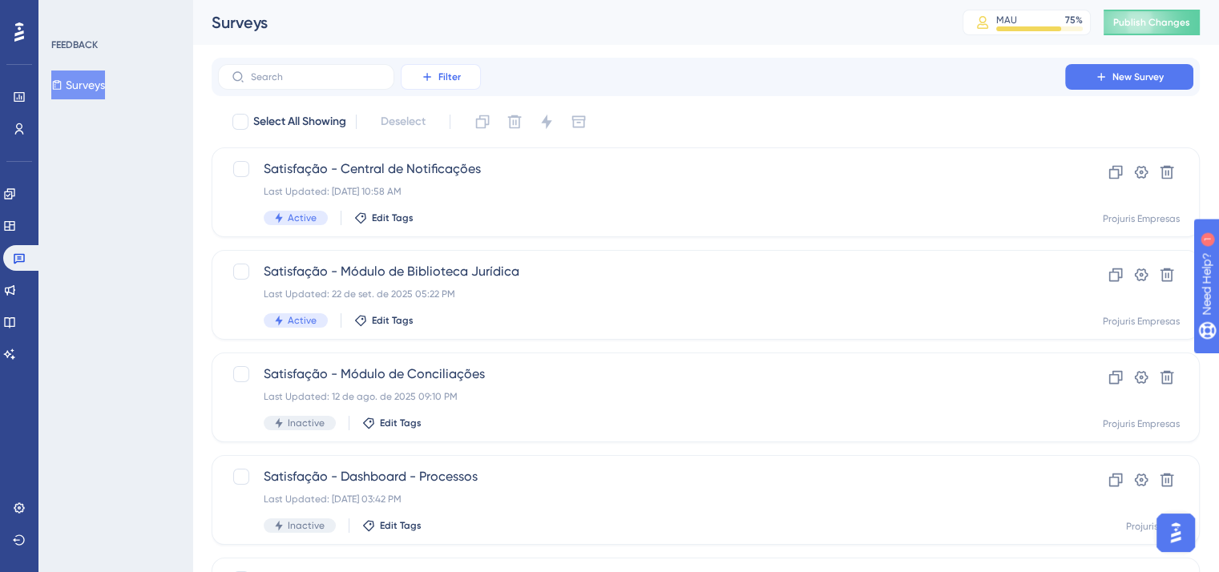
click at [450, 74] on span "Filter" at bounding box center [449, 77] width 22 height 13
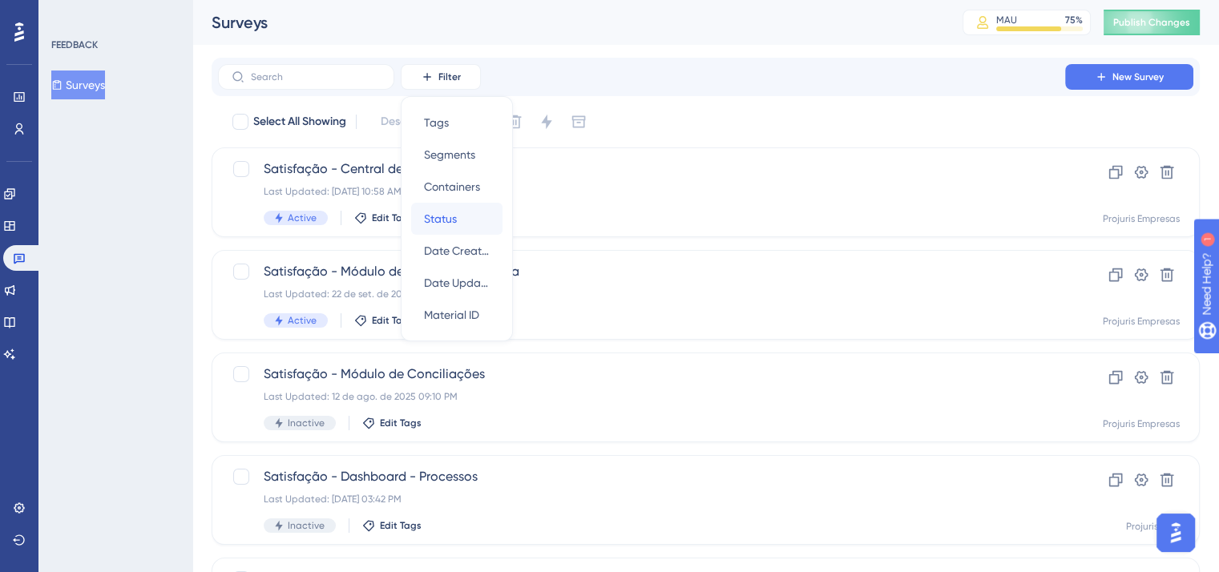
click at [481, 212] on div "Status Status" at bounding box center [457, 219] width 66 height 32
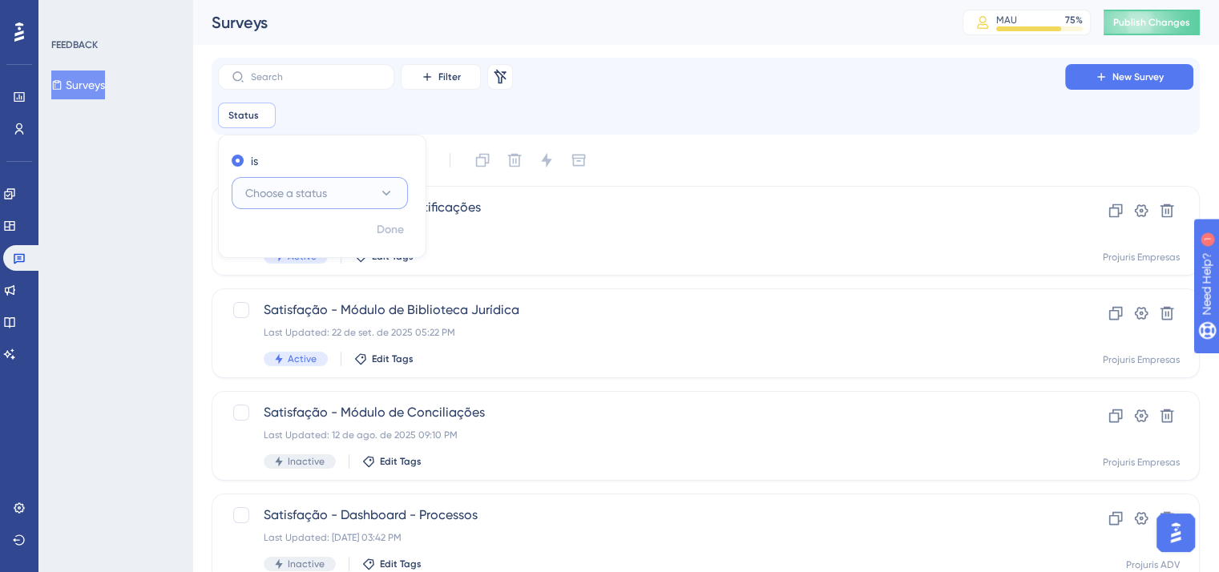
click at [268, 193] on span "Choose a status" at bounding box center [286, 192] width 82 height 19
click at [279, 276] on span "Inactive" at bounding box center [275, 273] width 41 height 19
click at [390, 233] on span "Done" at bounding box center [390, 229] width 27 height 19
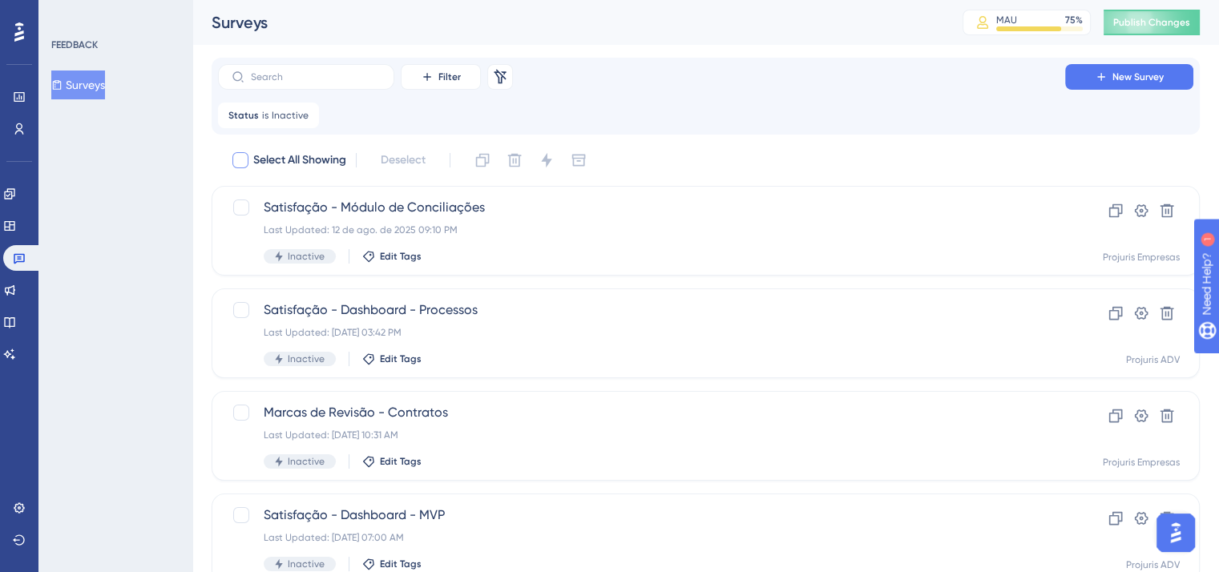
click at [304, 116] on icon at bounding box center [306, 114] width 5 height 5
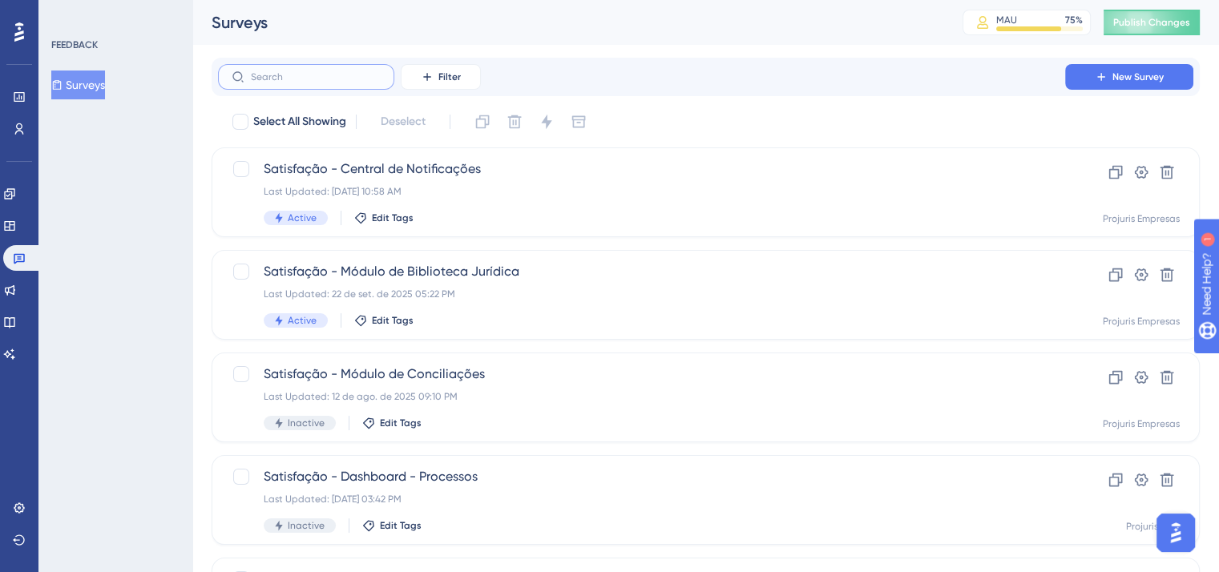
click at [304, 79] on input "text" at bounding box center [316, 76] width 130 height 11
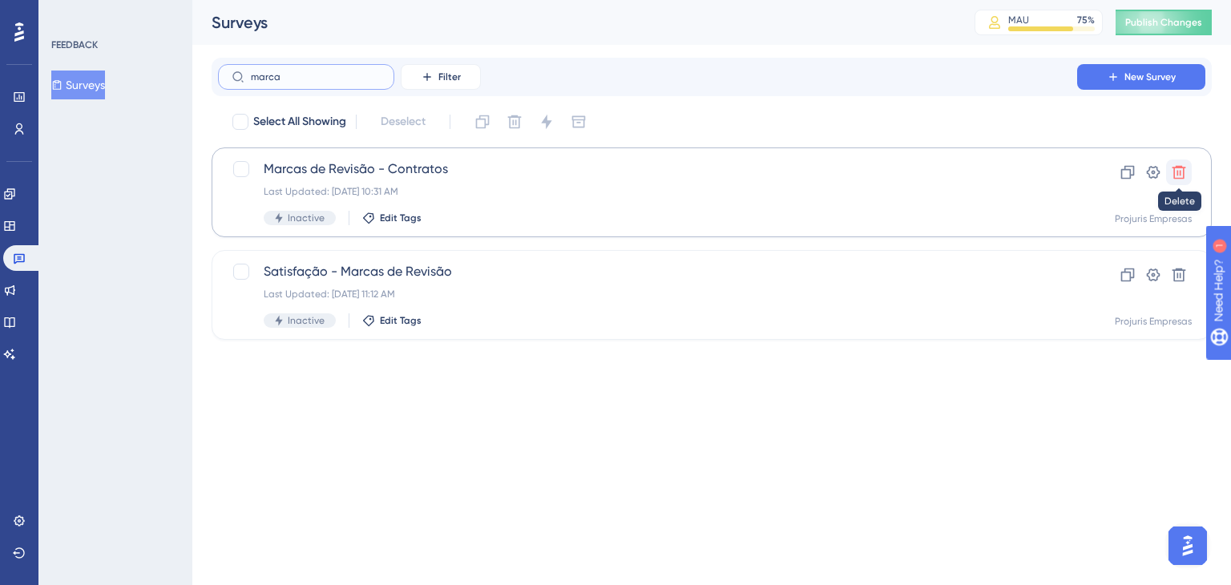
type input "marca"
click at [1175, 172] on icon at bounding box center [1179, 172] width 16 height 16
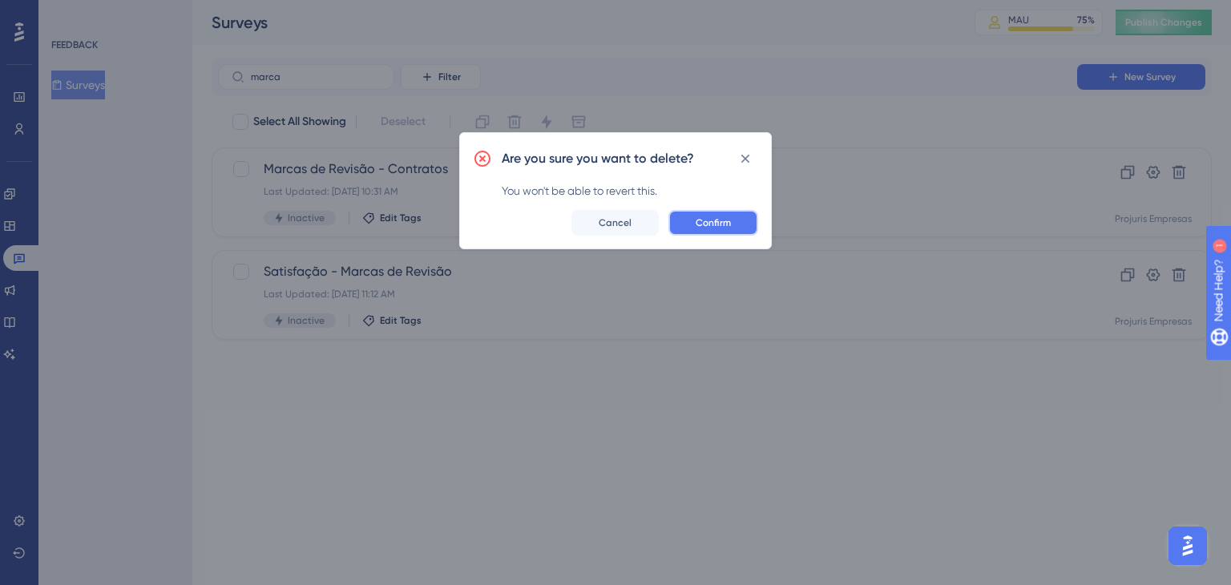
click at [722, 221] on span "Confirm" at bounding box center [712, 222] width 35 height 13
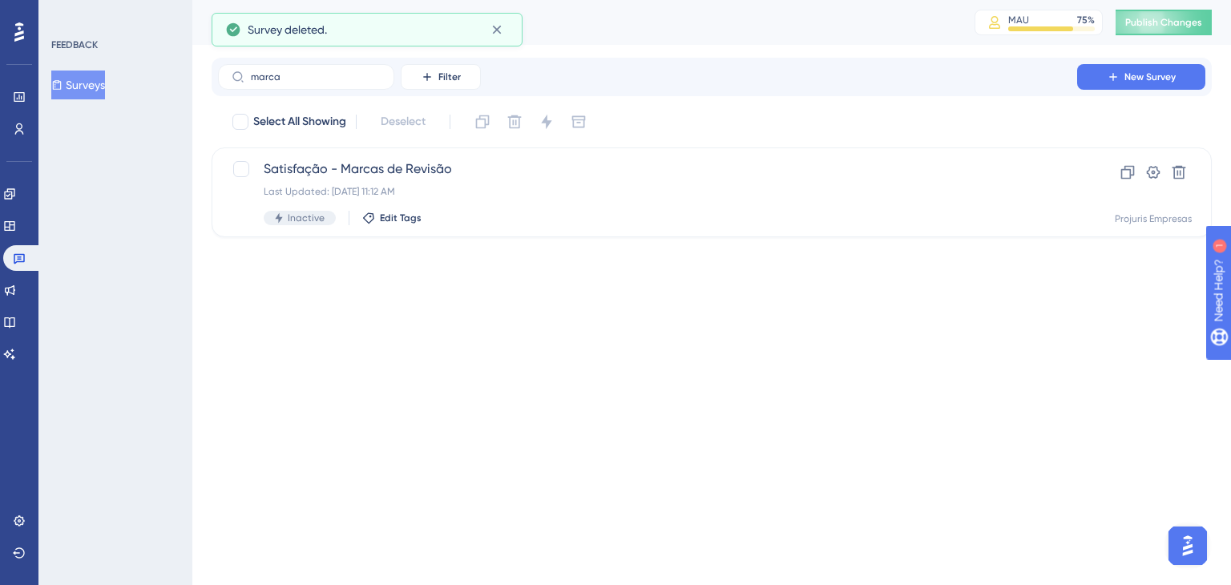
click at [986, 0] on html "Performance Users Engagement Widgets Feedback Product Updates Knowledge Base AI…" at bounding box center [615, 0] width 1231 height 0
